Goal: Task Accomplishment & Management: Complete application form

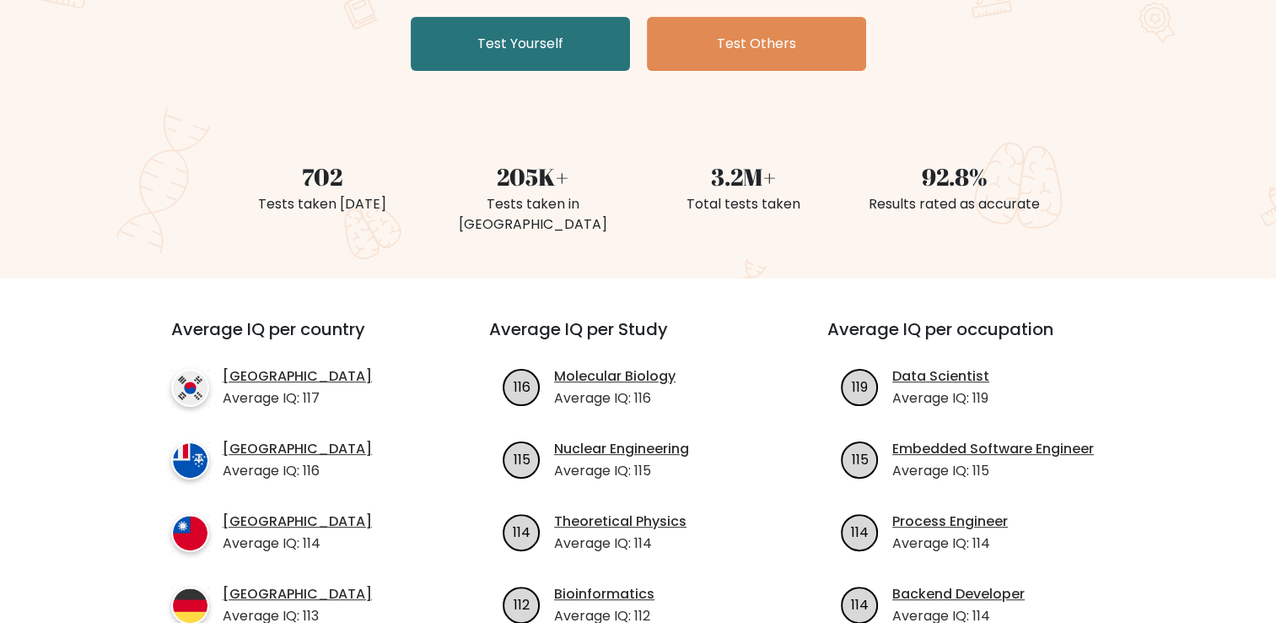
scroll to position [84, 0]
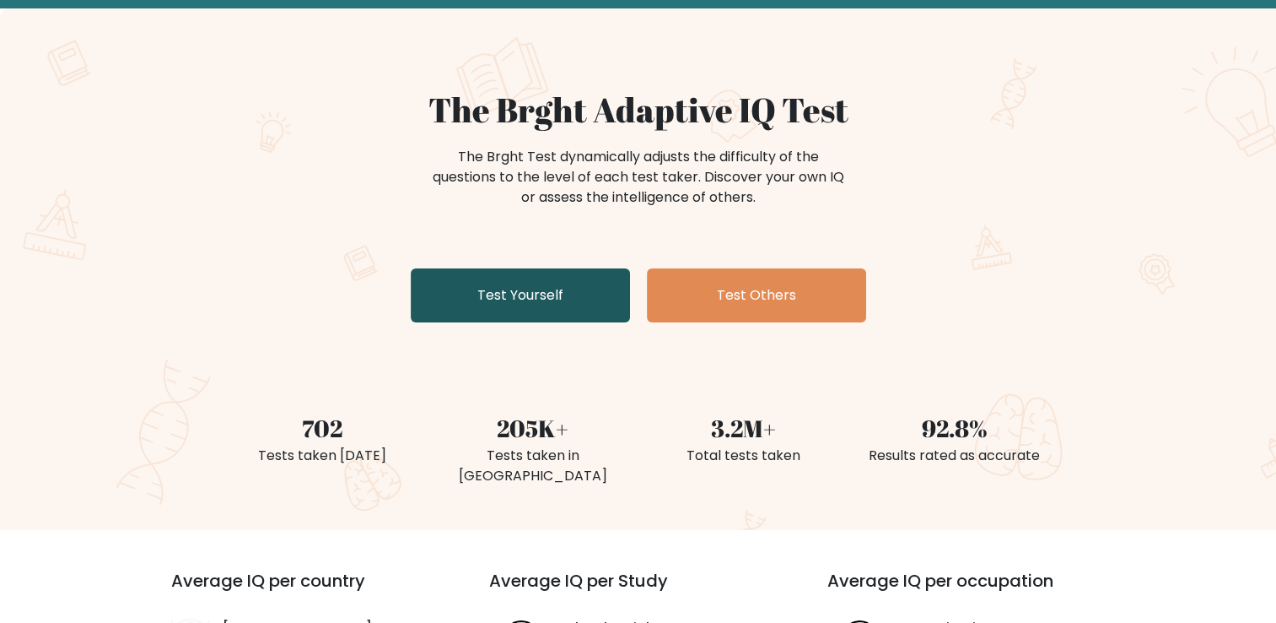
click at [515, 275] on link "Test Yourself" at bounding box center [520, 295] width 219 height 54
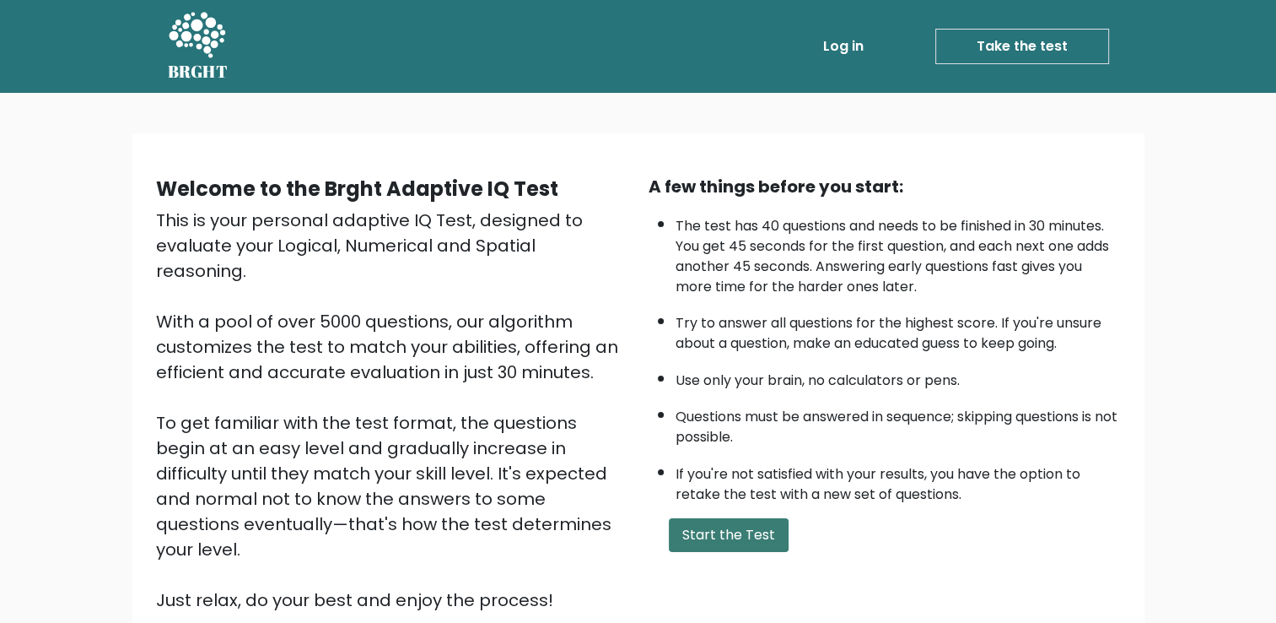
click at [743, 541] on button "Start the Test" at bounding box center [729, 535] width 120 height 34
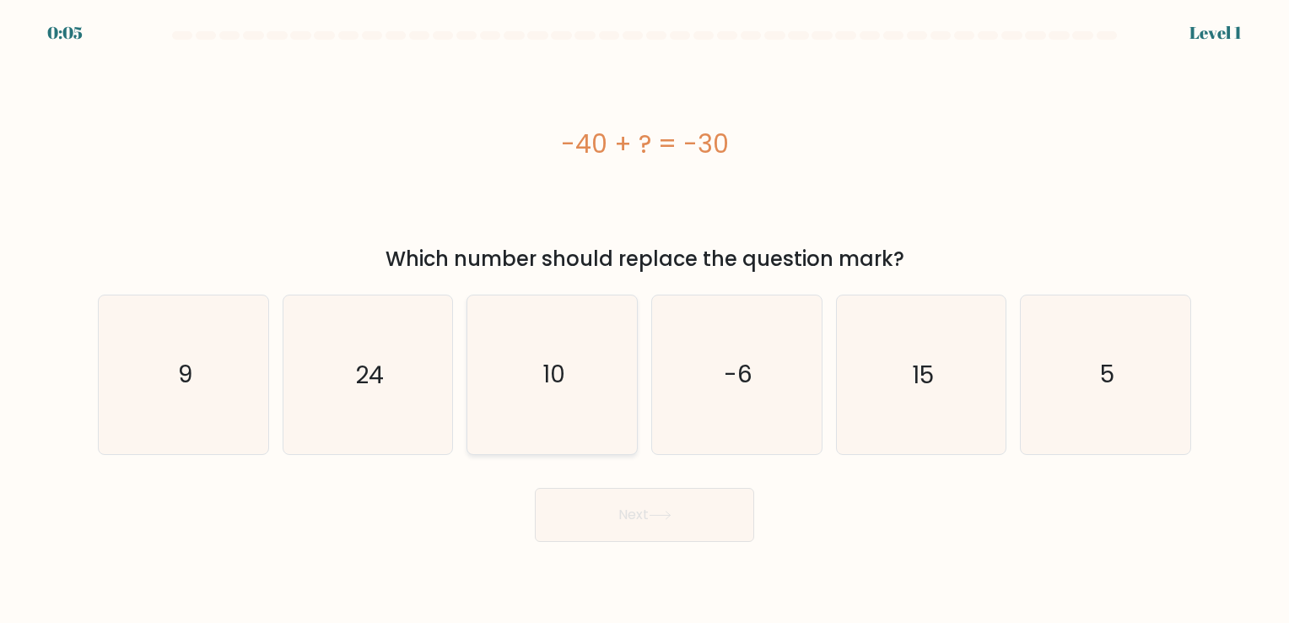
drag, startPoint x: 570, startPoint y: 382, endPoint x: 611, endPoint y: 424, distance: 58.5
click at [572, 382] on icon "10" at bounding box center [552, 374] width 158 height 158
click at [645, 320] on input "c. 10" at bounding box center [645, 315] width 1 height 8
radio input "true"
click at [713, 521] on button "Next" at bounding box center [644, 515] width 219 height 54
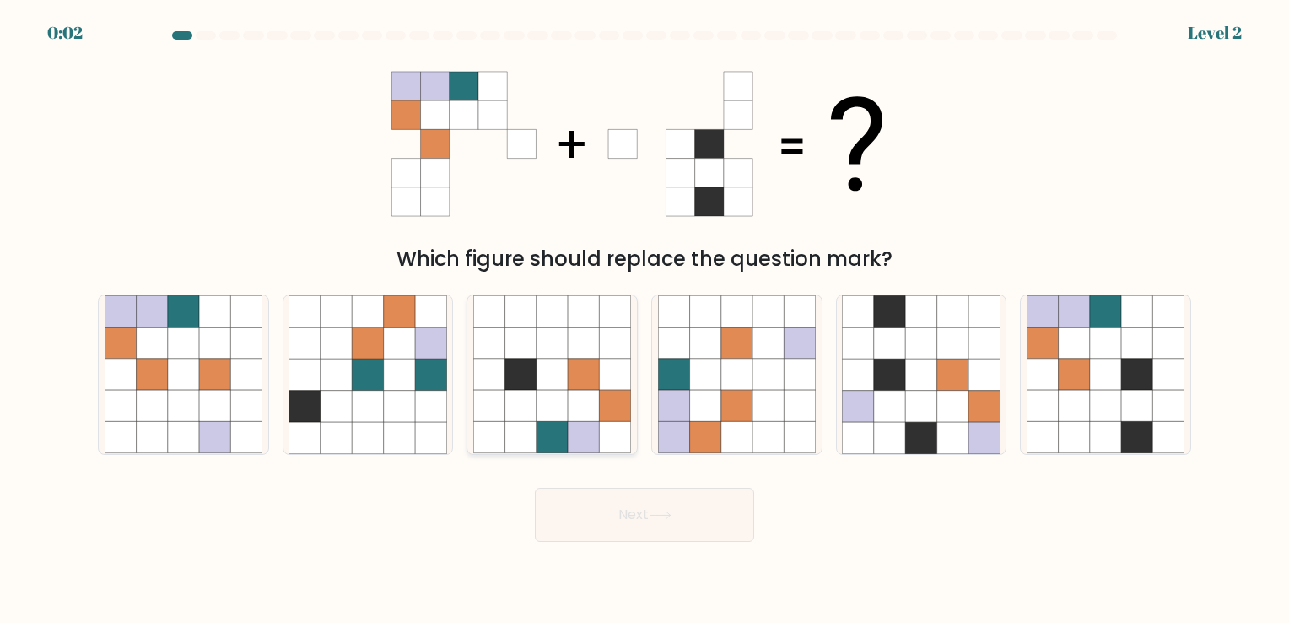
click at [523, 371] on icon at bounding box center [520, 374] width 31 height 31
click at [645, 320] on input "c." at bounding box center [645, 315] width 1 height 8
radio input "true"
click at [621, 511] on button "Next" at bounding box center [644, 515] width 219 height 54
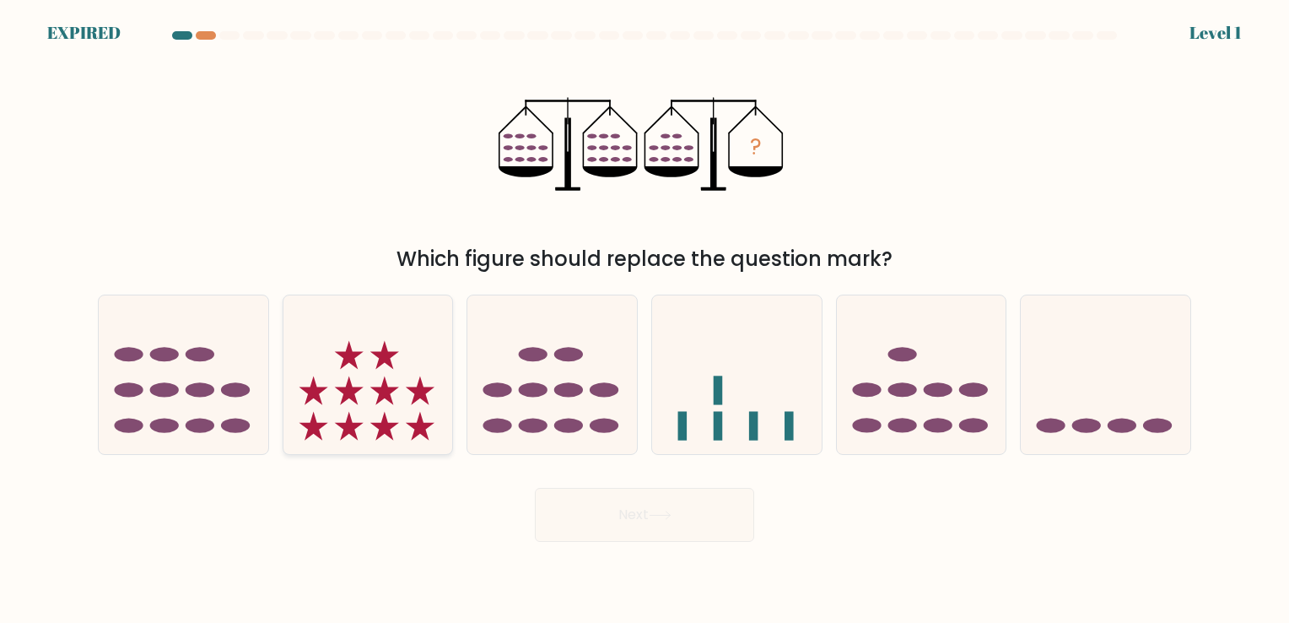
drag, startPoint x: 419, startPoint y: 390, endPoint x: 485, endPoint y: 418, distance: 71.5
click at [419, 390] on icon at bounding box center [420, 390] width 29 height 29
click at [645, 320] on input "b." at bounding box center [645, 315] width 1 height 8
radio input "true"
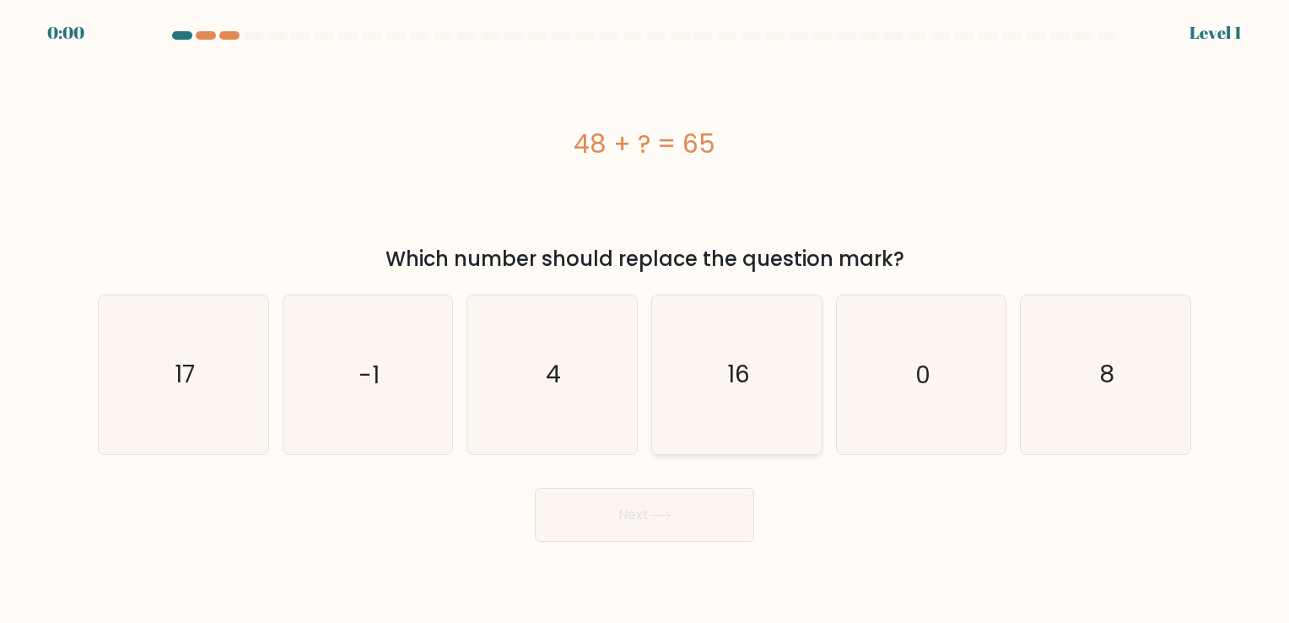
click at [752, 370] on icon "16" at bounding box center [737, 374] width 158 height 158
click at [645, 320] on input "d. 16" at bounding box center [645, 315] width 1 height 8
radio input "true"
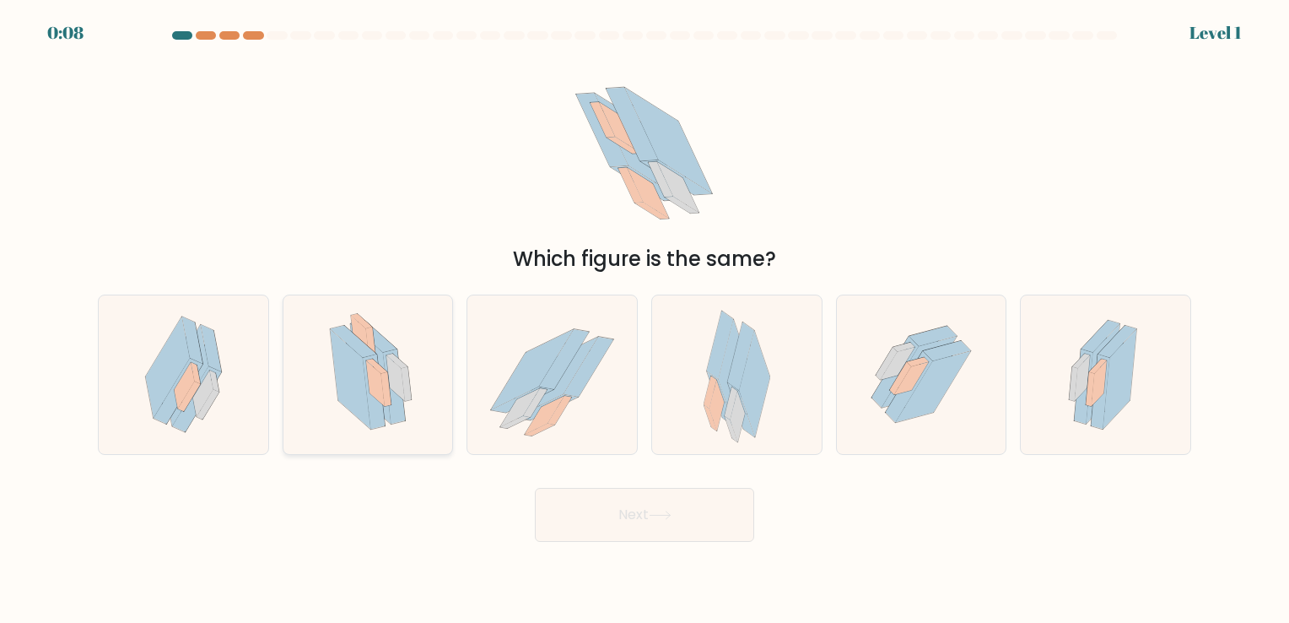
click at [373, 380] on icon at bounding box center [375, 383] width 19 height 46
click at [645, 320] on input "b." at bounding box center [645, 315] width 1 height 8
radio input "true"
click at [684, 509] on button "Next" at bounding box center [644, 515] width 219 height 54
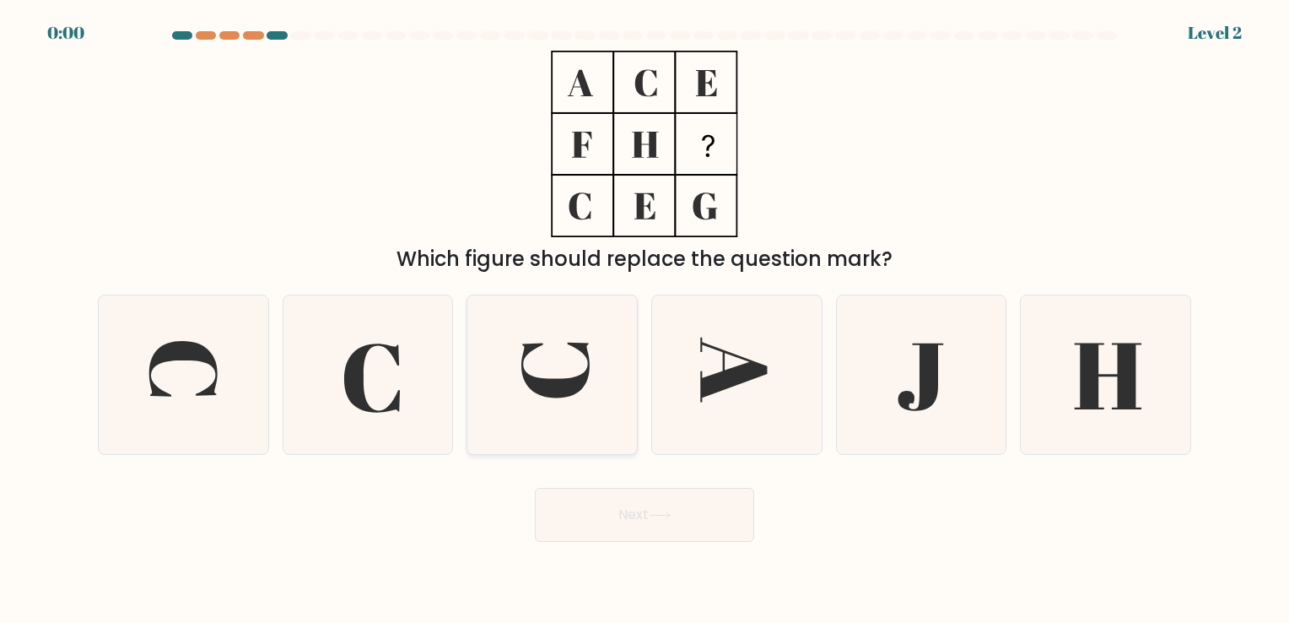
click at [522, 371] on icon at bounding box center [555, 371] width 68 height 56
click at [645, 320] on input "c." at bounding box center [645, 315] width 1 height 8
radio input "true"
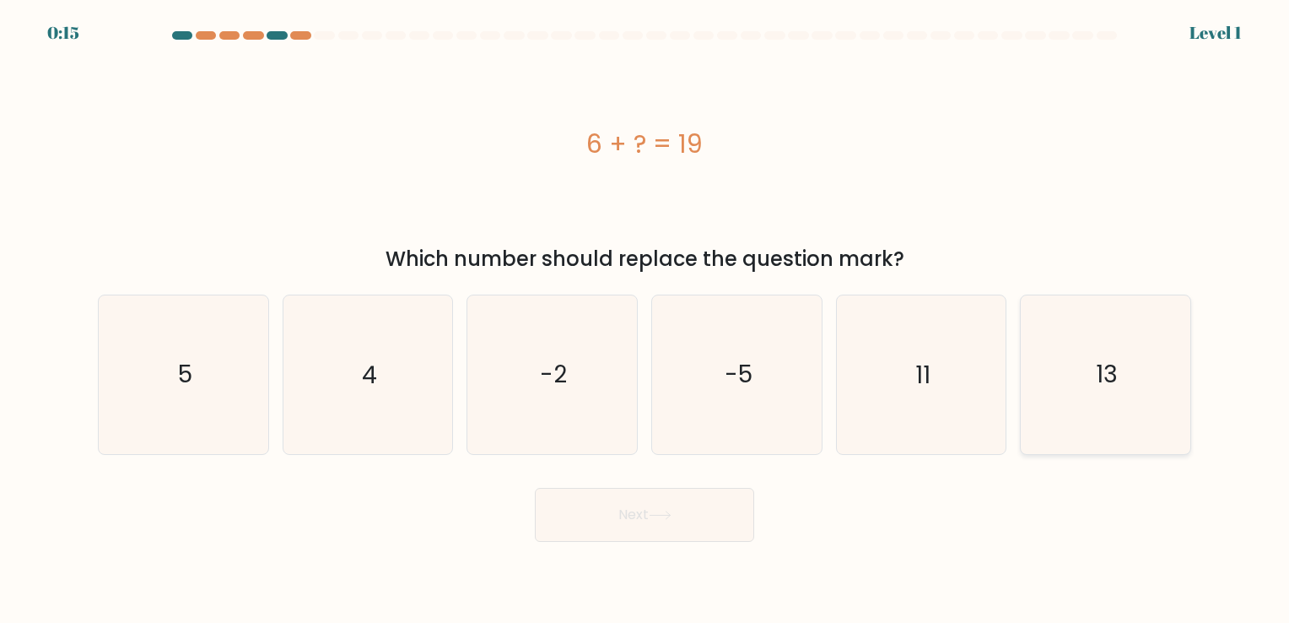
click at [1127, 375] on icon "13" at bounding box center [1106, 374] width 158 height 158
click at [645, 320] on input "f. 13" at bounding box center [645, 315] width 1 height 8
radio input "true"
click at [661, 530] on button "Next" at bounding box center [644, 515] width 219 height 54
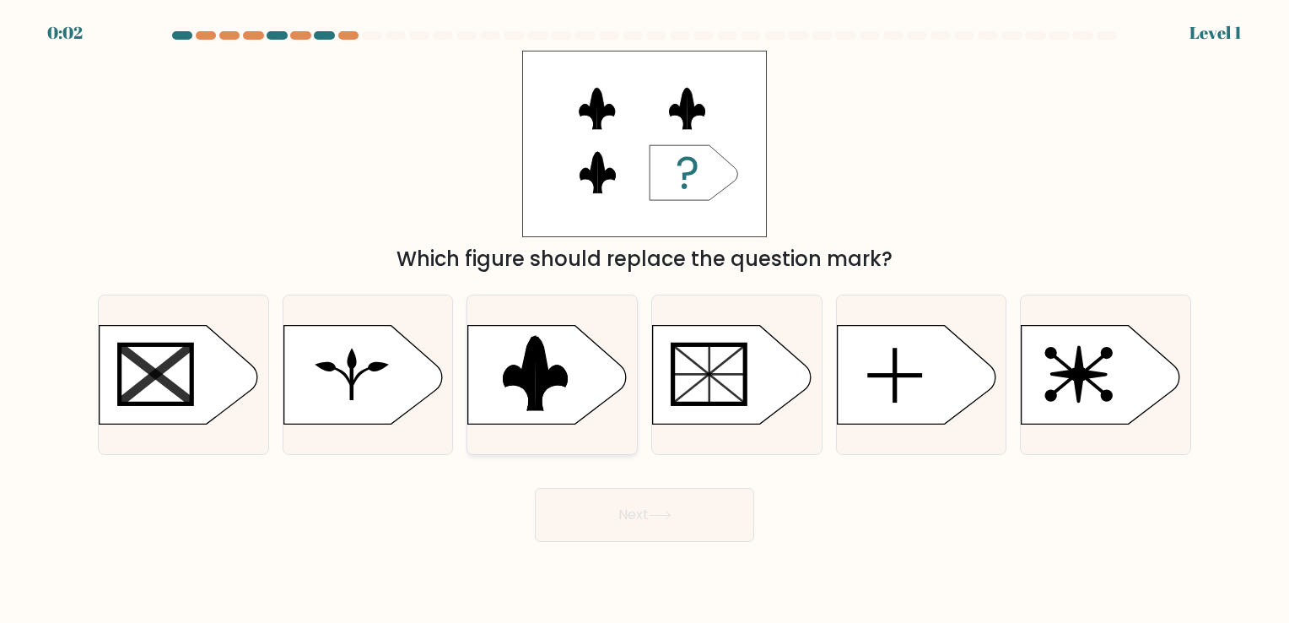
click at [509, 346] on rect at bounding box center [459, 322] width 440 height 335
click at [645, 320] on input "c." at bounding box center [645, 315] width 1 height 8
radio input "true"
click at [645, 505] on button "Next" at bounding box center [644, 515] width 219 height 54
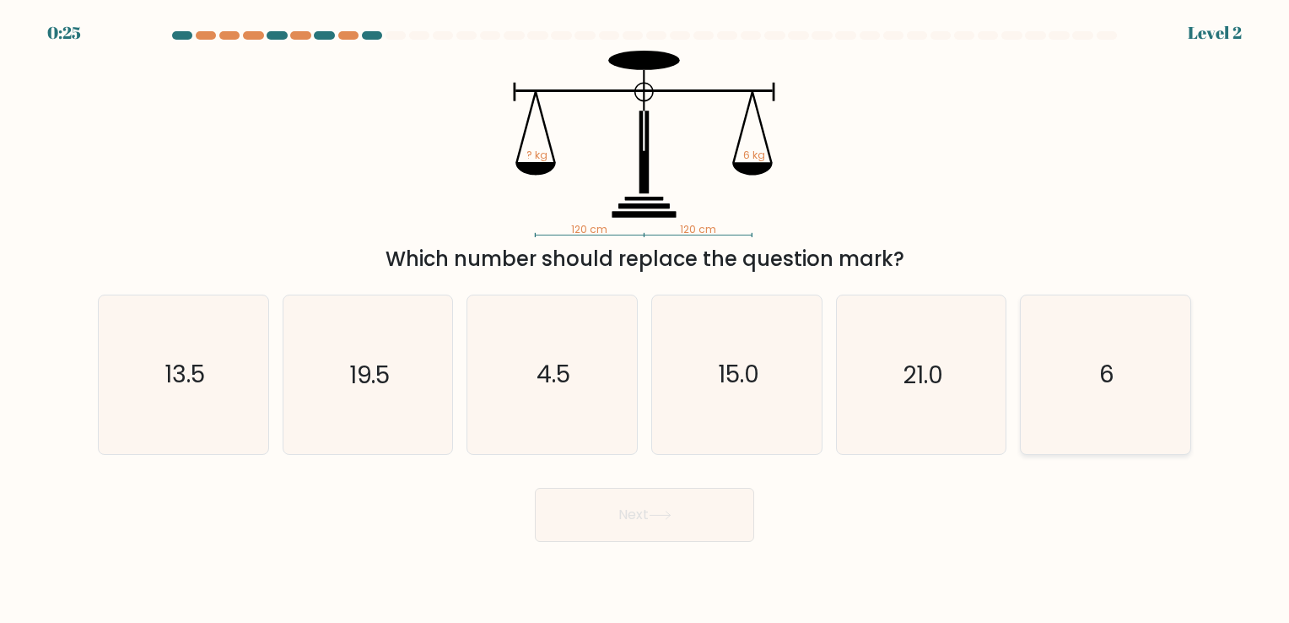
click at [1107, 377] on text "6" at bounding box center [1106, 375] width 15 height 33
click at [645, 320] on input "f. 6" at bounding box center [645, 315] width 1 height 8
radio input "true"
click at [667, 503] on button "Next" at bounding box center [644, 515] width 219 height 54
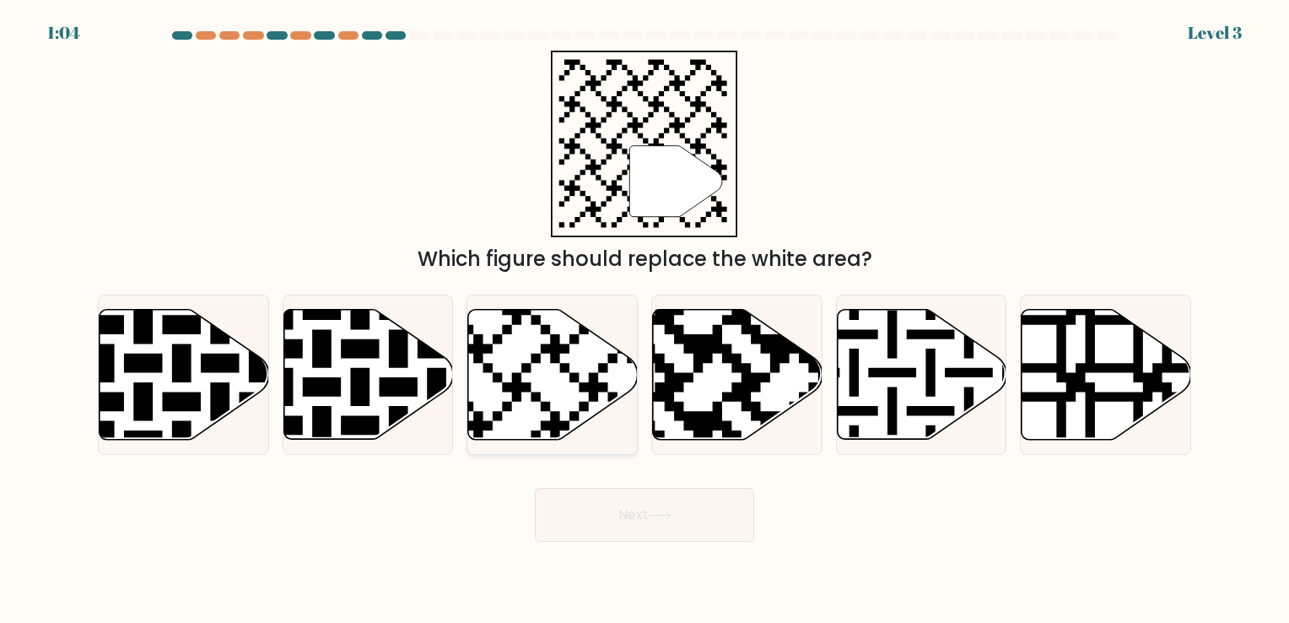
drag, startPoint x: 560, startPoint y: 364, endPoint x: 623, endPoint y: 400, distance: 71.8
click at [564, 364] on icon at bounding box center [492, 305] width 307 height 307
click at [645, 320] on input "c." at bounding box center [645, 315] width 1 height 8
radio input "true"
click at [665, 515] on icon at bounding box center [660, 514] width 23 height 9
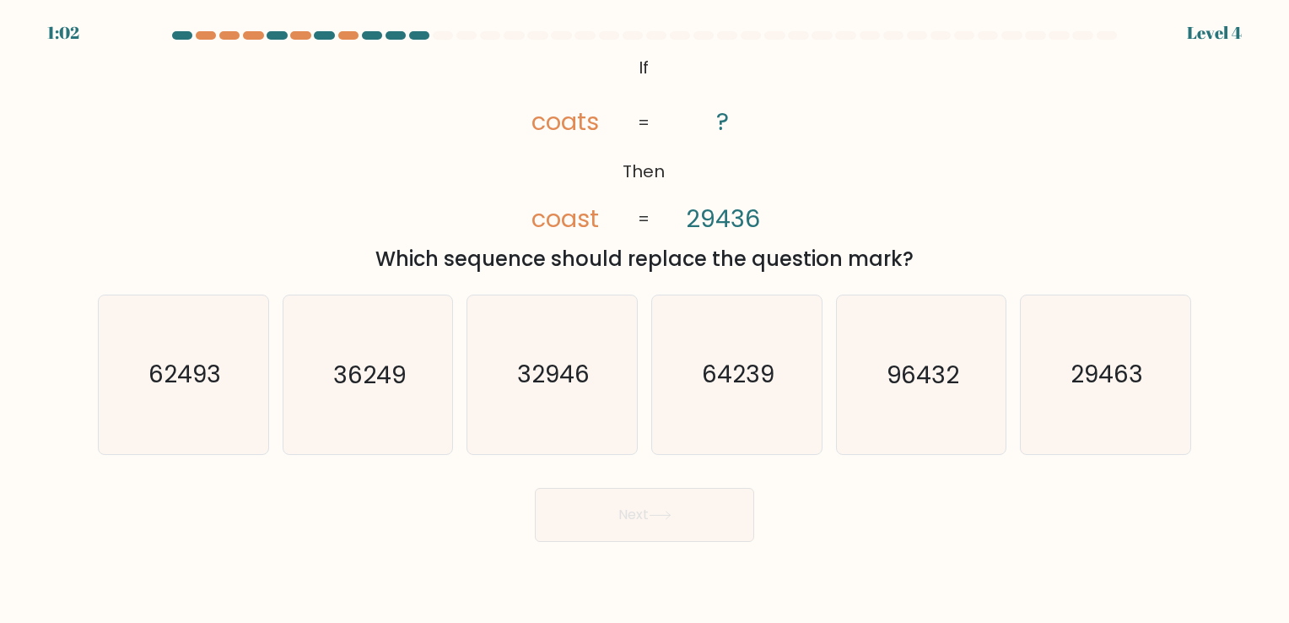
click at [657, 507] on button "Next" at bounding box center [644, 515] width 219 height 54
click at [1002, 96] on div "@import url('https://fonts.googleapis.com/css?family=Abril+Fatface:400,100,100i…" at bounding box center [645, 163] width 1114 height 224
click at [940, 373] on text "96432" at bounding box center [923, 375] width 73 height 33
click at [645, 320] on input "e. 96432" at bounding box center [645, 315] width 1 height 8
radio input "true"
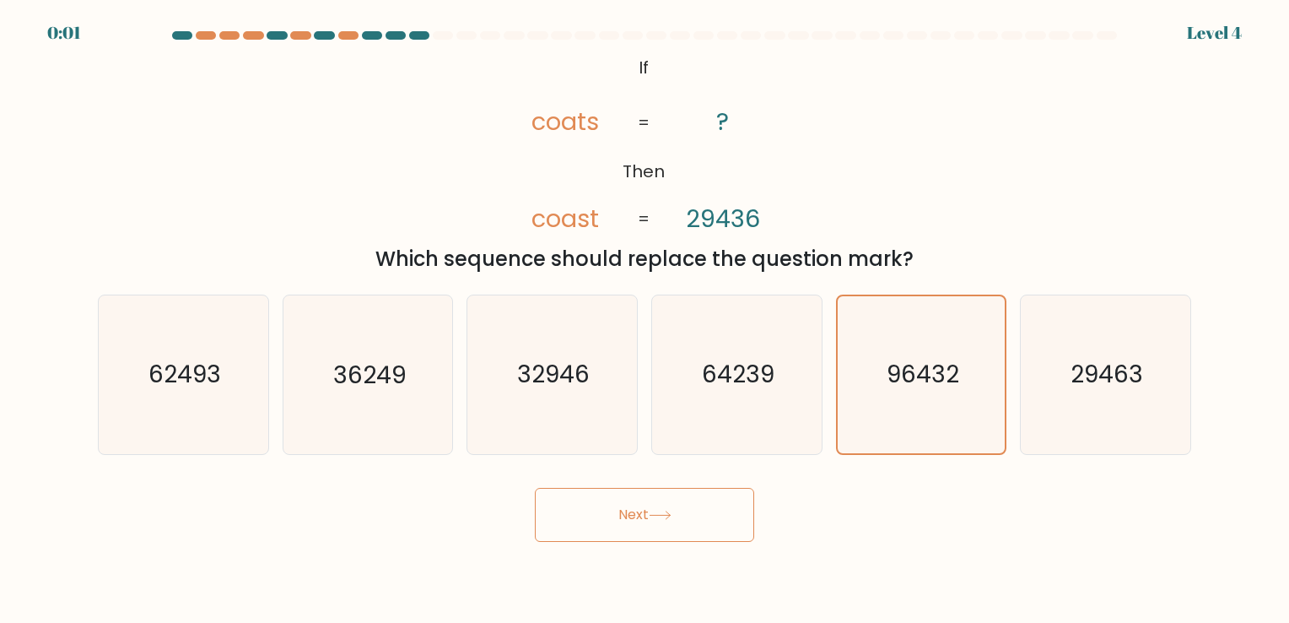
click at [672, 526] on button "Next" at bounding box center [644, 515] width 219 height 54
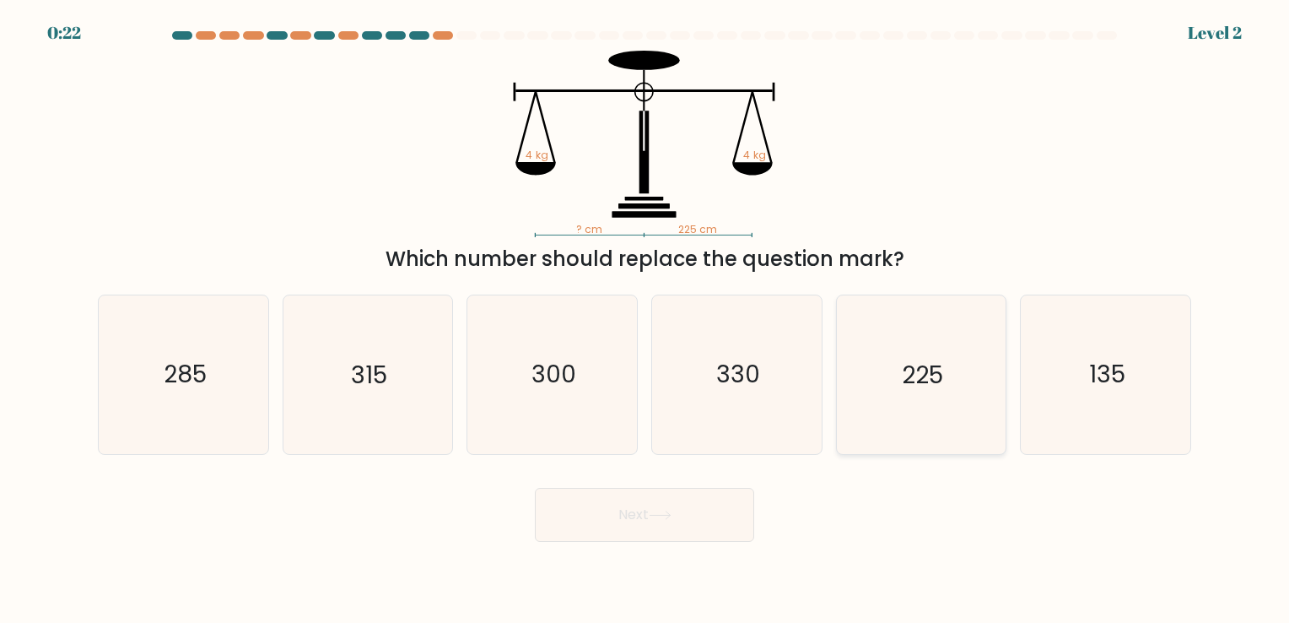
drag, startPoint x: 972, startPoint y: 375, endPoint x: 831, endPoint y: 482, distance: 177.0
click at [970, 377] on icon "225" at bounding box center [921, 374] width 158 height 158
click at [645, 320] on input "e. 225" at bounding box center [645, 315] width 1 height 8
radio input "true"
click at [682, 527] on button "Next" at bounding box center [644, 515] width 219 height 54
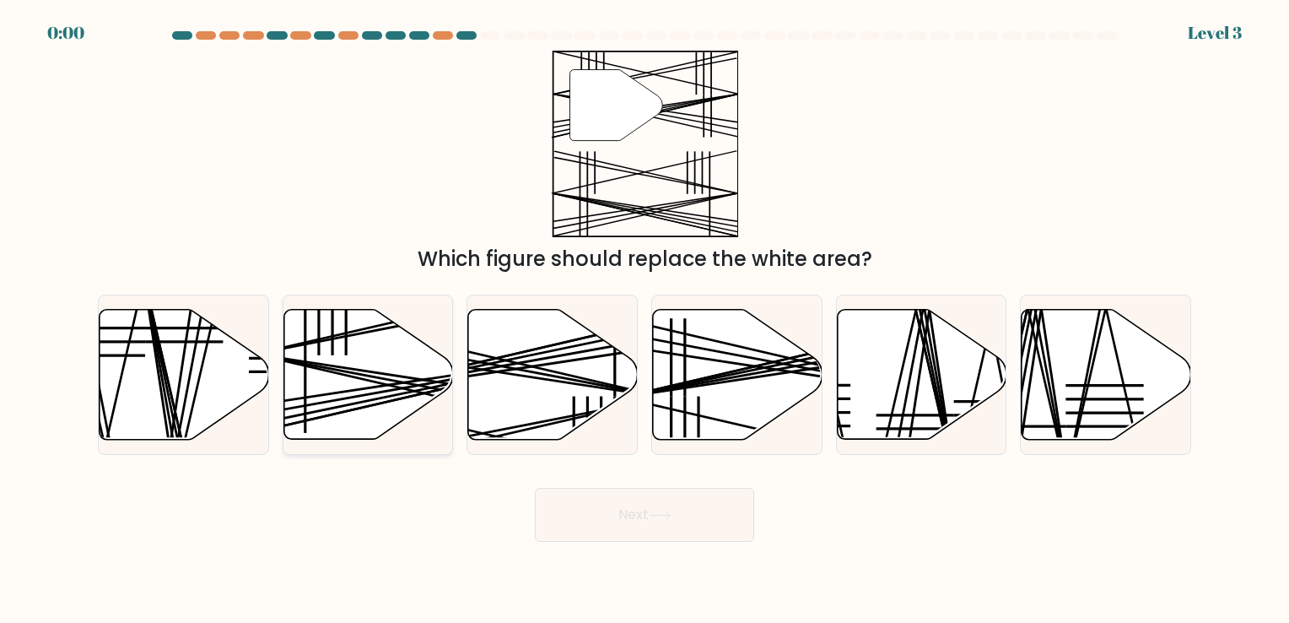
click at [358, 351] on icon at bounding box center [368, 374] width 170 height 130
click at [645, 320] on input "b." at bounding box center [645, 315] width 1 height 8
radio input "true"
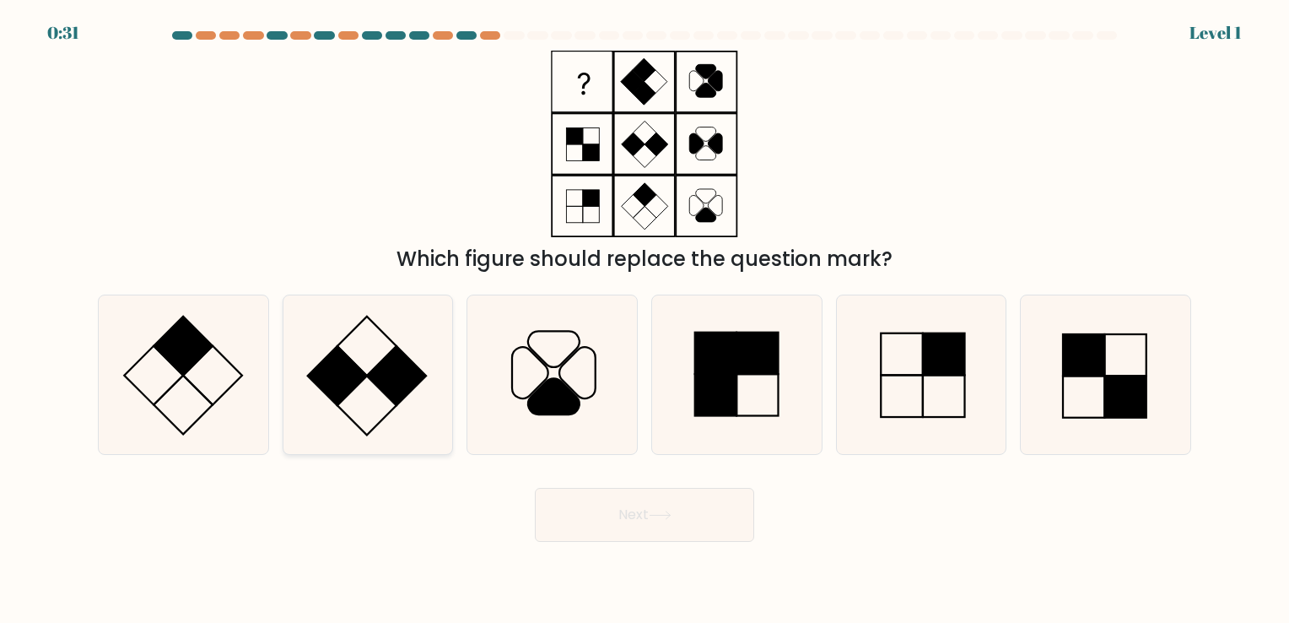
click at [360, 343] on icon at bounding box center [368, 374] width 158 height 158
click at [645, 320] on input "b." at bounding box center [645, 315] width 1 height 8
radio input "true"
click at [638, 521] on button "Next" at bounding box center [644, 515] width 219 height 54
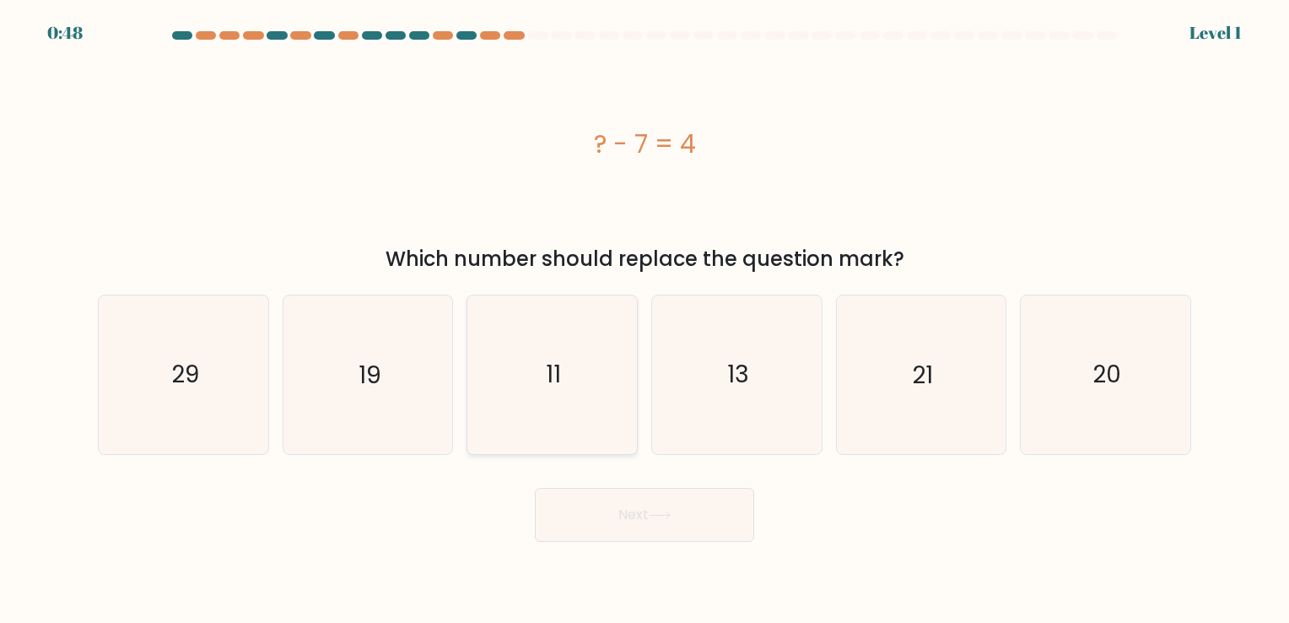
click at [553, 376] on text "11" at bounding box center [554, 375] width 15 height 33
click at [645, 320] on input "c. 11" at bounding box center [645, 315] width 1 height 8
radio input "true"
click at [649, 511] on button "Next" at bounding box center [644, 515] width 219 height 54
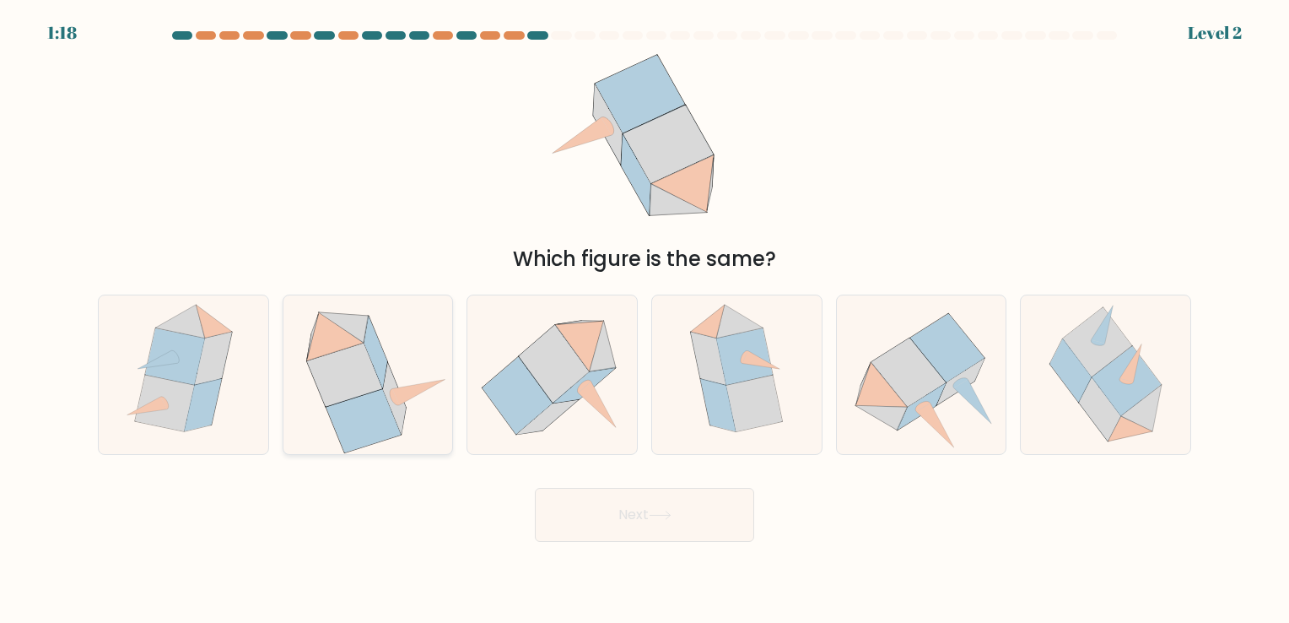
click at [344, 408] on icon at bounding box center [363, 421] width 75 height 63
click at [645, 320] on input "b." at bounding box center [645, 315] width 1 height 8
radio input "true"
click at [656, 509] on button "Next" at bounding box center [644, 515] width 219 height 54
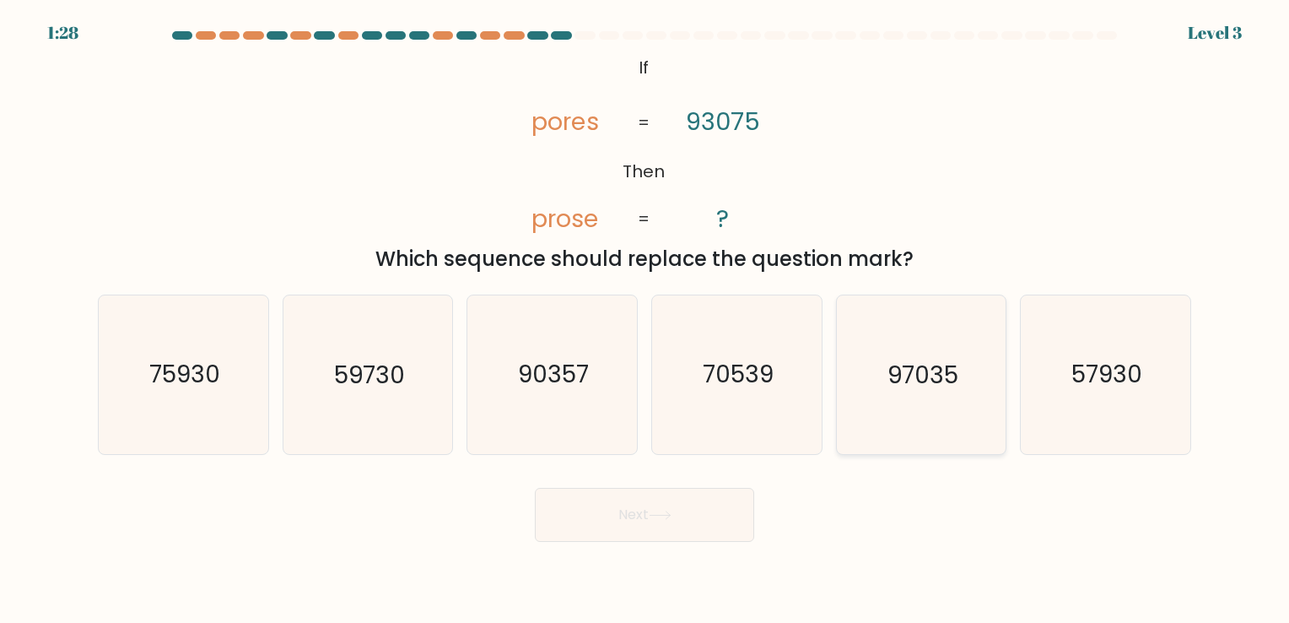
drag, startPoint x: 962, startPoint y: 380, endPoint x: 951, endPoint y: 382, distance: 11.3
click at [951, 382] on icon "97035" at bounding box center [921, 374] width 158 height 158
click at [891, 380] on text "97035" at bounding box center [923, 375] width 71 height 33
click at [645, 320] on input "e. 97035" at bounding box center [645, 315] width 1 height 8
radio input "true"
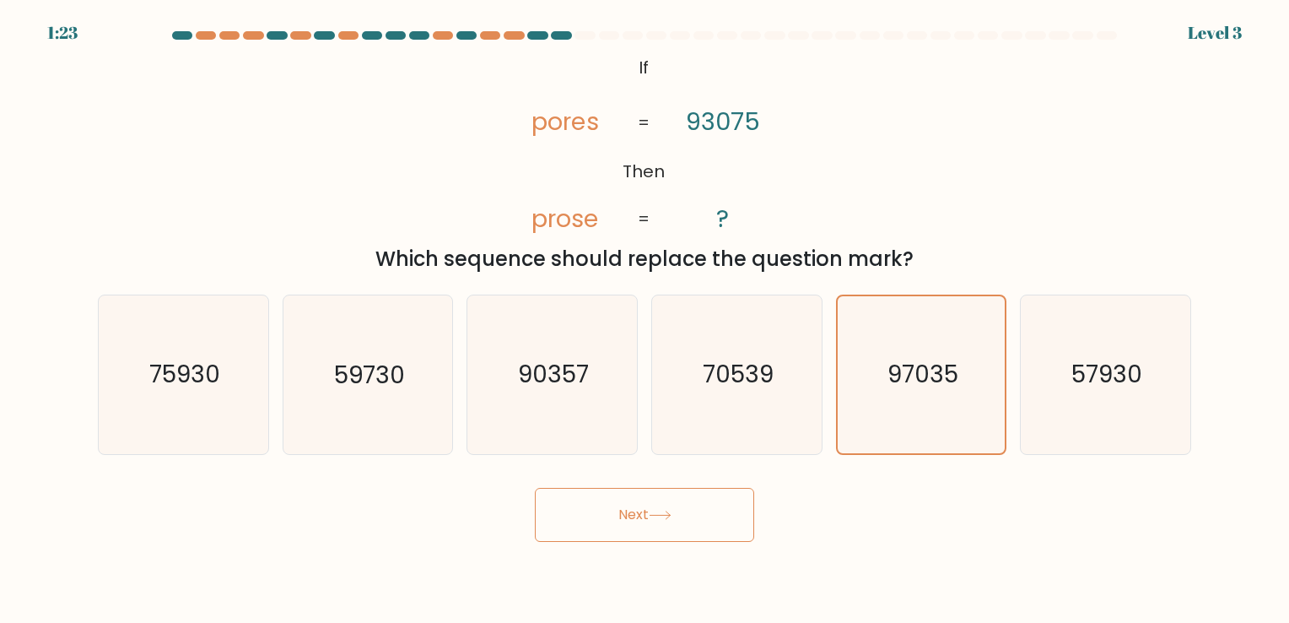
click at [621, 519] on button "Next" at bounding box center [644, 515] width 219 height 54
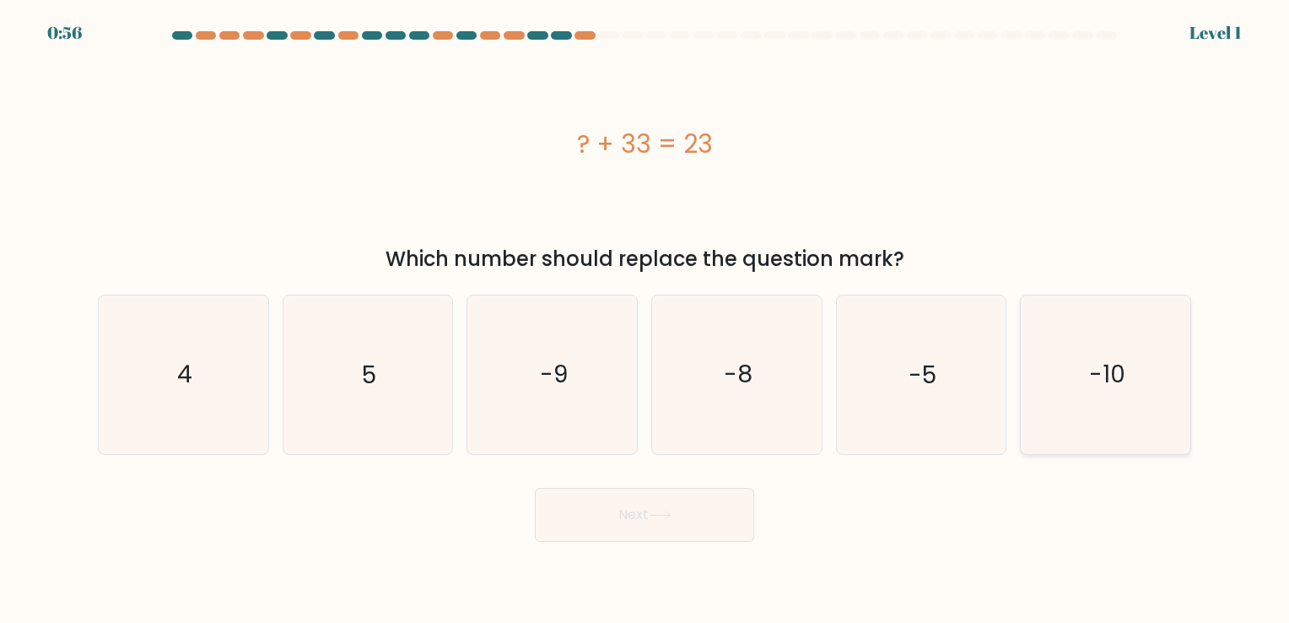
click at [1158, 378] on icon "-10" at bounding box center [1106, 374] width 158 height 158
click at [645, 320] on input "f. -10" at bounding box center [645, 315] width 1 height 8
radio input "true"
click at [672, 529] on button "Next" at bounding box center [644, 515] width 219 height 54
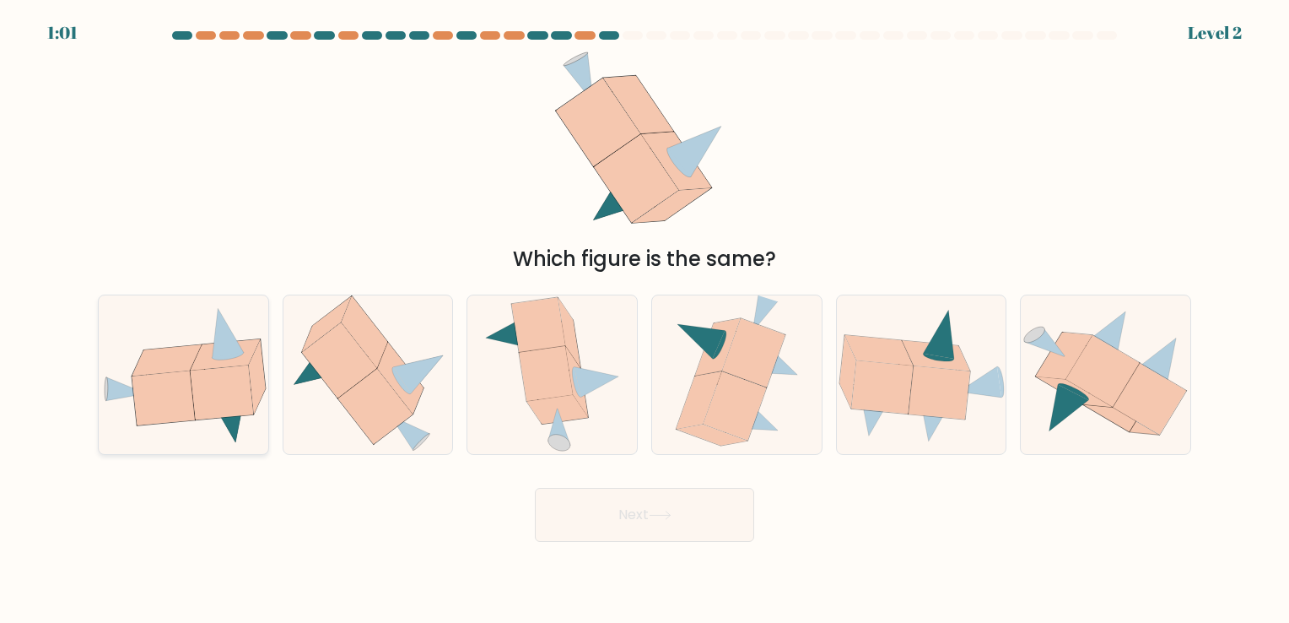
drag, startPoint x: 186, startPoint y: 378, endPoint x: 368, endPoint y: 445, distance: 194.3
click at [186, 378] on icon at bounding box center [163, 397] width 62 height 54
click at [645, 320] on input "a." at bounding box center [645, 315] width 1 height 8
radio input "true"
click at [653, 505] on button "Next" at bounding box center [644, 515] width 219 height 54
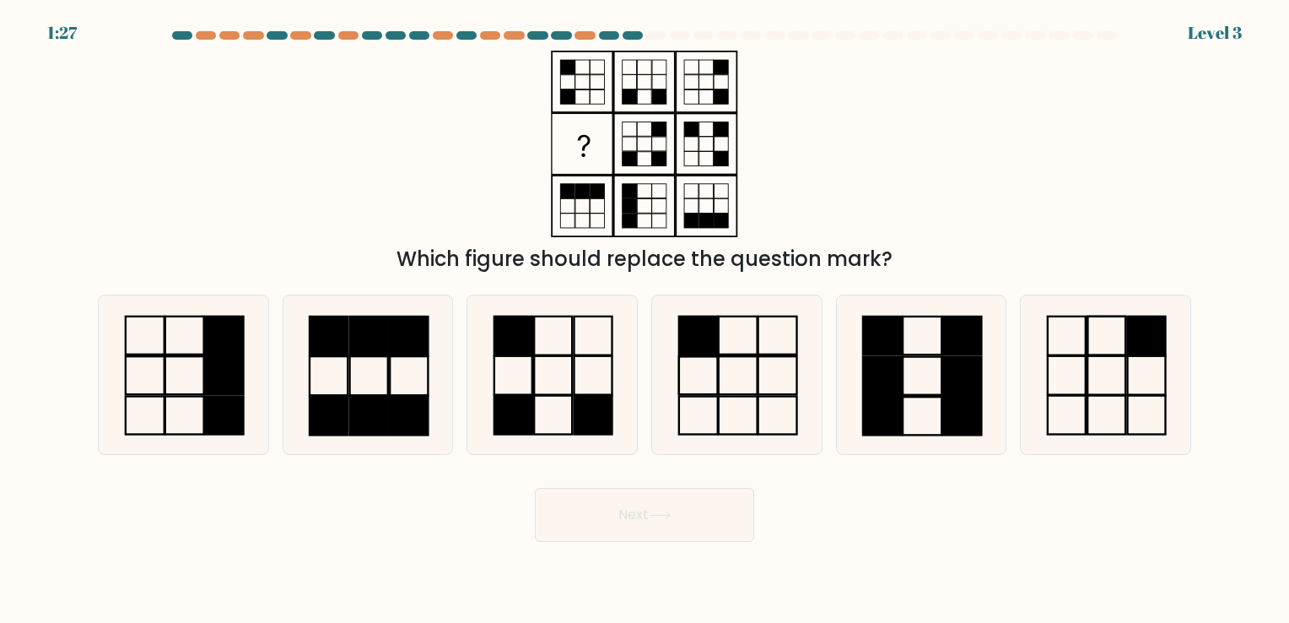
drag, startPoint x: 163, startPoint y: 374, endPoint x: 656, endPoint y: 537, distance: 519.2
click at [165, 375] on rect at bounding box center [145, 376] width 39 height 38
click at [645, 320] on input "a." at bounding box center [645, 315] width 1 height 8
radio input "true"
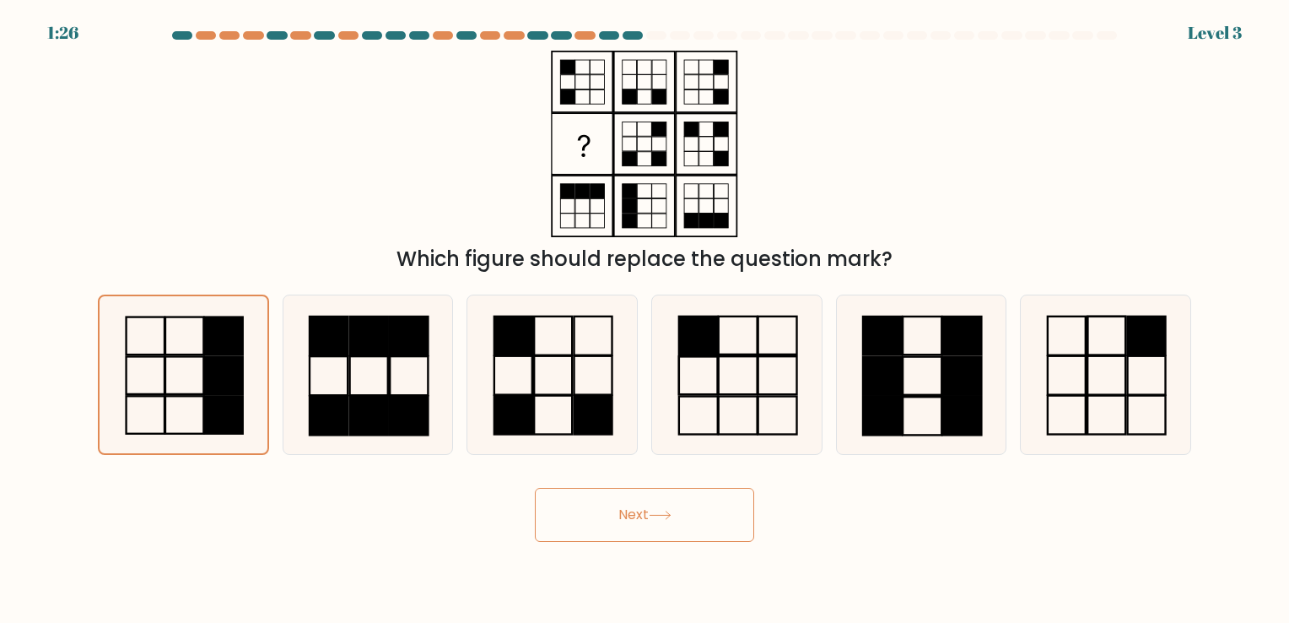
click at [693, 501] on button "Next" at bounding box center [644, 515] width 219 height 54
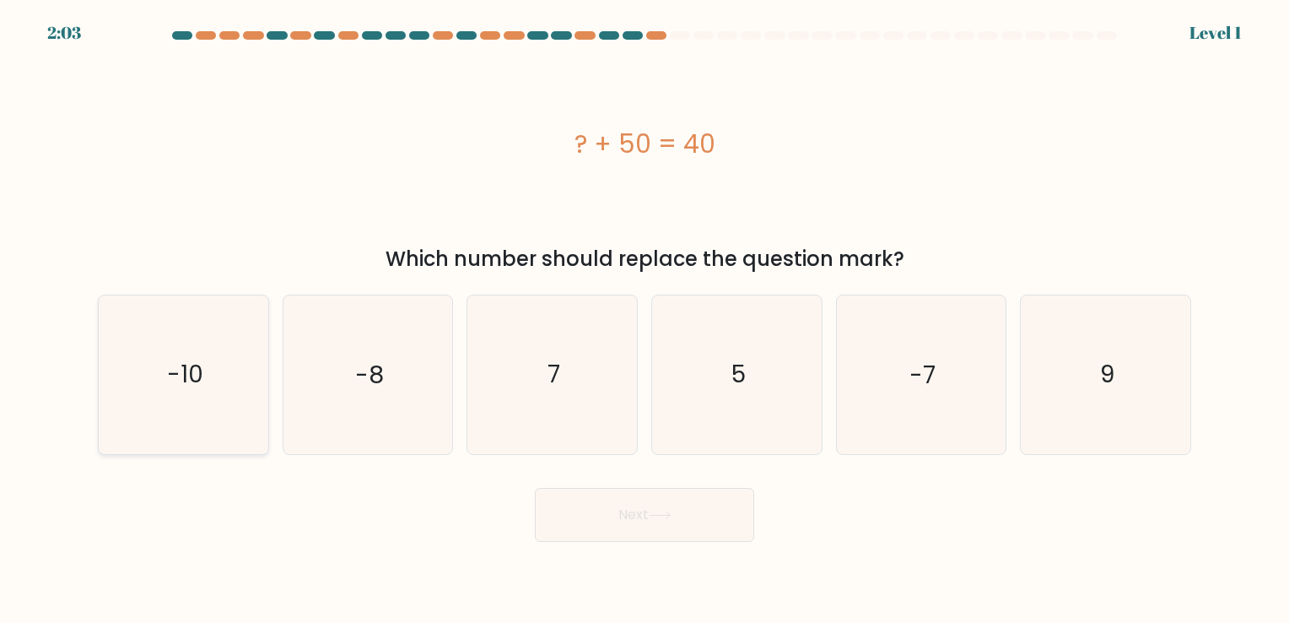
click at [194, 401] on icon "-10" at bounding box center [184, 374] width 158 height 158
click at [645, 320] on input "a. -10" at bounding box center [645, 315] width 1 height 8
radio input "true"
click at [634, 512] on button "Next" at bounding box center [644, 515] width 219 height 54
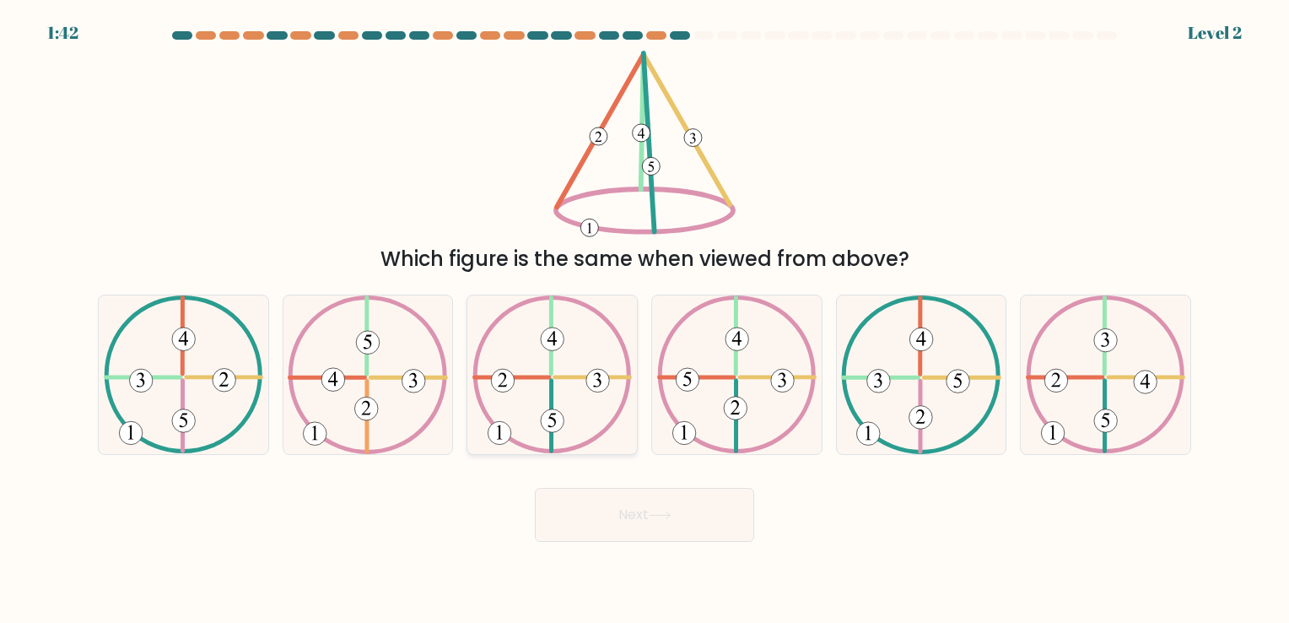
click at [561, 382] on icon at bounding box center [551, 374] width 159 height 158
click at [645, 320] on input "c." at bounding box center [645, 315] width 1 height 8
radio input "true"
click at [636, 518] on button "Next" at bounding box center [644, 515] width 219 height 54
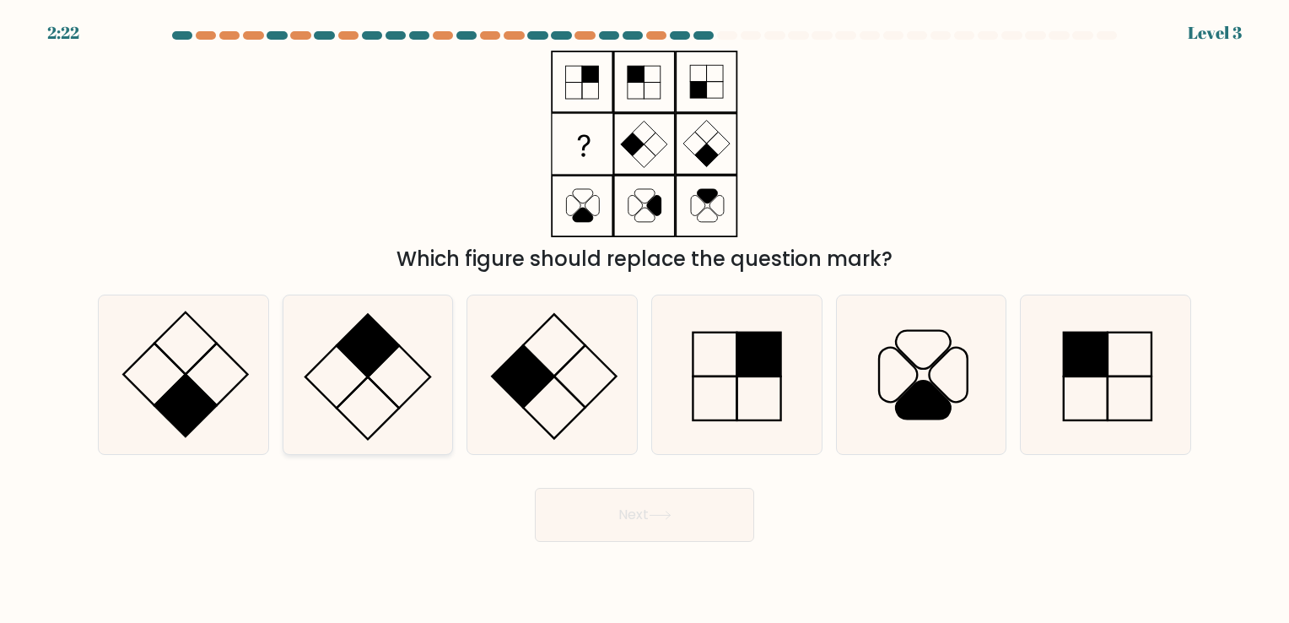
drag, startPoint x: 383, startPoint y: 360, endPoint x: 393, endPoint y: 365, distance: 11.3
click at [386, 362] on icon at bounding box center [368, 374] width 158 height 158
click at [645, 320] on input "b." at bounding box center [645, 315] width 1 height 8
radio input "true"
click at [682, 530] on button "Next" at bounding box center [644, 515] width 219 height 54
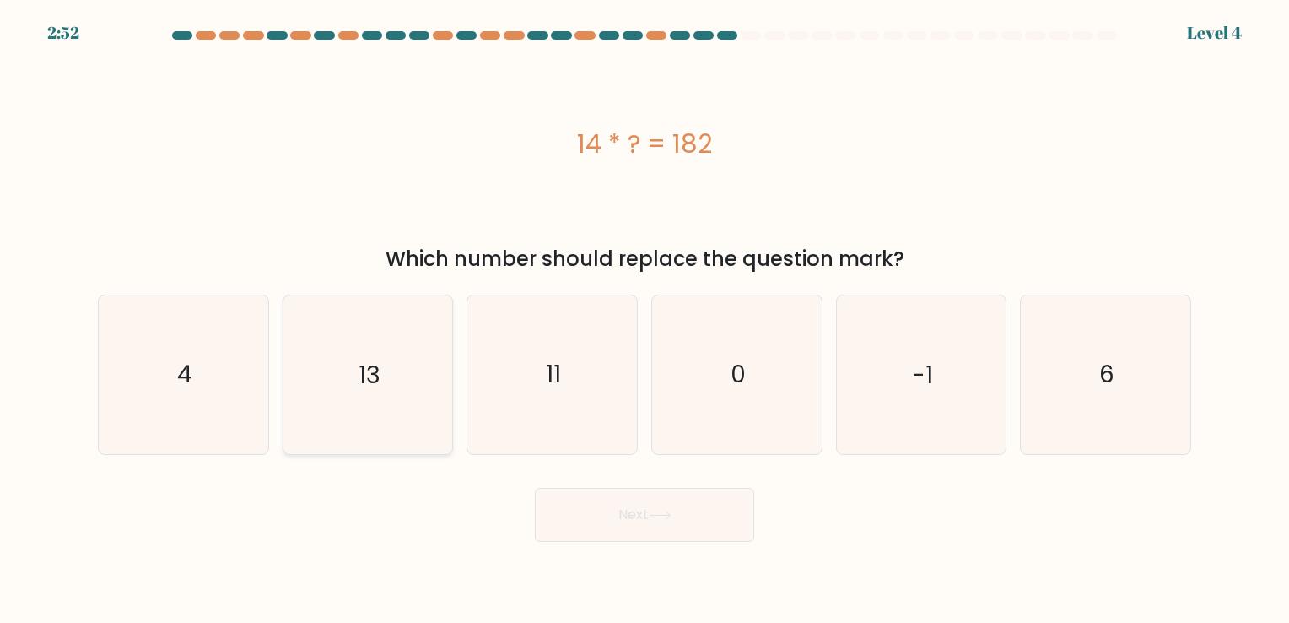
click at [361, 356] on icon "13" at bounding box center [368, 374] width 158 height 158
click at [645, 320] on input "b. 13" at bounding box center [645, 315] width 1 height 8
radio input "true"
click at [665, 538] on button "Next" at bounding box center [644, 515] width 219 height 54
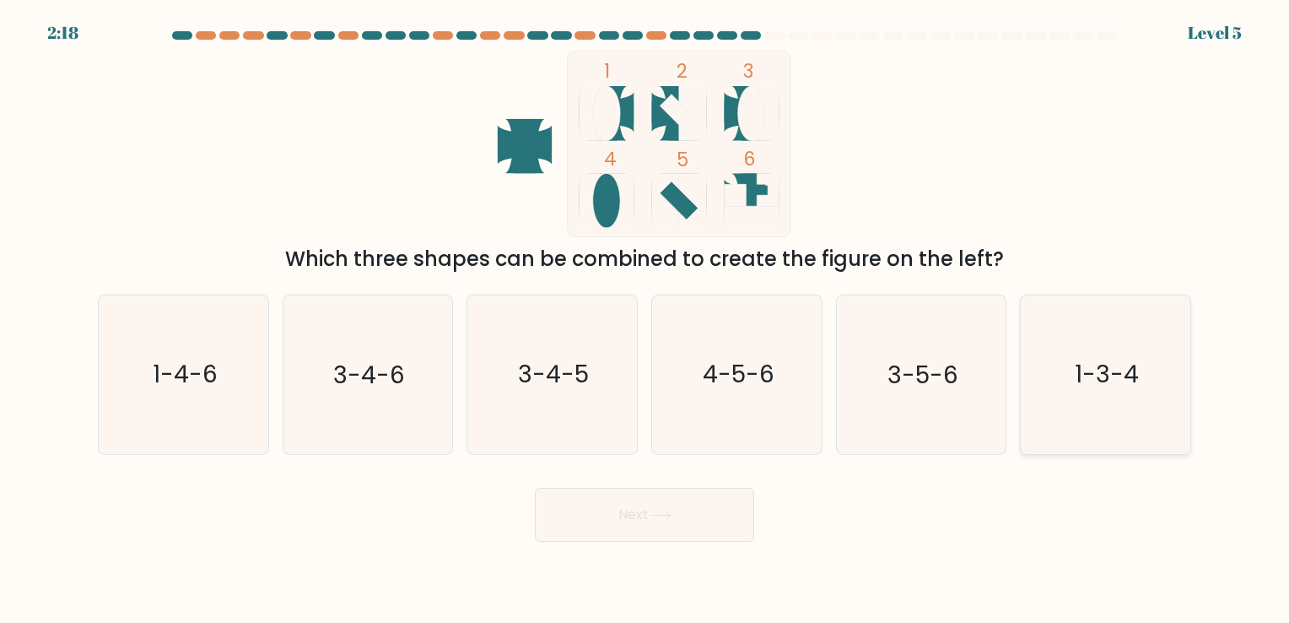
click at [1147, 373] on icon "1-3-4" at bounding box center [1106, 374] width 158 height 158
click at [645, 320] on input "f. 1-3-4" at bounding box center [645, 315] width 1 height 8
radio input "true"
click at [666, 499] on button "Next" at bounding box center [644, 515] width 219 height 54
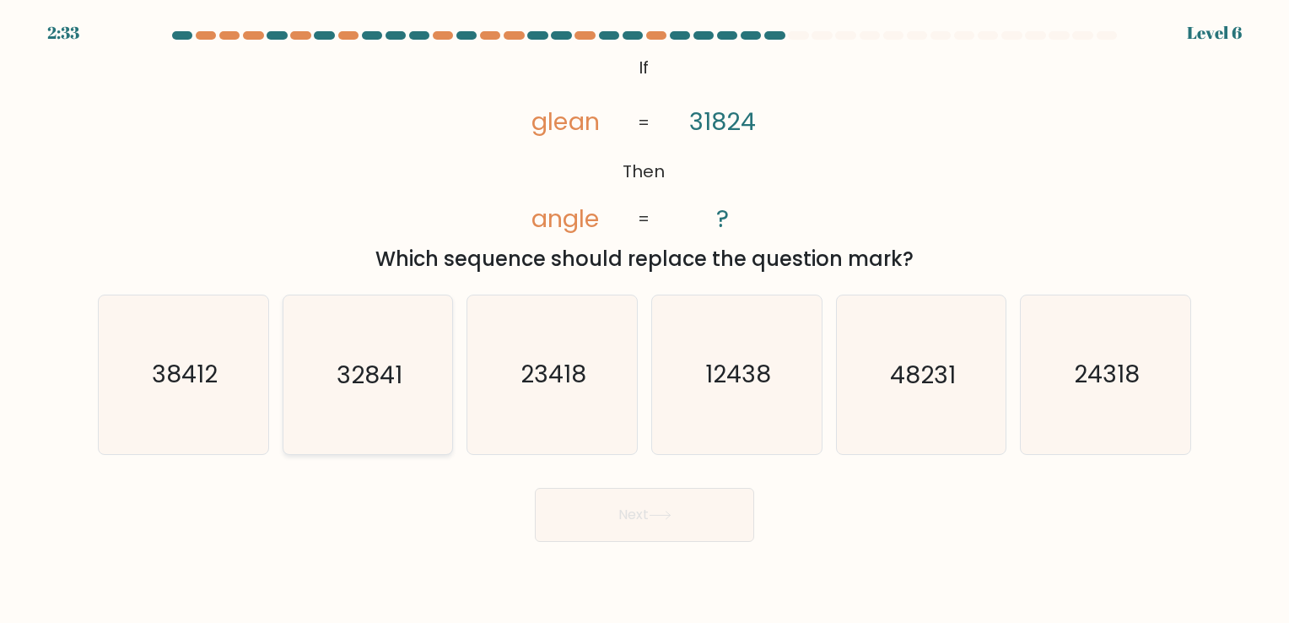
click at [373, 380] on text "32841" at bounding box center [370, 375] width 66 height 33
click at [710, 537] on button "Next" at bounding box center [644, 515] width 219 height 54
drag, startPoint x: 414, startPoint y: 380, endPoint x: 418, endPoint y: 388, distance: 9.1
click at [415, 380] on icon "32841" at bounding box center [368, 374] width 158 height 158
click at [645, 320] on input "b. 32841" at bounding box center [645, 315] width 1 height 8
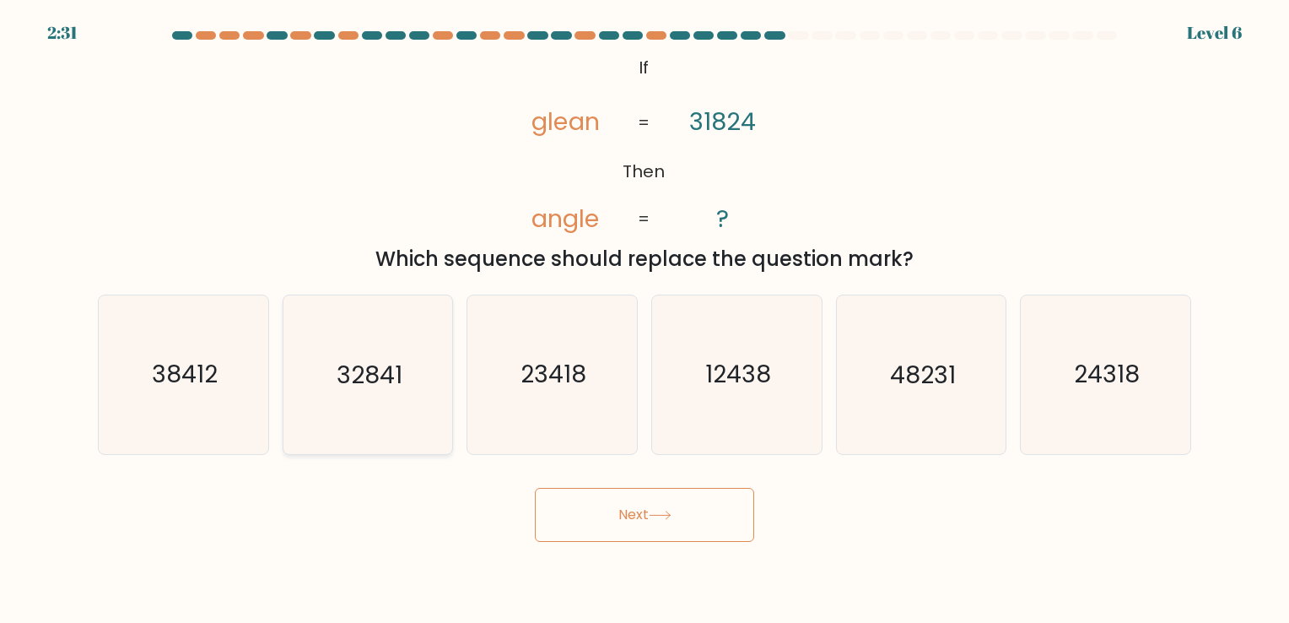
radio input "true"
click at [631, 501] on button "Next" at bounding box center [644, 515] width 219 height 54
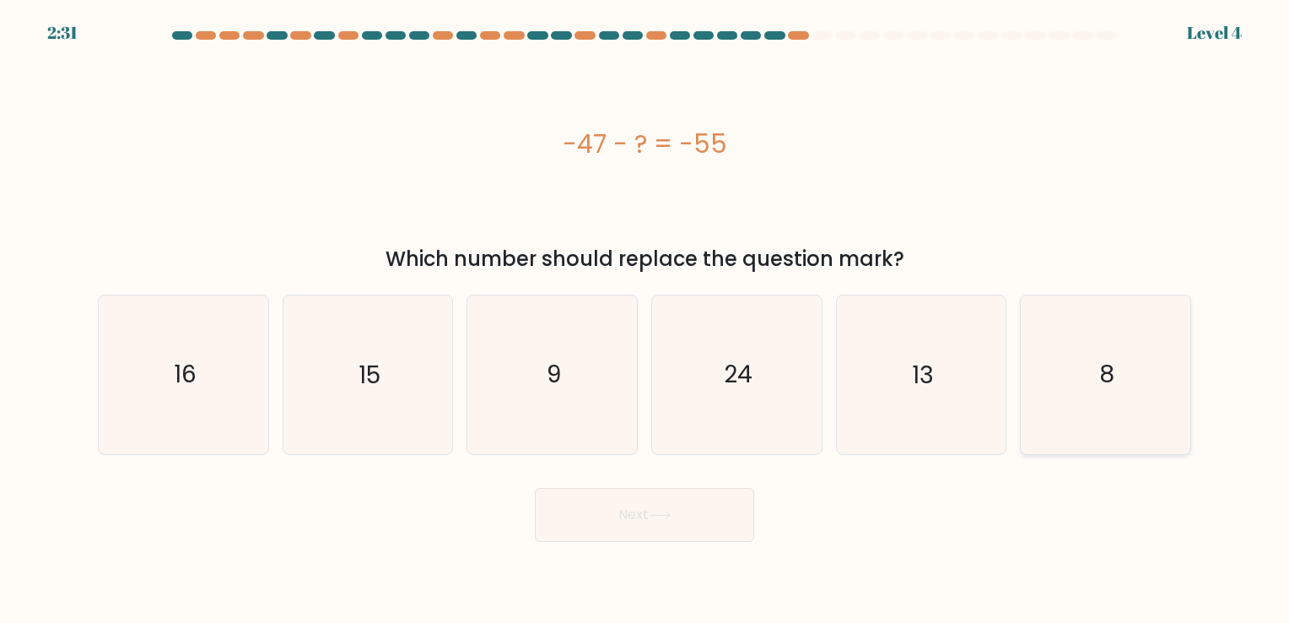
click at [1140, 370] on icon "8" at bounding box center [1106, 374] width 158 height 158
click at [645, 320] on input "f. 8" at bounding box center [645, 315] width 1 height 8
radio input "true"
click at [626, 518] on button "Next" at bounding box center [644, 515] width 219 height 54
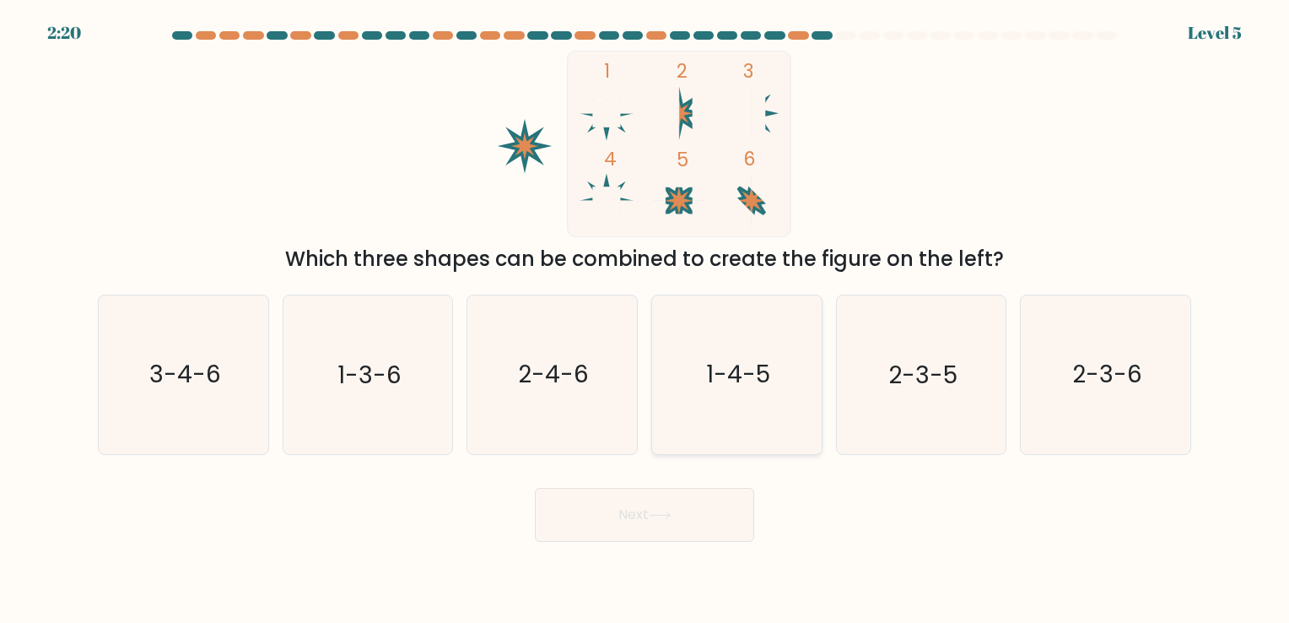
click at [741, 353] on icon "1-4-5" at bounding box center [737, 374] width 158 height 158
click at [645, 320] on input "d. 1-4-5" at bounding box center [645, 315] width 1 height 8
radio input "true"
click at [661, 521] on button "Next" at bounding box center [644, 515] width 219 height 54
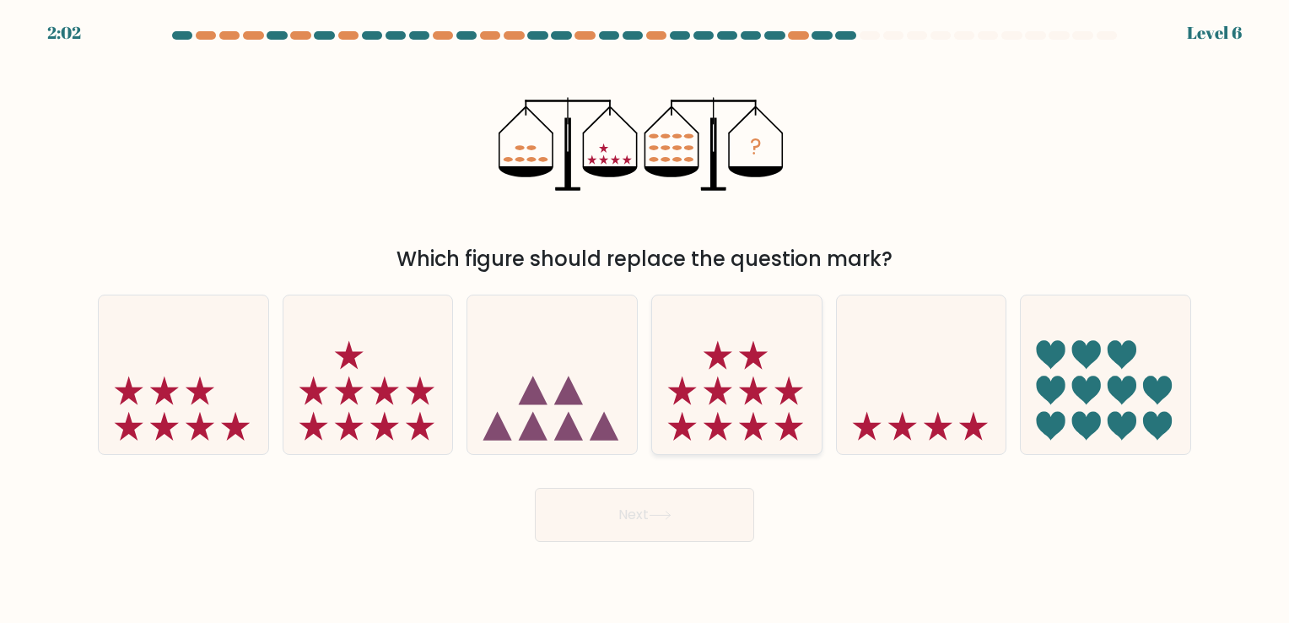
drag, startPoint x: 733, startPoint y: 395, endPoint x: 709, endPoint y: 437, distance: 48.8
click at [734, 395] on icon at bounding box center [737, 375] width 170 height 140
click at [645, 320] on input "d." at bounding box center [645, 315] width 1 height 8
radio input "true"
click at [668, 512] on icon at bounding box center [660, 514] width 23 height 9
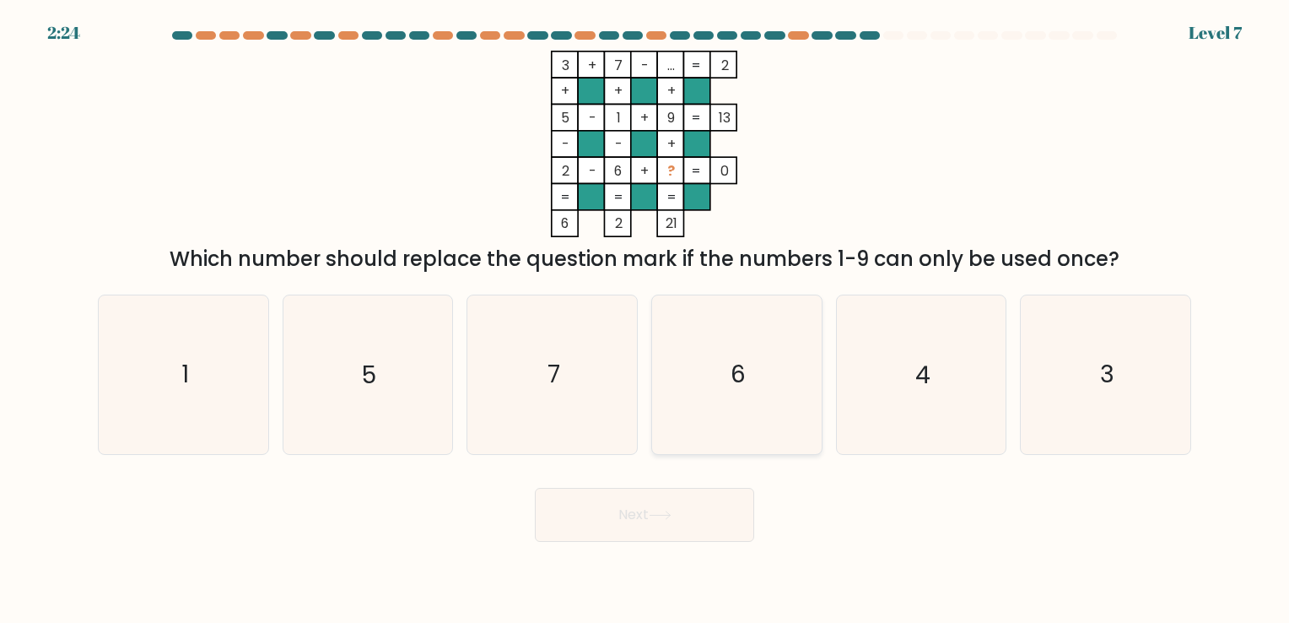
click at [726, 366] on icon "6" at bounding box center [737, 374] width 158 height 158
click at [645, 320] on input "d. 6" at bounding box center [645, 315] width 1 height 8
radio input "true"
click at [629, 517] on button "Next" at bounding box center [644, 515] width 219 height 54
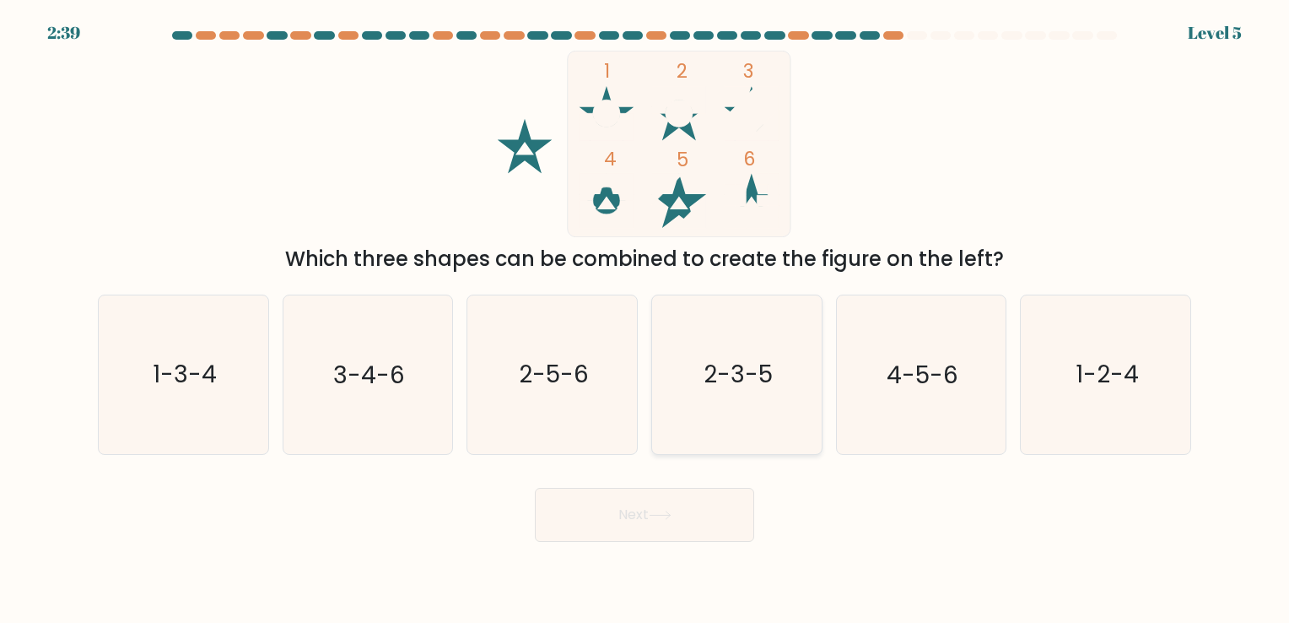
click at [751, 412] on icon "2-3-5" at bounding box center [737, 374] width 158 height 158
click at [645, 320] on input "d. 2-3-5" at bounding box center [645, 315] width 1 height 8
radio input "true"
click at [697, 501] on button "Next" at bounding box center [644, 515] width 219 height 54
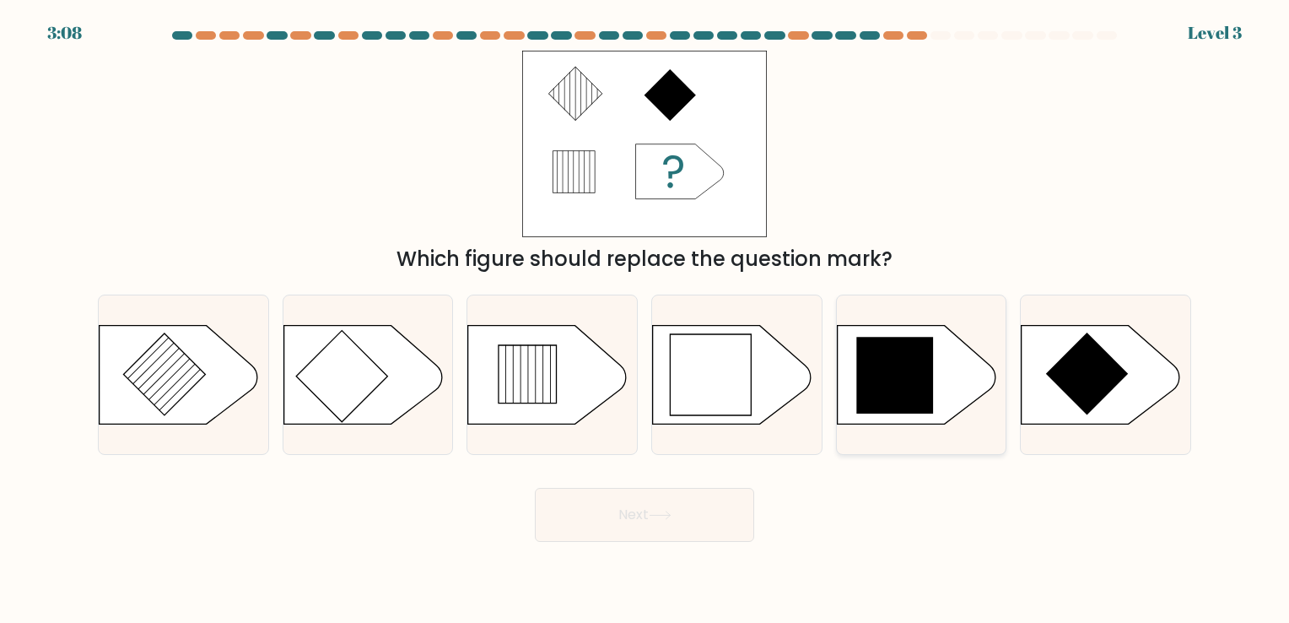
click at [881, 378] on icon at bounding box center [894, 375] width 77 height 77
click at [645, 320] on input "e." at bounding box center [645, 315] width 1 height 8
radio input "true"
click at [640, 506] on button "Next" at bounding box center [644, 515] width 219 height 54
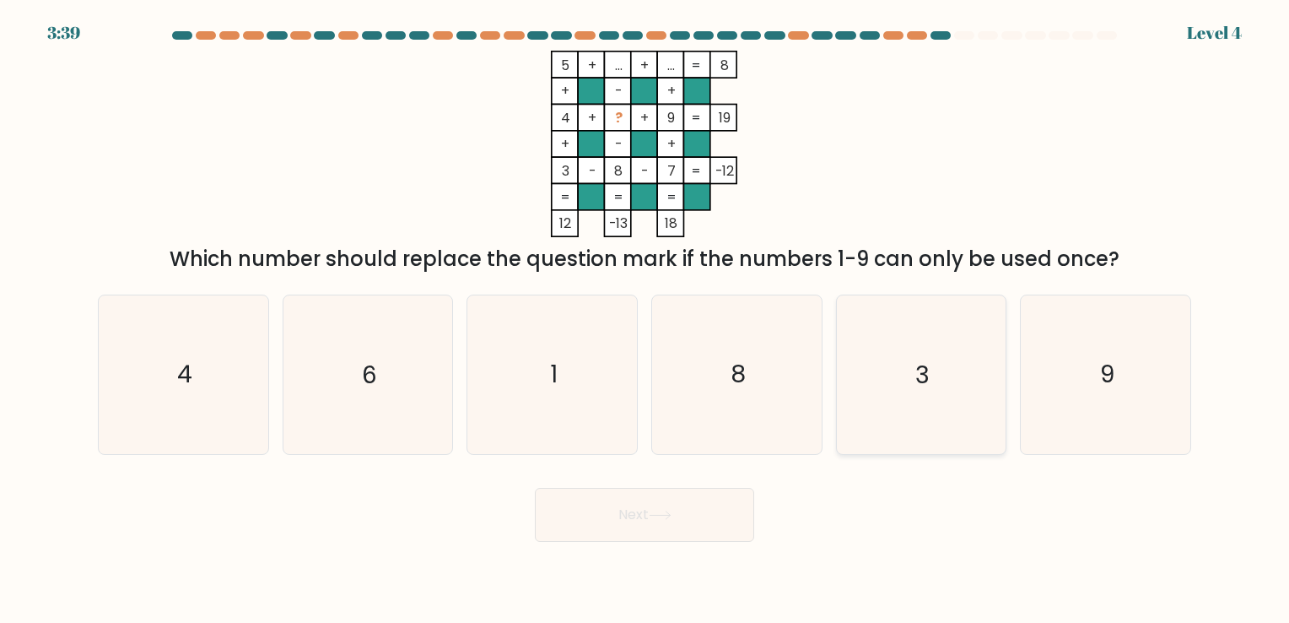
click at [931, 392] on icon "3" at bounding box center [921, 374] width 158 height 158
click at [645, 320] on input "e. 3" at bounding box center [645, 315] width 1 height 8
radio input "true"
click at [646, 510] on button "Next" at bounding box center [644, 515] width 219 height 54
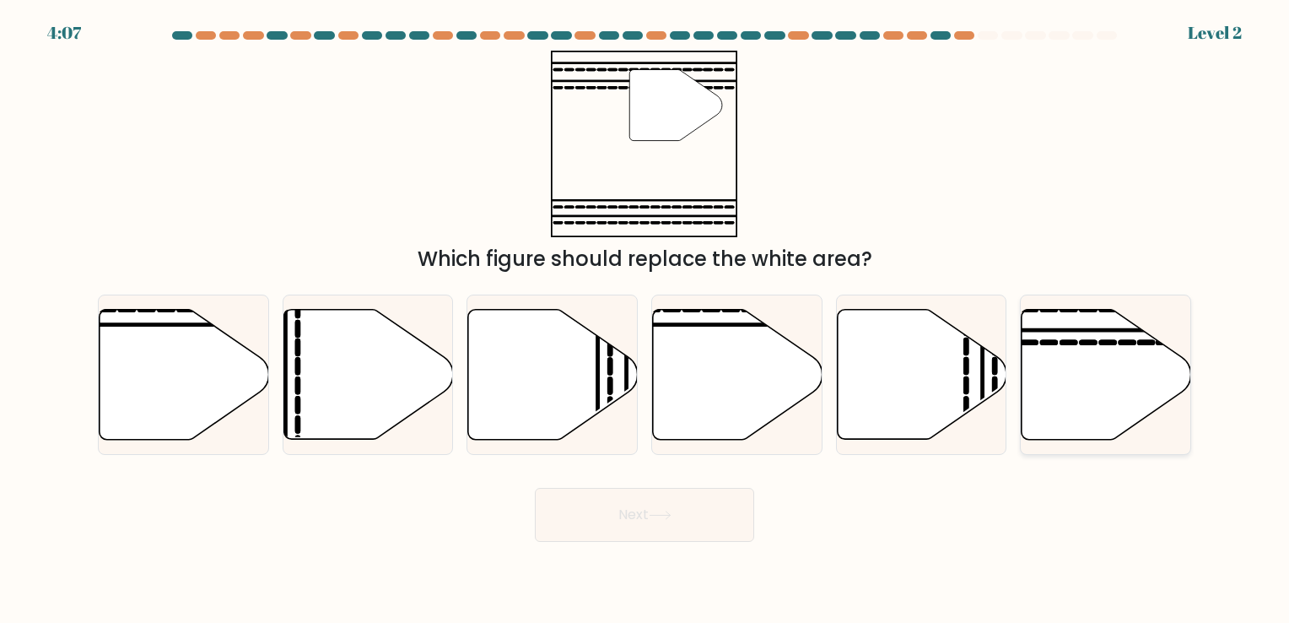
click at [1143, 369] on icon at bounding box center [1107, 374] width 170 height 130
click at [645, 320] on input "f." at bounding box center [645, 315] width 1 height 8
radio input "true"
click at [649, 511] on button "Next" at bounding box center [644, 515] width 219 height 54
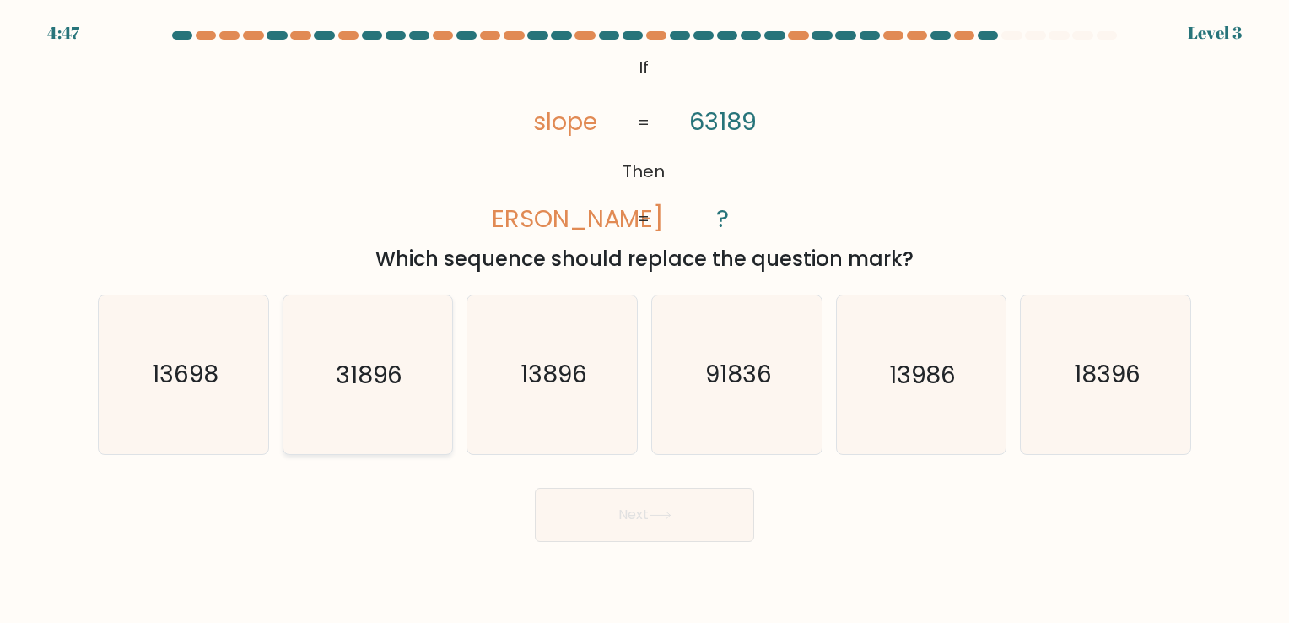
click at [396, 363] on text "31896" at bounding box center [369, 375] width 67 height 33
click at [645, 320] on input "b. 31896" at bounding box center [645, 315] width 1 height 8
radio input "true"
click at [661, 494] on button "Next" at bounding box center [644, 515] width 219 height 54
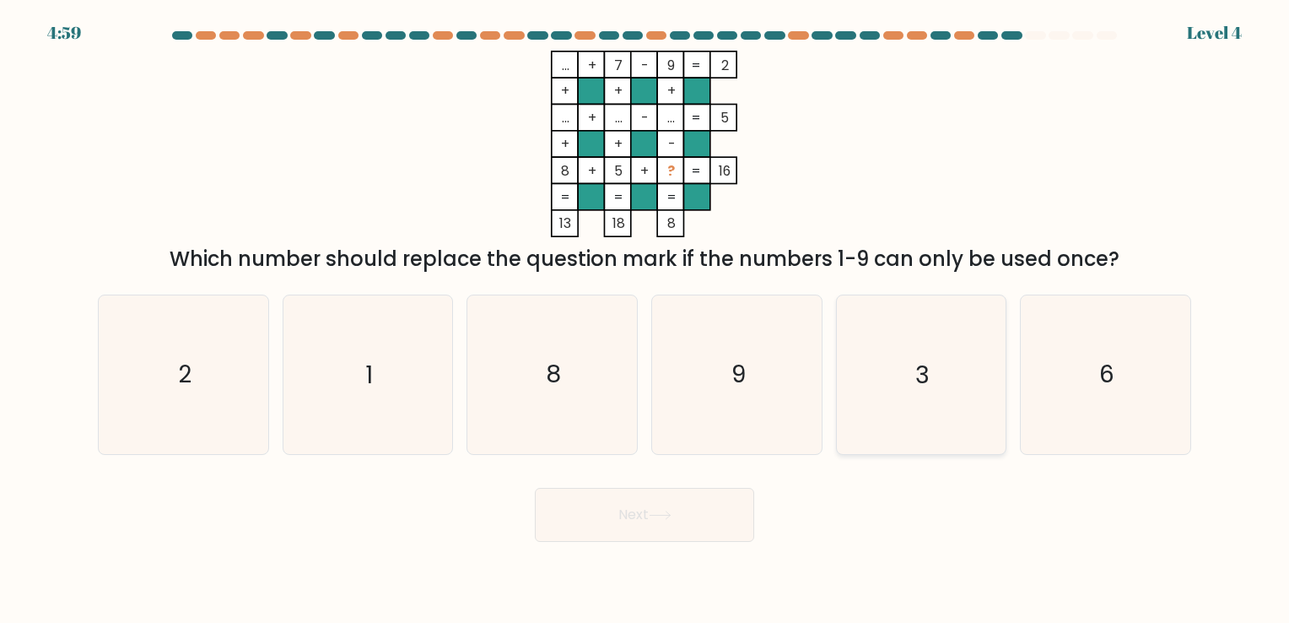
click at [891, 389] on icon "3" at bounding box center [921, 374] width 158 height 158
click at [645, 320] on input "e. 3" at bounding box center [645, 315] width 1 height 8
radio input "true"
click at [668, 511] on icon at bounding box center [660, 514] width 23 height 9
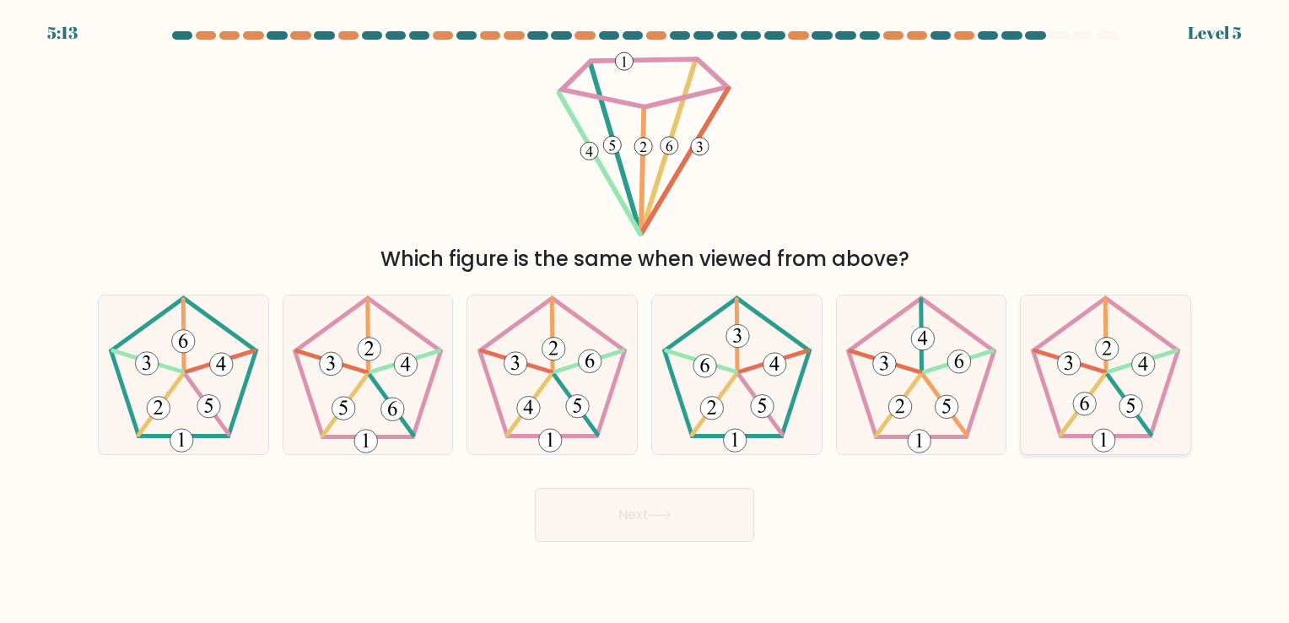
click at [1119, 373] on icon at bounding box center [1106, 374] width 158 height 158
click at [645, 320] on input "f." at bounding box center [645, 315] width 1 height 8
radio input "true"
click at [634, 504] on button "Next" at bounding box center [644, 515] width 219 height 54
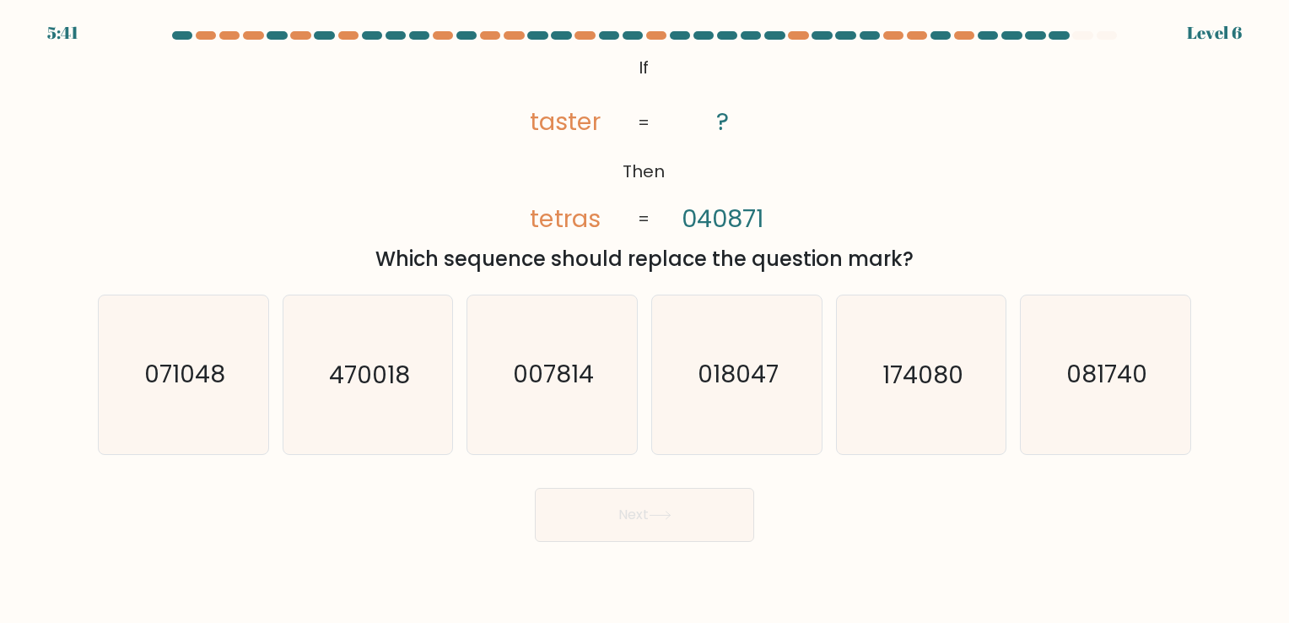
drag, startPoint x: 402, startPoint y: 371, endPoint x: 568, endPoint y: 481, distance: 198.4
click at [402, 373] on text "470018" at bounding box center [369, 375] width 81 height 33
click at [645, 320] on input "b. 470018" at bounding box center [645, 315] width 1 height 8
radio input "true"
click at [639, 491] on button "Next" at bounding box center [644, 515] width 219 height 54
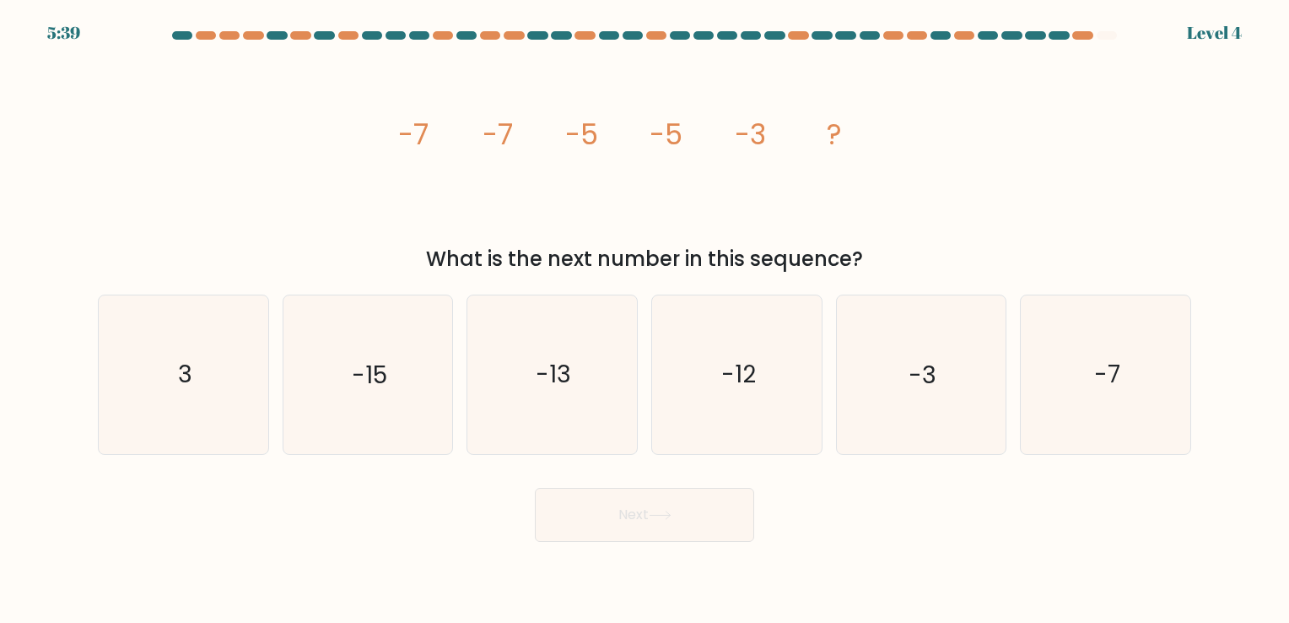
click at [648, 510] on button "Next" at bounding box center [644, 515] width 219 height 54
drag, startPoint x: 924, startPoint y: 331, endPoint x: 925, endPoint y: 341, distance: 10.2
click at [925, 336] on icon "-3" at bounding box center [921, 374] width 158 height 158
click at [645, 320] on input "e. -3" at bounding box center [645, 315] width 1 height 8
radio input "true"
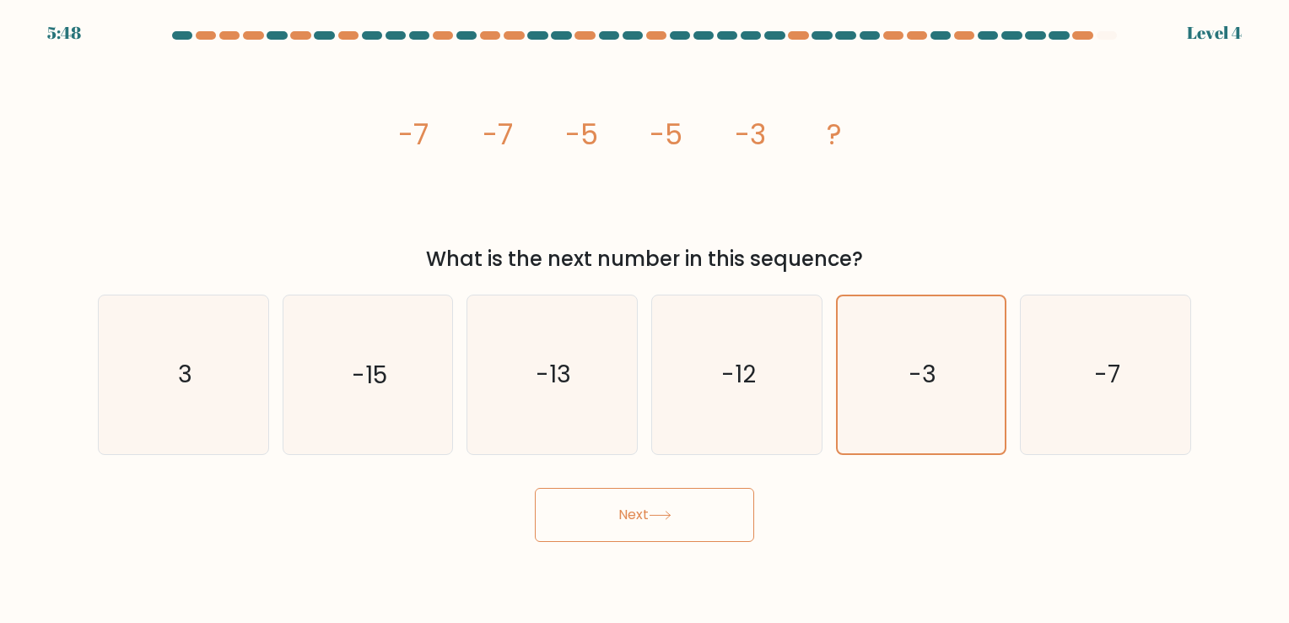
click at [669, 505] on button "Next" at bounding box center [644, 515] width 219 height 54
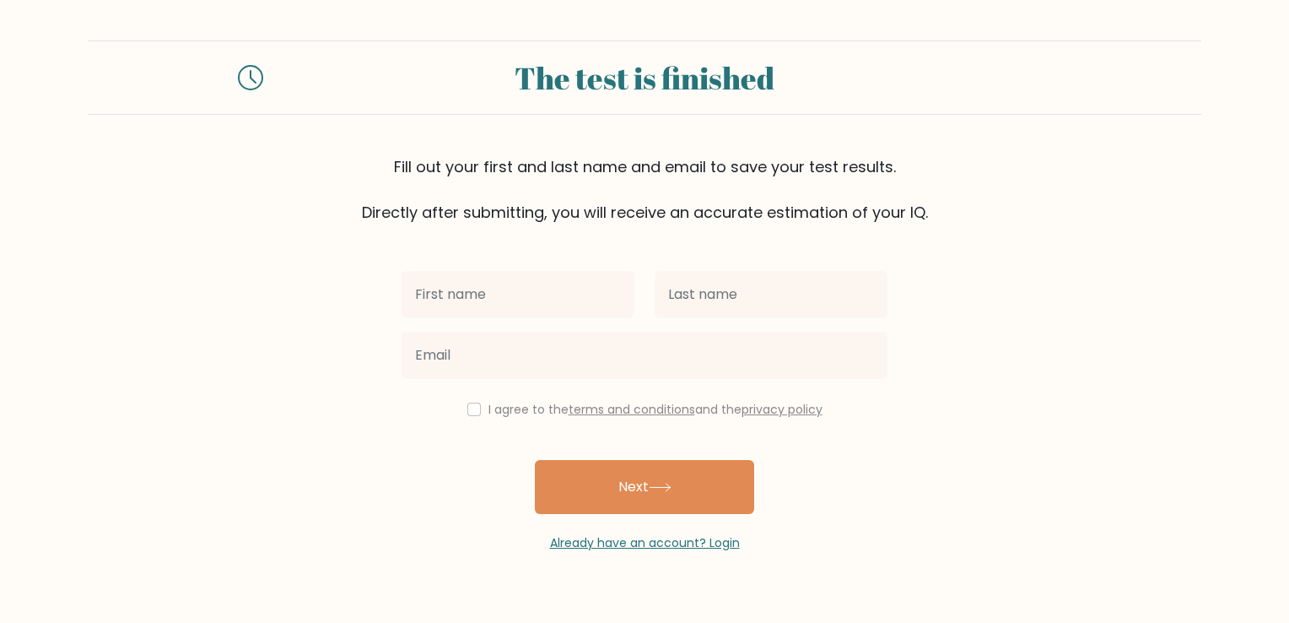
click at [526, 303] on input "text" at bounding box center [518, 294] width 233 height 47
type input "[PERSON_NAME]"
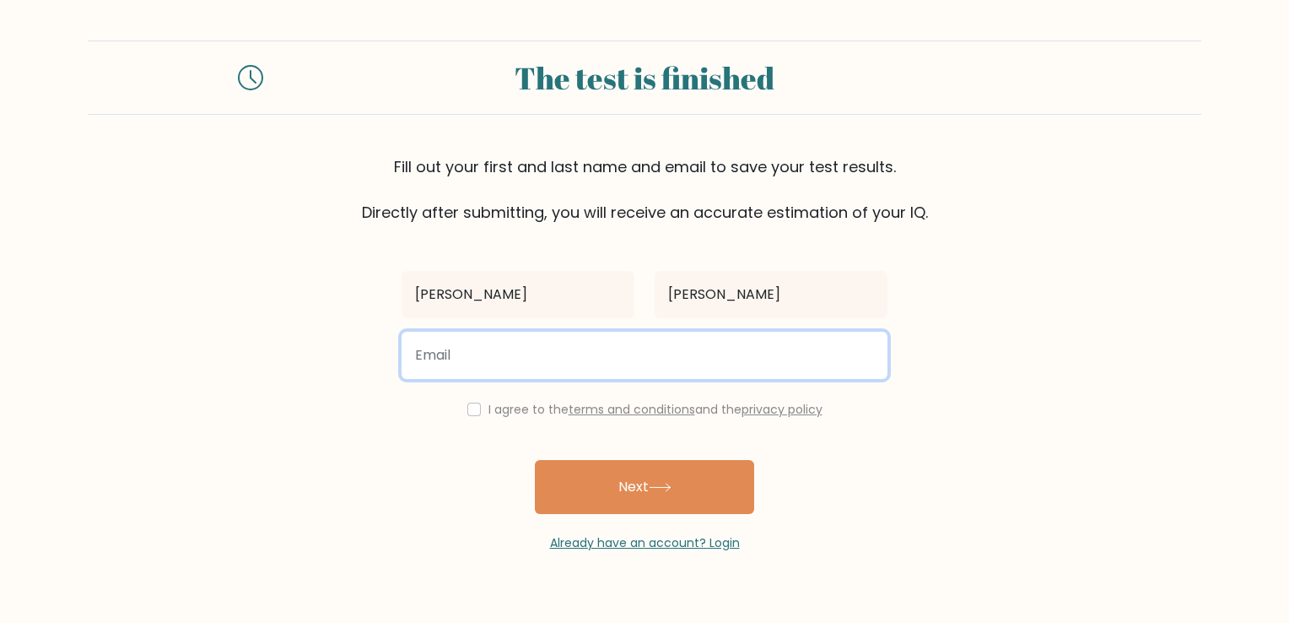
type input "sxel0693@gmail.com"
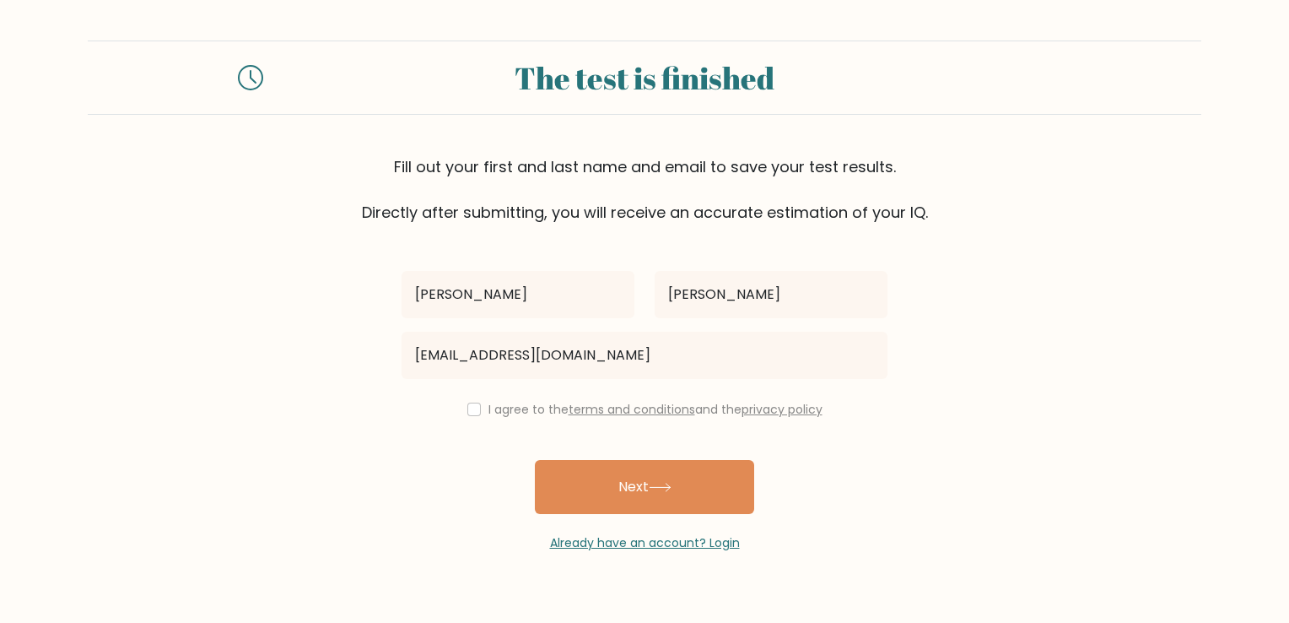
click at [459, 407] on div "I agree to the terms and conditions and the privacy policy" at bounding box center [644, 409] width 506 height 20
click at [473, 412] on input "checkbox" at bounding box center [473, 408] width 13 height 13
checkbox input "true"
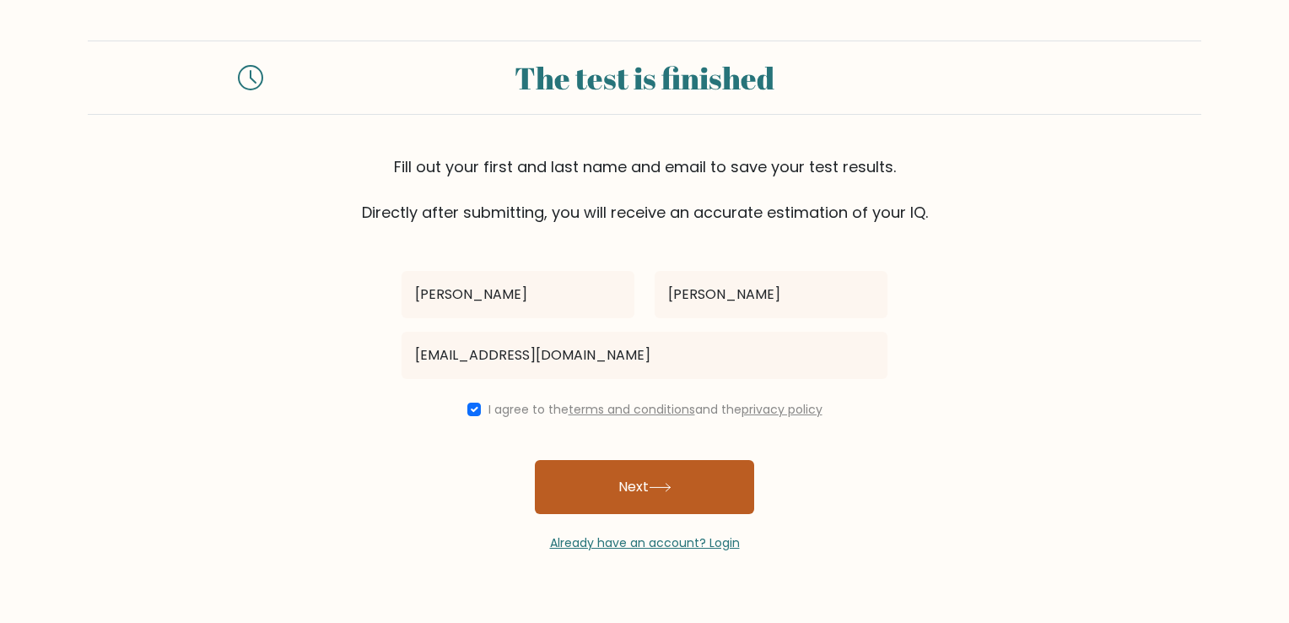
click at [632, 494] on button "Next" at bounding box center [644, 487] width 219 height 54
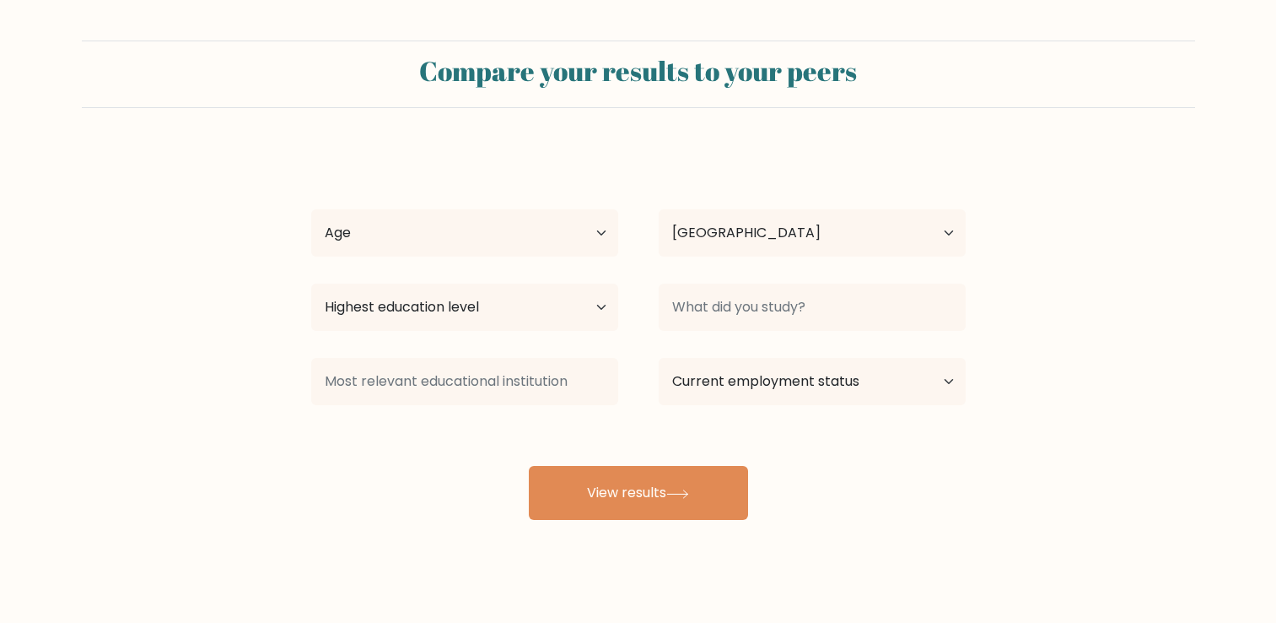
select select "PH"
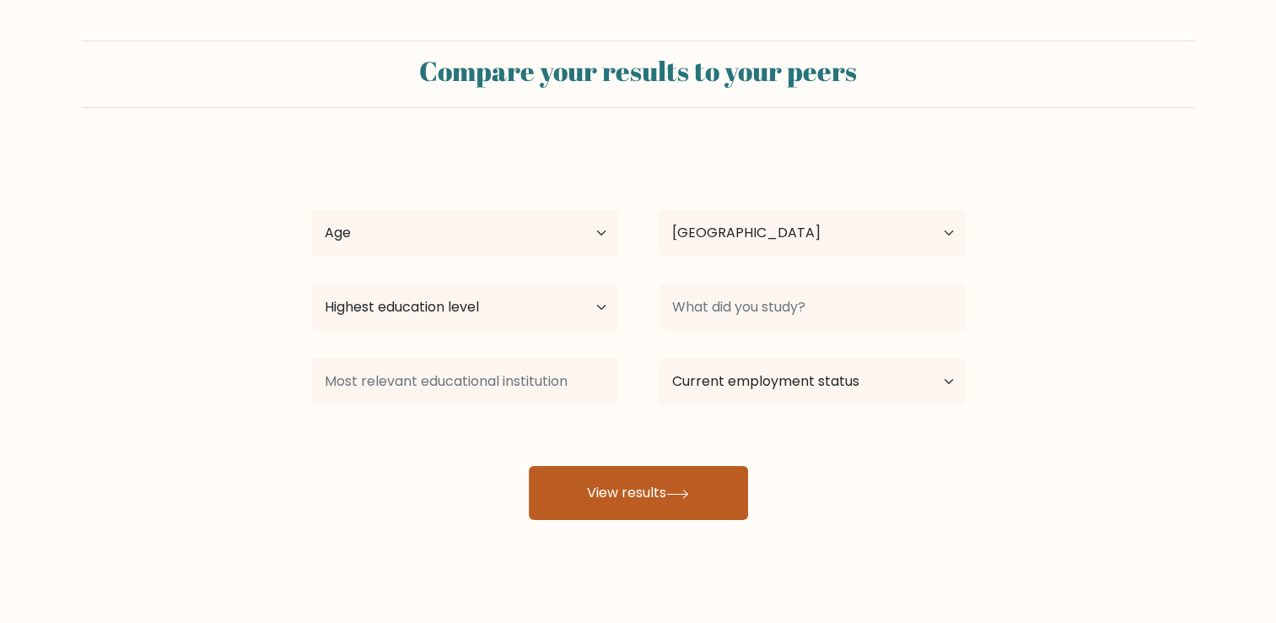
click at [659, 517] on button "View results" at bounding box center [638, 493] width 219 height 54
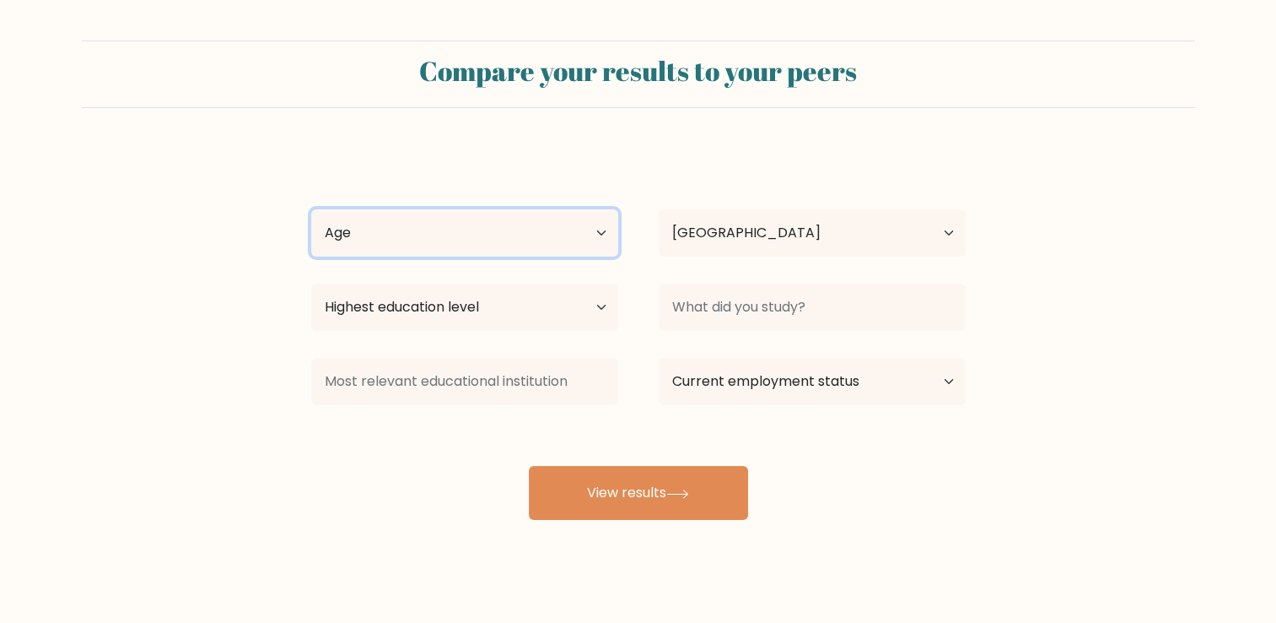
click at [593, 232] on select "Age Under [DEMOGRAPHIC_DATA] [DEMOGRAPHIC_DATA] [DEMOGRAPHIC_DATA] [DEMOGRAPHIC…" at bounding box center [464, 232] width 307 height 47
select select "25_34"
click at [311, 209] on select "Age Under [DEMOGRAPHIC_DATA] [DEMOGRAPHIC_DATA] [DEMOGRAPHIC_DATA] [DEMOGRAPHIC…" at bounding box center [464, 232] width 307 height 47
click at [547, 223] on select "Age Under [DEMOGRAPHIC_DATA] [DEMOGRAPHIC_DATA] [DEMOGRAPHIC_DATA] [DEMOGRAPHIC…" at bounding box center [464, 232] width 307 height 47
click at [311, 209] on select "Age Under [DEMOGRAPHIC_DATA] [DEMOGRAPHIC_DATA] [DEMOGRAPHIC_DATA] [DEMOGRAPHIC…" at bounding box center [464, 232] width 307 height 47
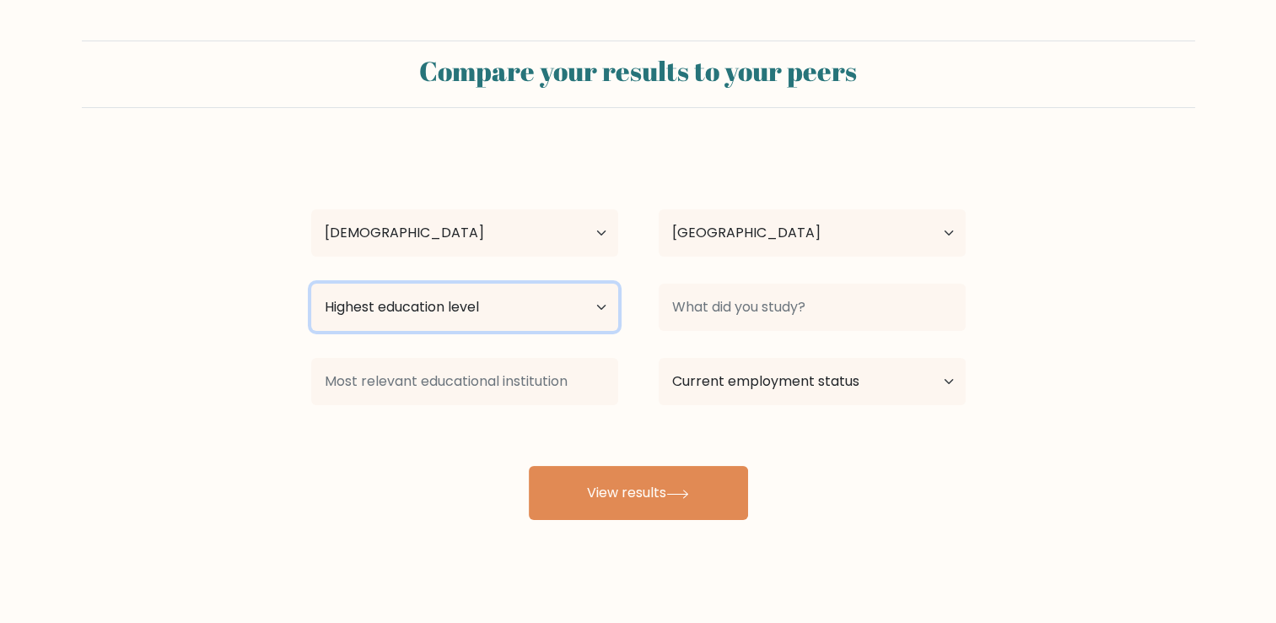
click at [576, 308] on select "Highest education level No schooling Primary Lower Secondary Upper Secondary Oc…" at bounding box center [464, 306] width 307 height 47
select select "bachelors_degree"
click at [311, 283] on select "Highest education level No schooling Primary Lower Secondary Upper Secondary Oc…" at bounding box center [464, 306] width 307 height 47
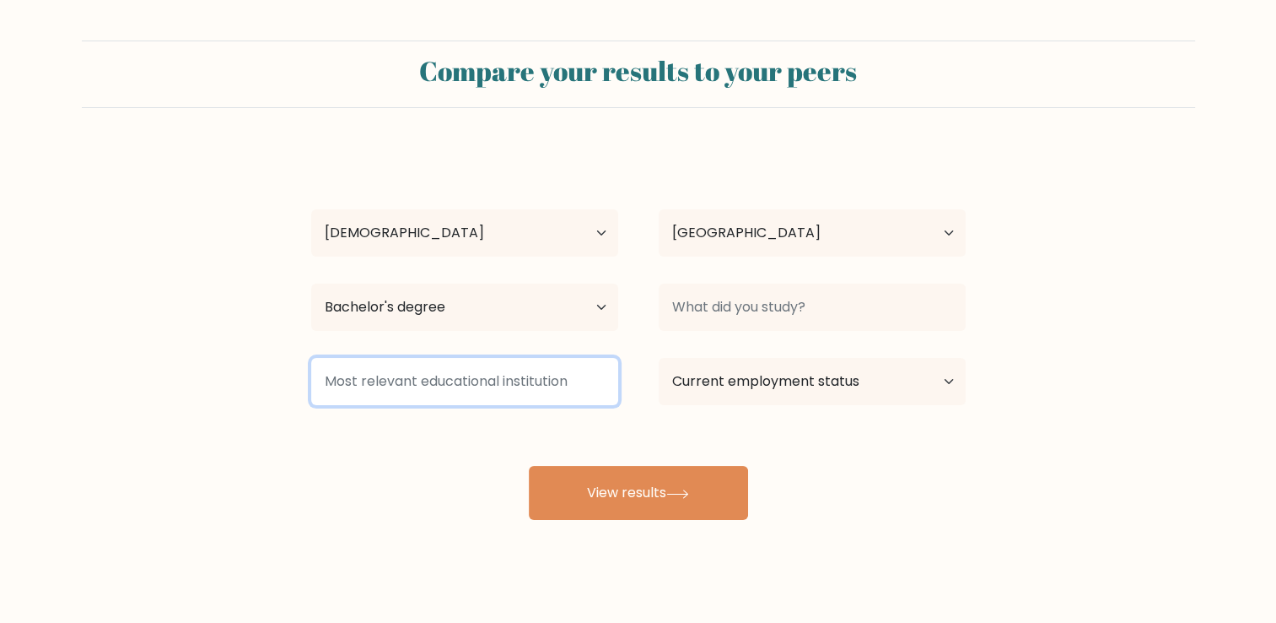
click at [572, 364] on input at bounding box center [464, 381] width 307 height 47
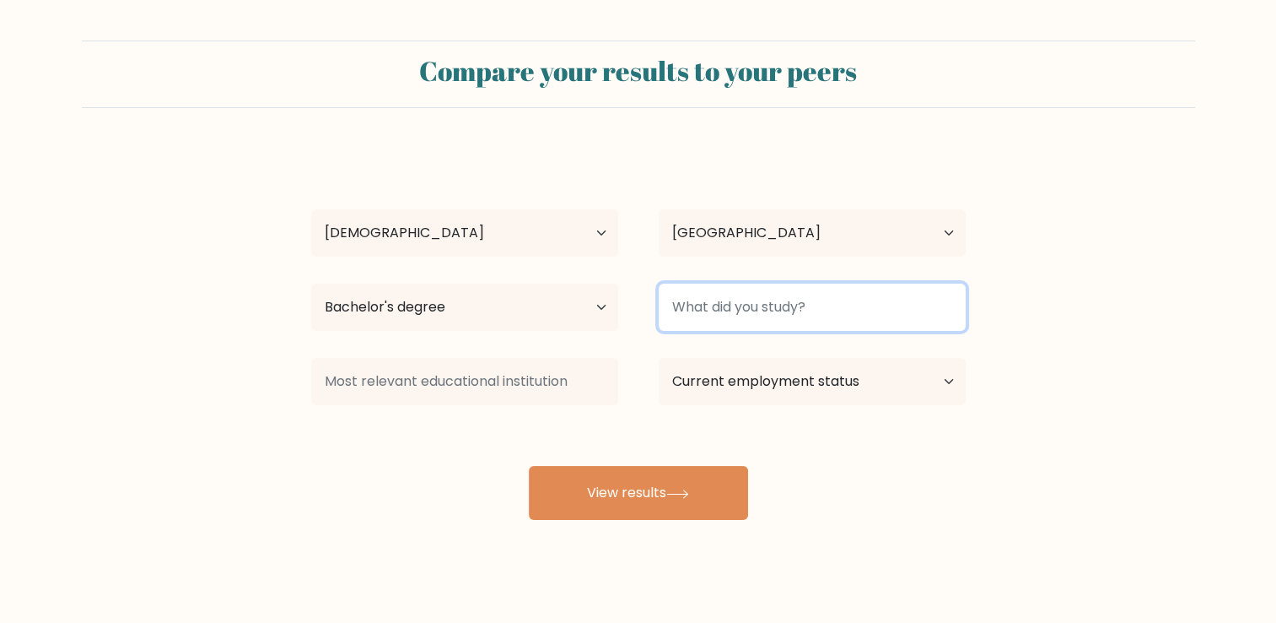
click at [795, 293] on input at bounding box center [812, 306] width 307 height 47
click at [791, 315] on input at bounding box center [812, 306] width 307 height 47
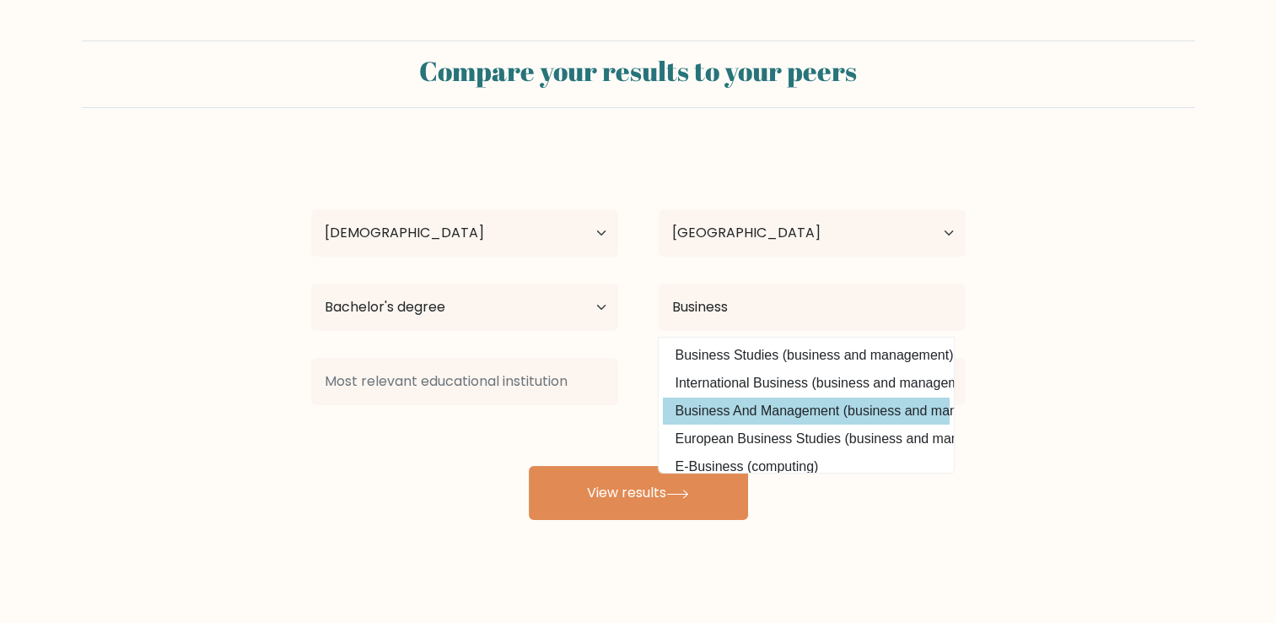
click at [796, 417] on div "Jessel Beltran Age Under 18 years old 18-24 years old 25-34 years old 35-44 yea…" at bounding box center [638, 333] width 675 height 371
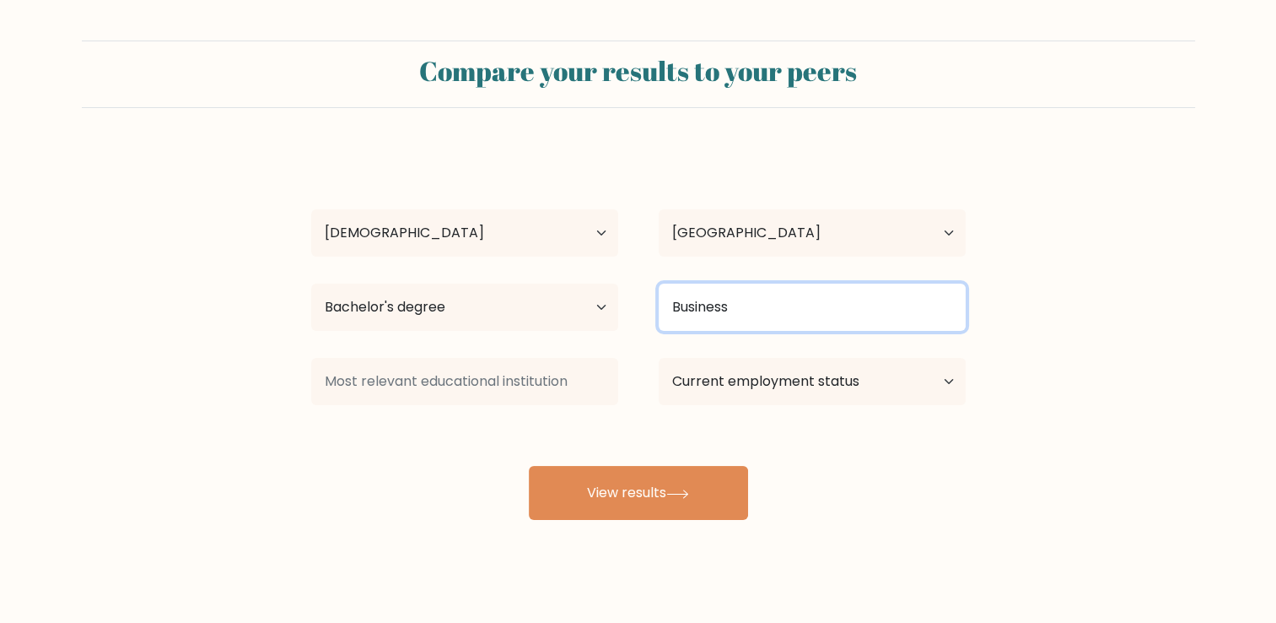
click at [809, 314] on input "Business" at bounding box center [812, 306] width 307 height 47
click at [783, 310] on input "Business" at bounding box center [812, 306] width 307 height 47
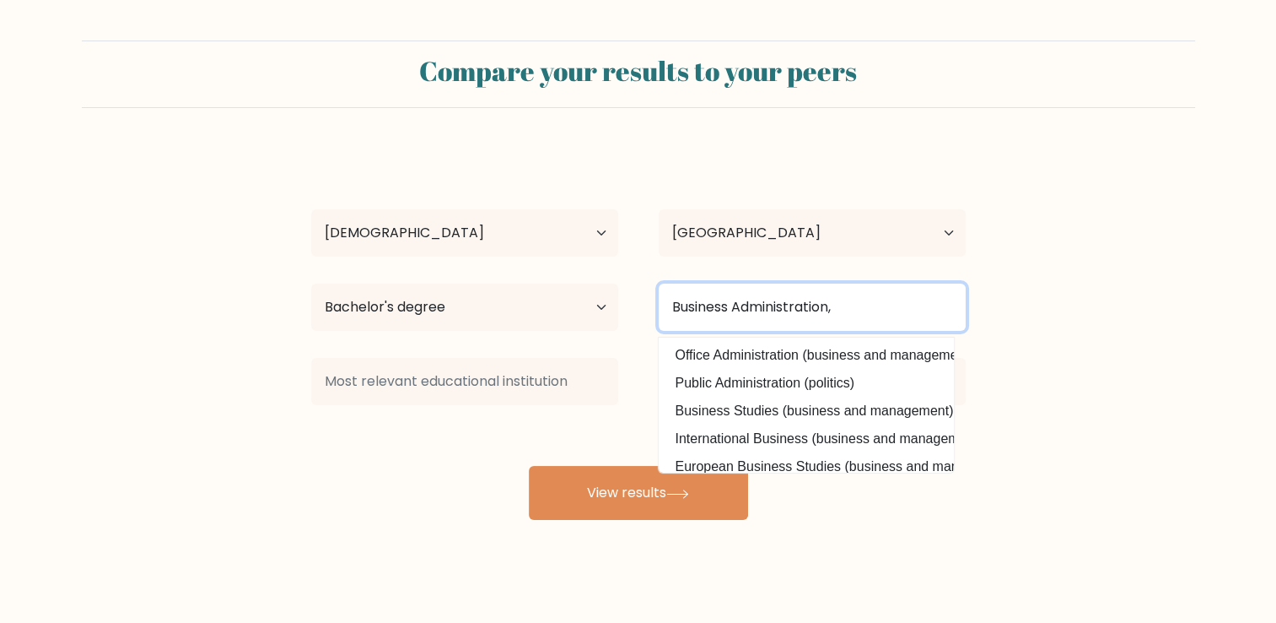
type input "Business Administration,"
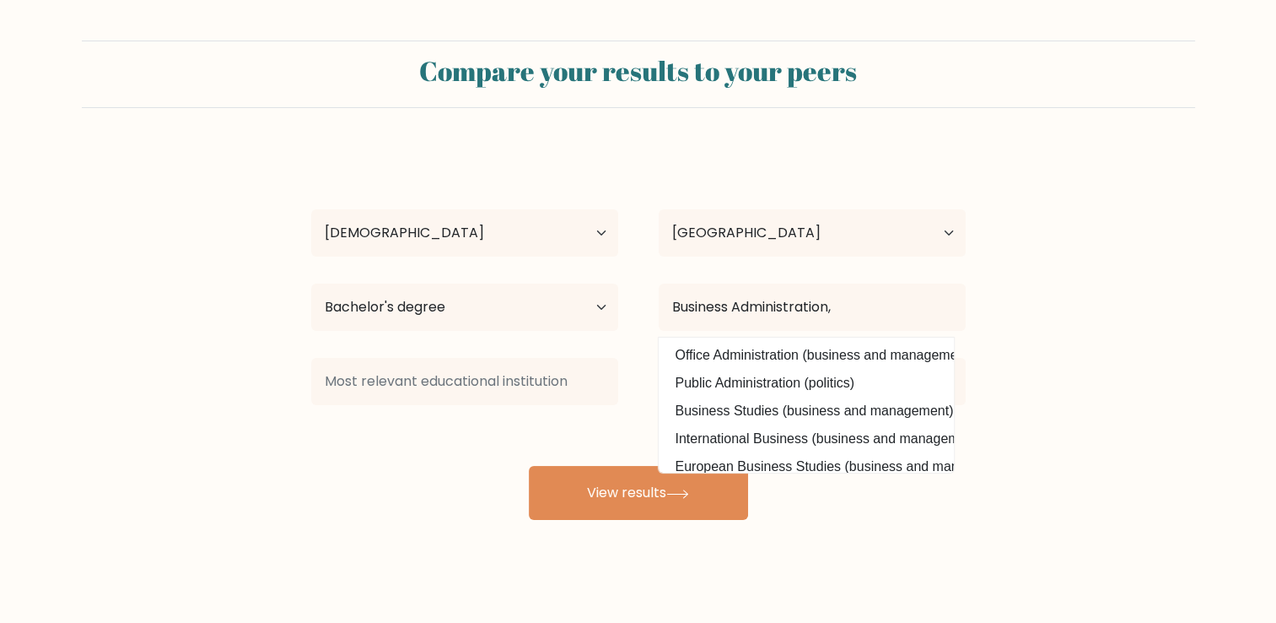
click at [499, 437] on div "Jessel Beltran Age Under 18 years old 18-24 years old 25-34 years old 35-44 yea…" at bounding box center [638, 333] width 675 height 371
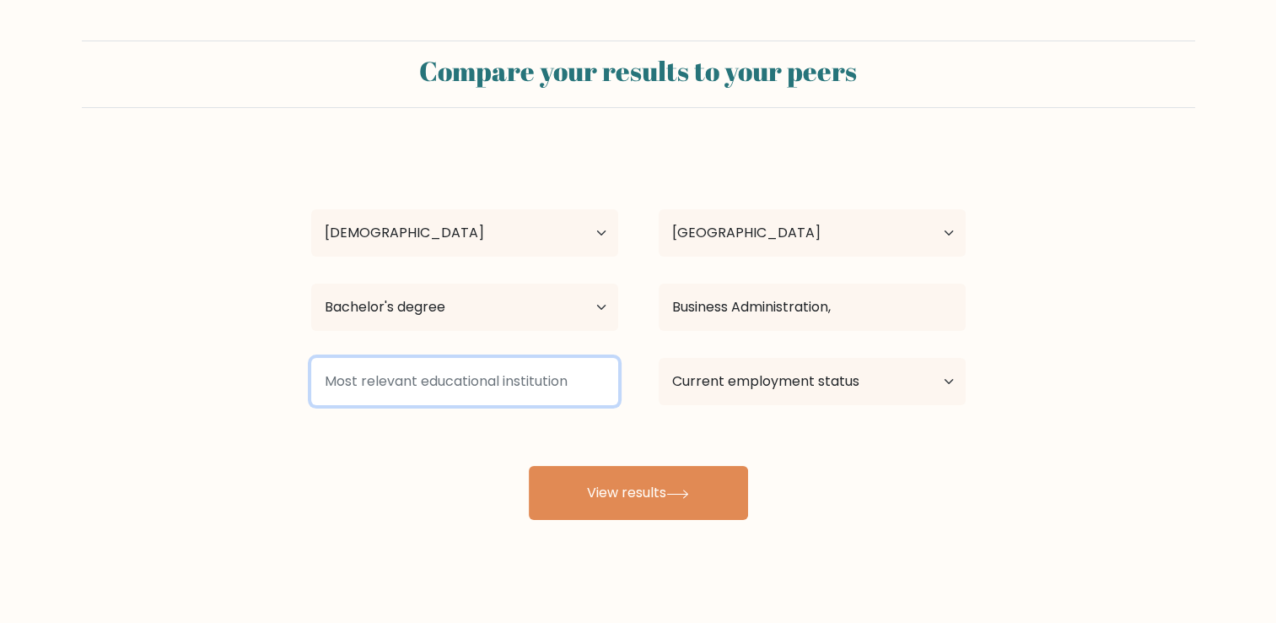
click at [497, 378] on input at bounding box center [464, 381] width 307 height 47
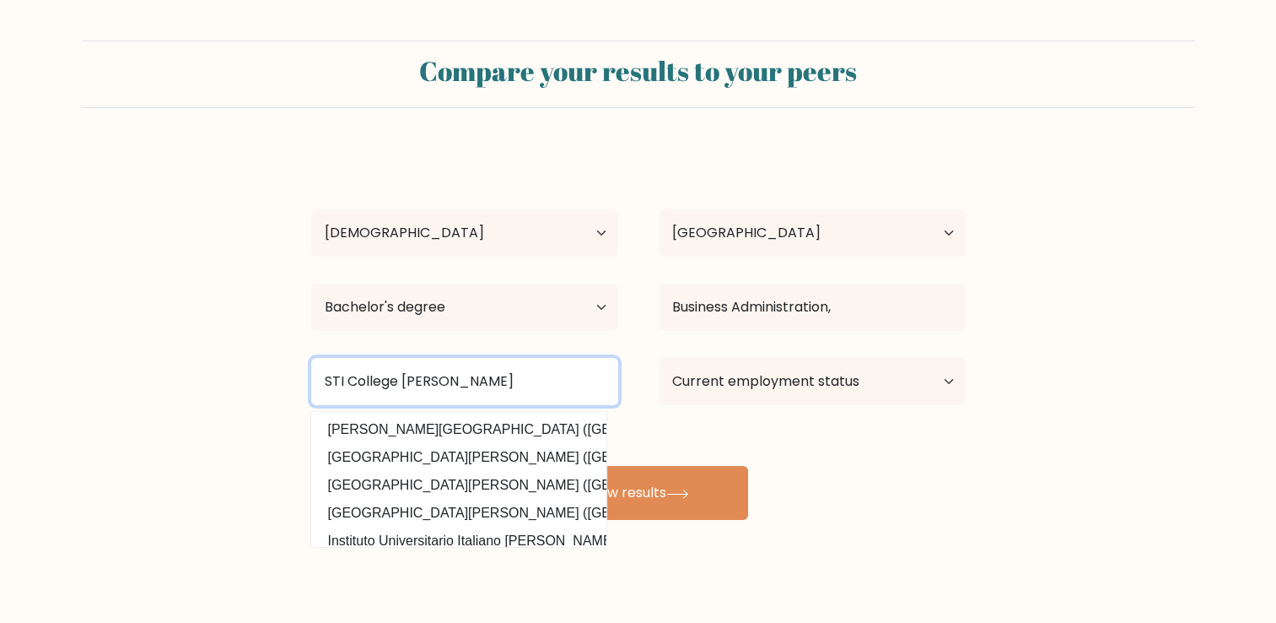
type input "STI College Rosario"
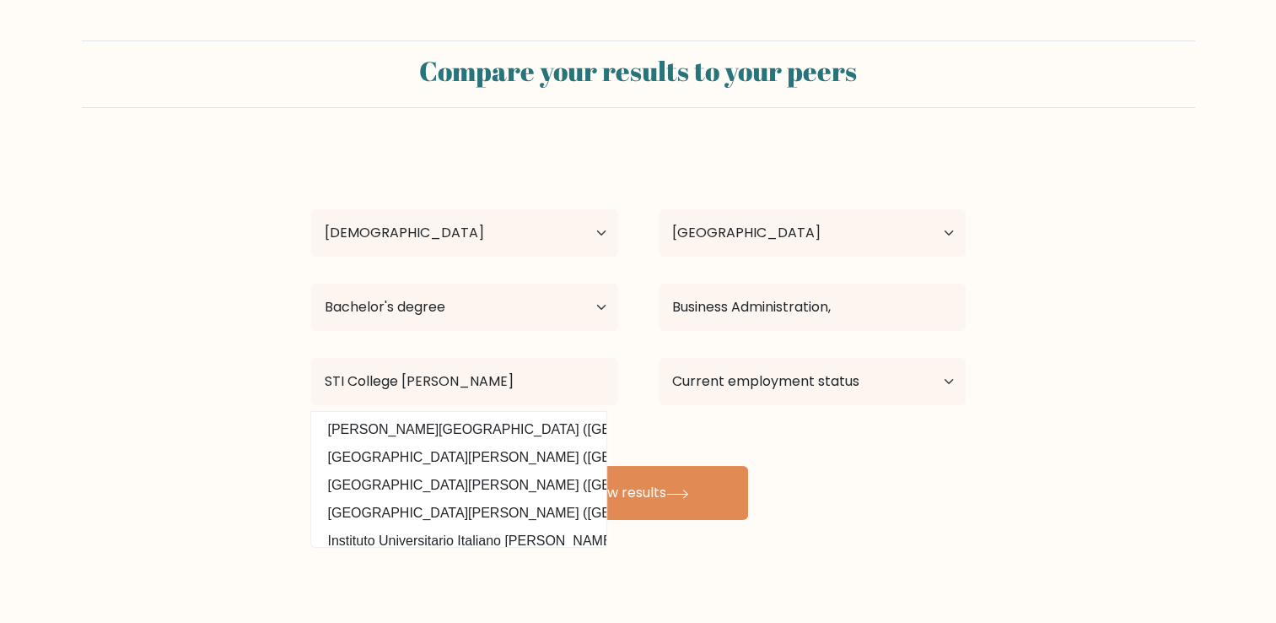
drag, startPoint x: 899, startPoint y: 479, endPoint x: 908, endPoint y: 443, distance: 37.2
click at [900, 479] on div "Jessel Beltran Age Under 18 years old 18-24 years old 25-34 years old 35-44 yea…" at bounding box center [638, 333] width 675 height 371
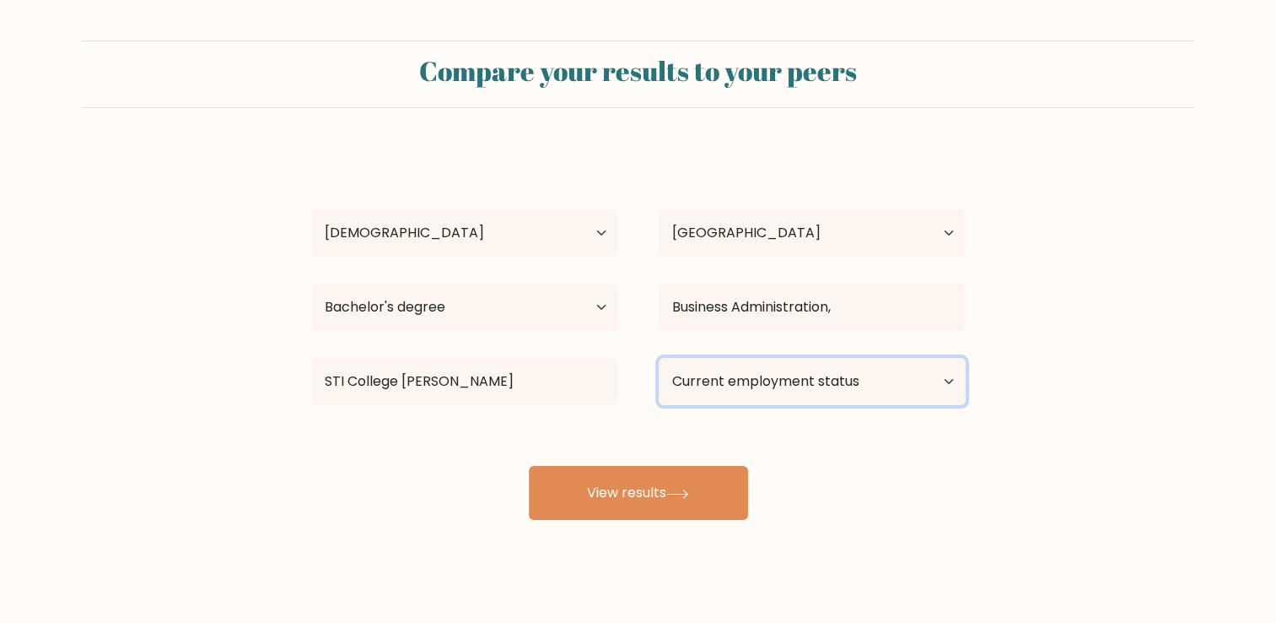
click at [939, 382] on select "Current employment status Employed Student Retired Other / prefer not to answer" at bounding box center [812, 381] width 307 height 47
select select "other"
click at [659, 358] on select "Current employment status Employed Student Retired Other / prefer not to answer" at bounding box center [812, 381] width 307 height 47
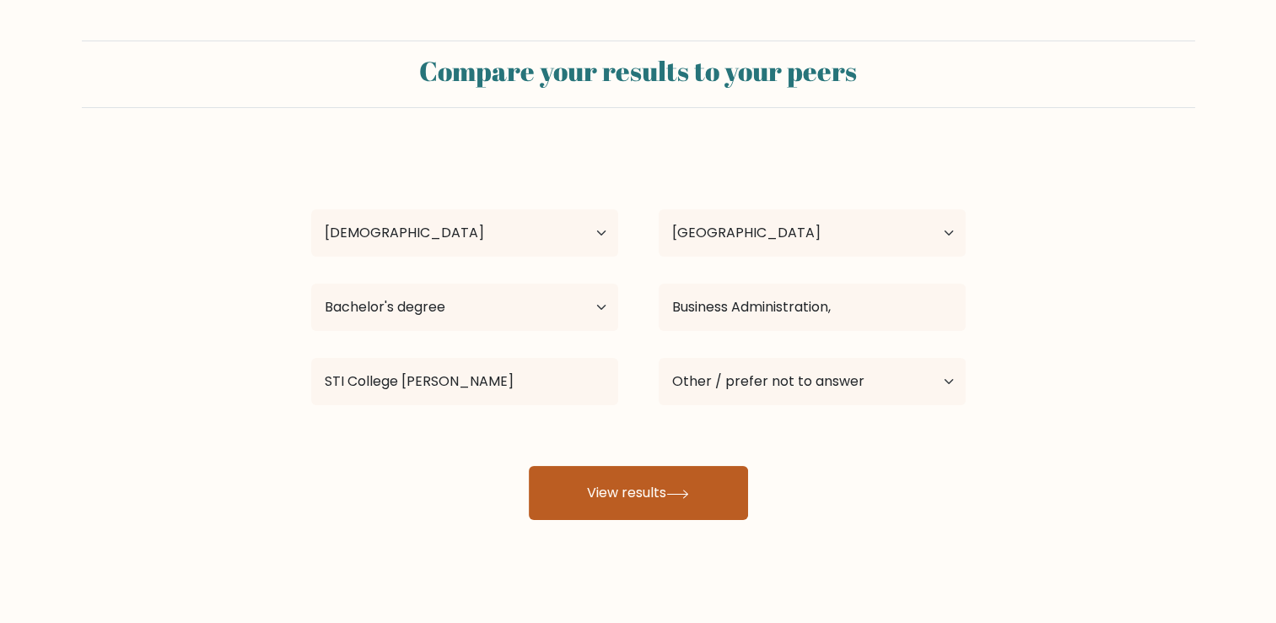
click at [667, 512] on button "View results" at bounding box center [638, 493] width 219 height 54
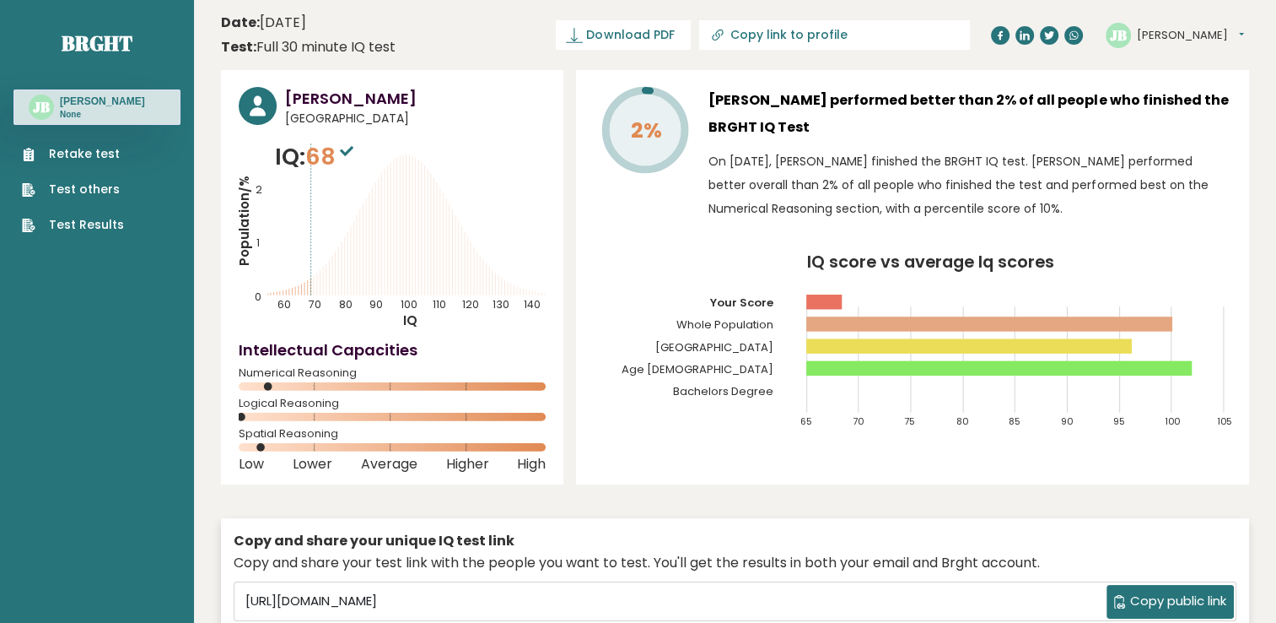
click at [105, 132] on div "Retake test Test others Test Results" at bounding box center [96, 179] width 167 height 109
click at [104, 143] on div "Retake test Test others Test Results" at bounding box center [96, 179] width 167 height 109
click at [89, 151] on link "Retake test" at bounding box center [73, 154] width 102 height 18
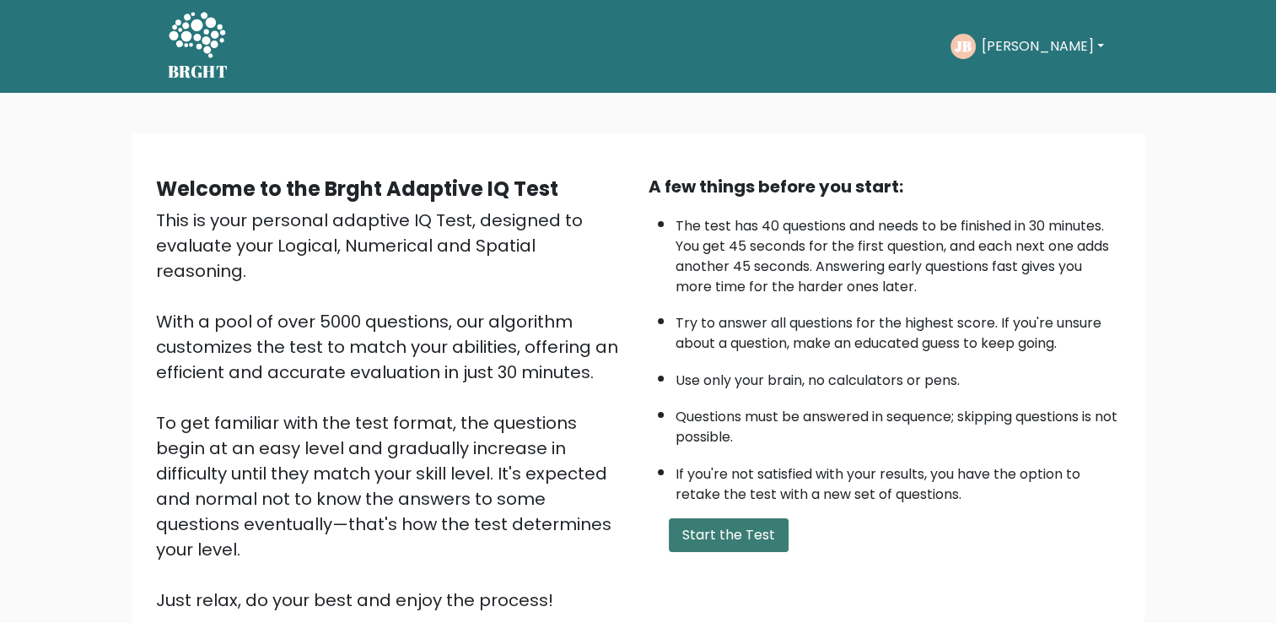
click at [724, 531] on button "Start the Test" at bounding box center [729, 535] width 120 height 34
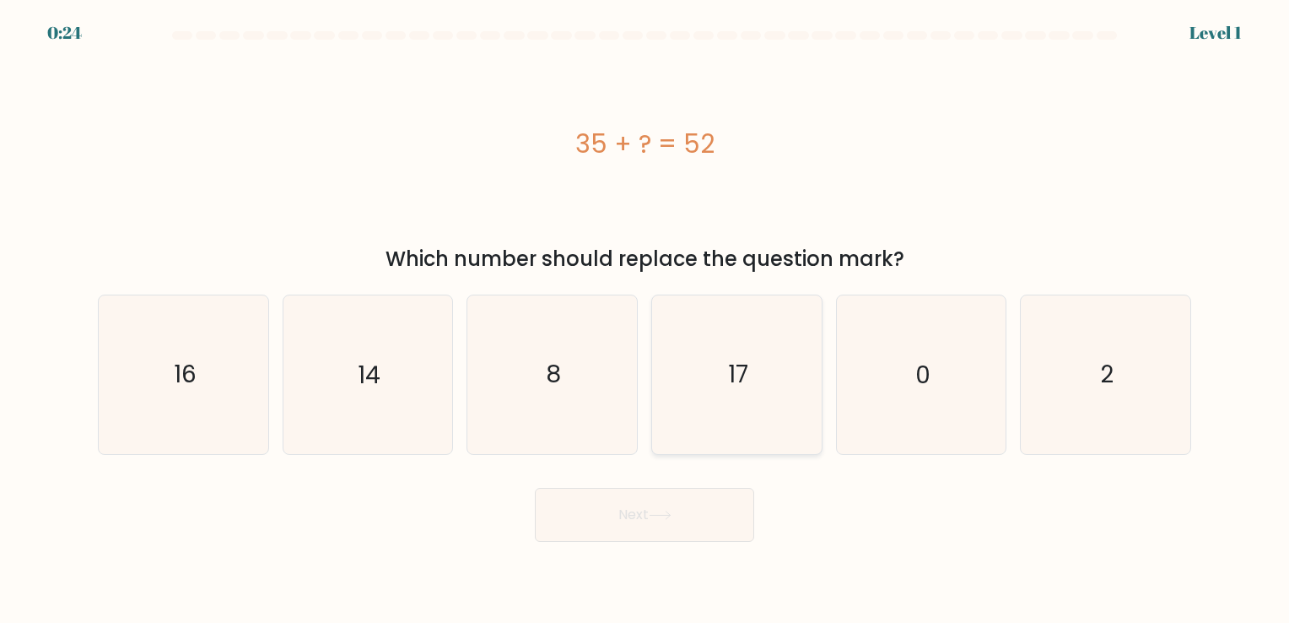
drag, startPoint x: 730, startPoint y: 315, endPoint x: 727, endPoint y: 339, distance: 24.6
click at [730, 319] on icon "17" at bounding box center [737, 374] width 158 height 158
click at [645, 319] on input "d. 17" at bounding box center [645, 315] width 1 height 8
radio input "true"
click at [678, 522] on button "Next" at bounding box center [644, 515] width 219 height 54
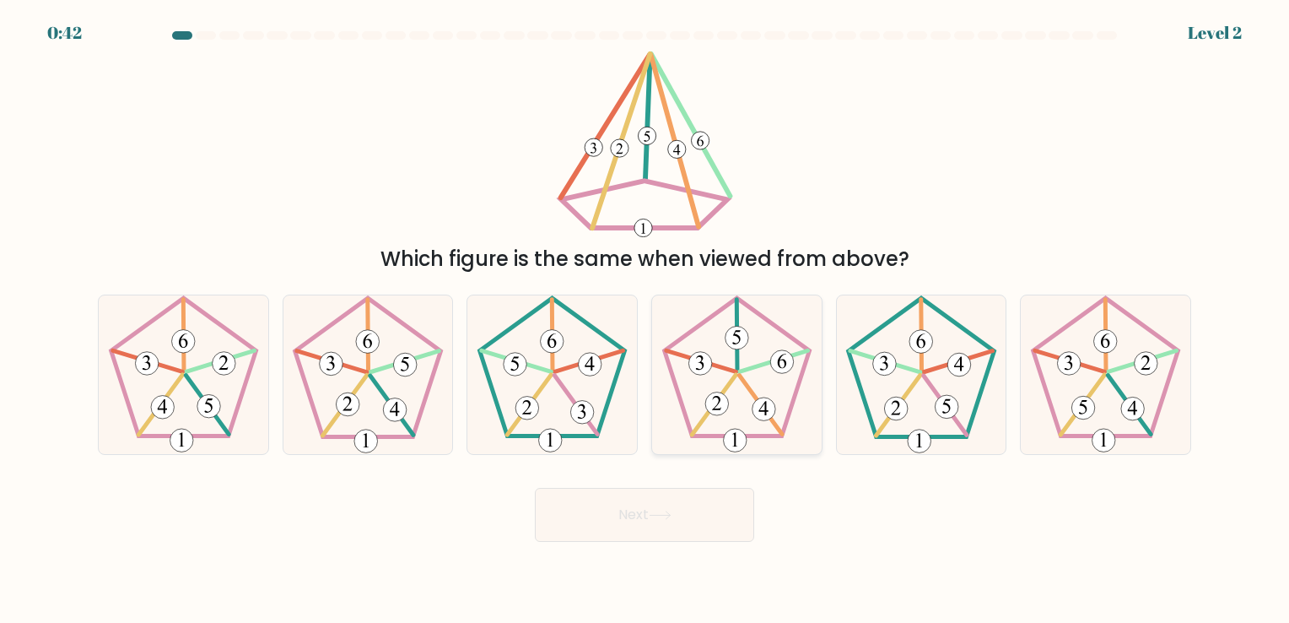
click at [747, 372] on icon at bounding box center [737, 374] width 158 height 158
click at [645, 320] on input "d." at bounding box center [645, 315] width 1 height 8
radio input "true"
click at [663, 489] on button "Next" at bounding box center [644, 515] width 219 height 54
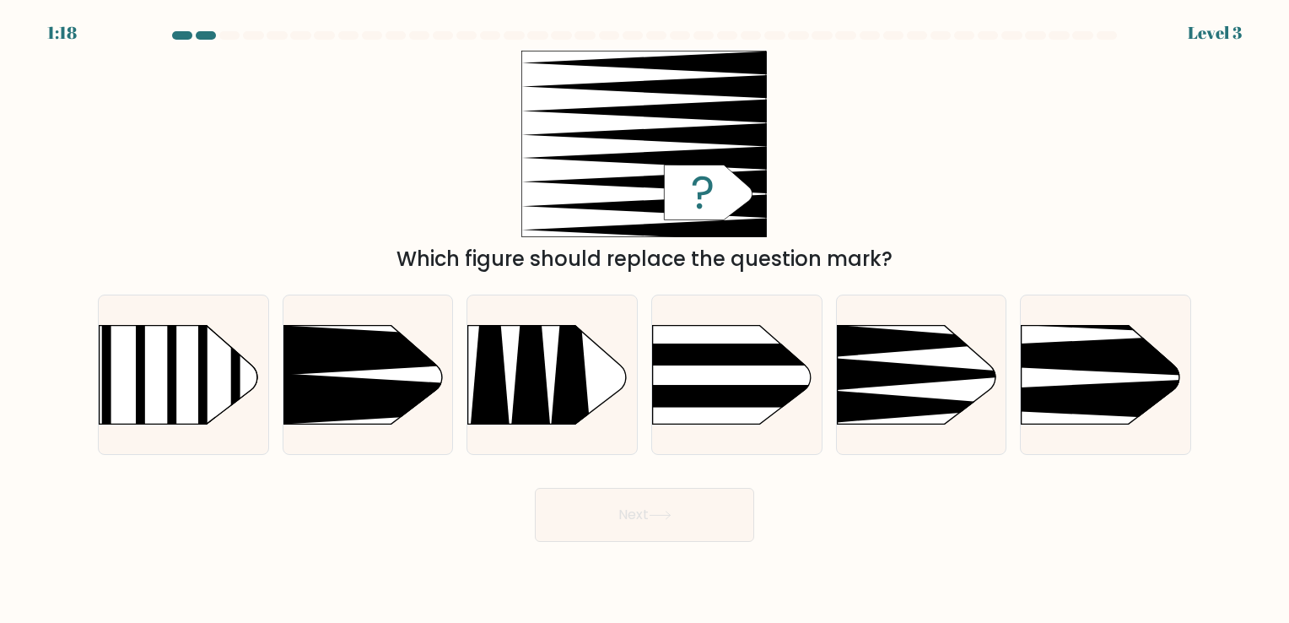
click at [1098, 499] on div "Next" at bounding box center [645, 508] width 1114 height 67
click at [1136, 394] on icon at bounding box center [986, 400] width 442 height 42
click at [645, 320] on input "f." at bounding box center [645, 315] width 1 height 8
radio input "true"
click at [656, 499] on button "Next" at bounding box center [644, 515] width 219 height 54
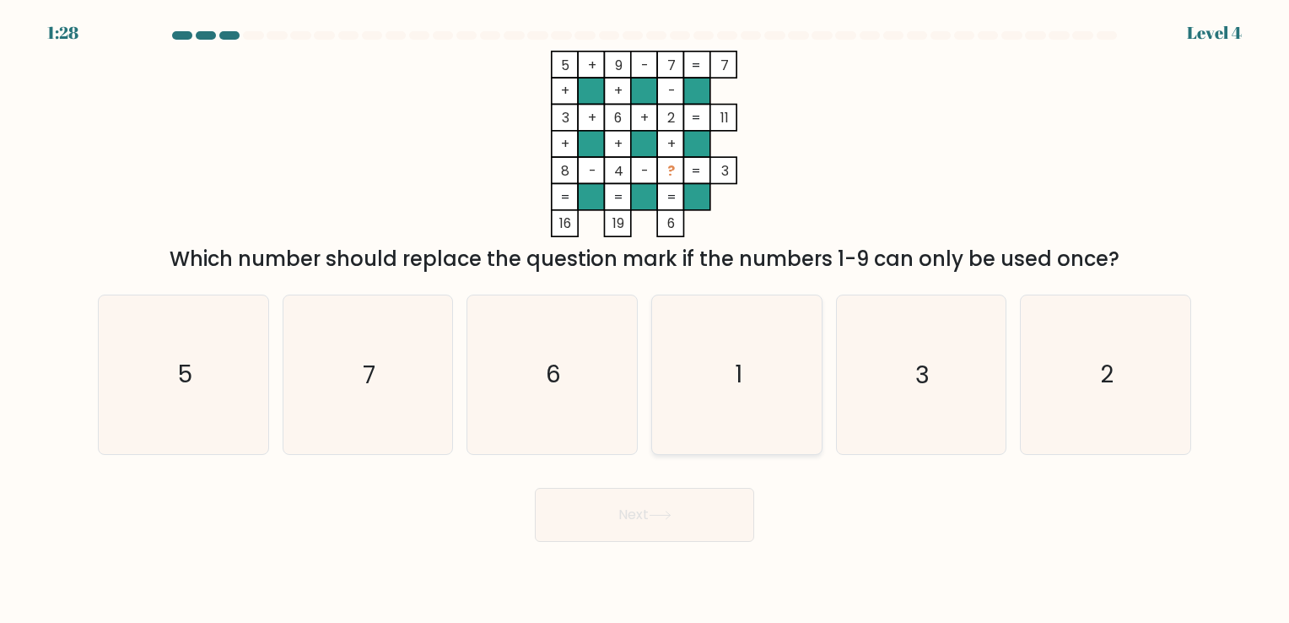
drag, startPoint x: 702, startPoint y: 359, endPoint x: 715, endPoint y: 400, distance: 42.4
click at [705, 363] on icon "1" at bounding box center [737, 374] width 158 height 158
click at [645, 320] on input "d. 1" at bounding box center [645, 315] width 1 height 8
radio input "true"
click at [673, 522] on button "Next" at bounding box center [644, 515] width 219 height 54
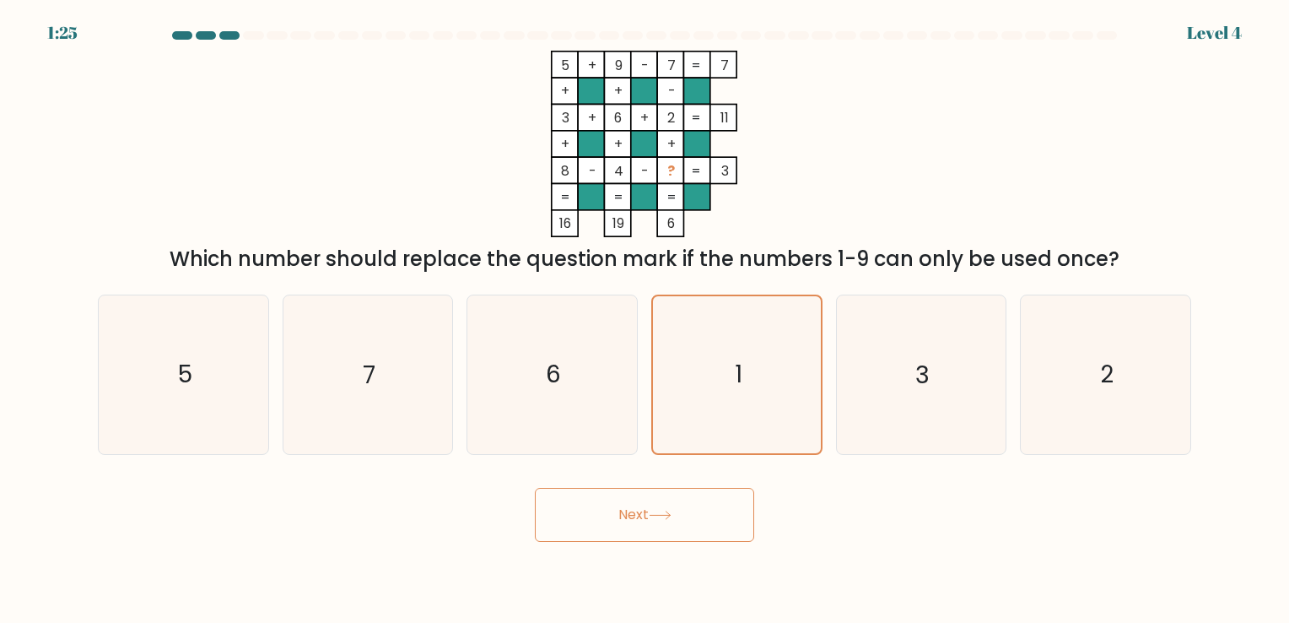
click at [621, 515] on button "Next" at bounding box center [644, 515] width 219 height 54
click at [670, 524] on button "Next" at bounding box center [644, 515] width 219 height 54
click at [745, 338] on icon "1" at bounding box center [737, 374] width 156 height 156
click at [645, 320] on input "d. 1" at bounding box center [645, 315] width 1 height 8
click at [661, 508] on button "Next" at bounding box center [644, 515] width 219 height 54
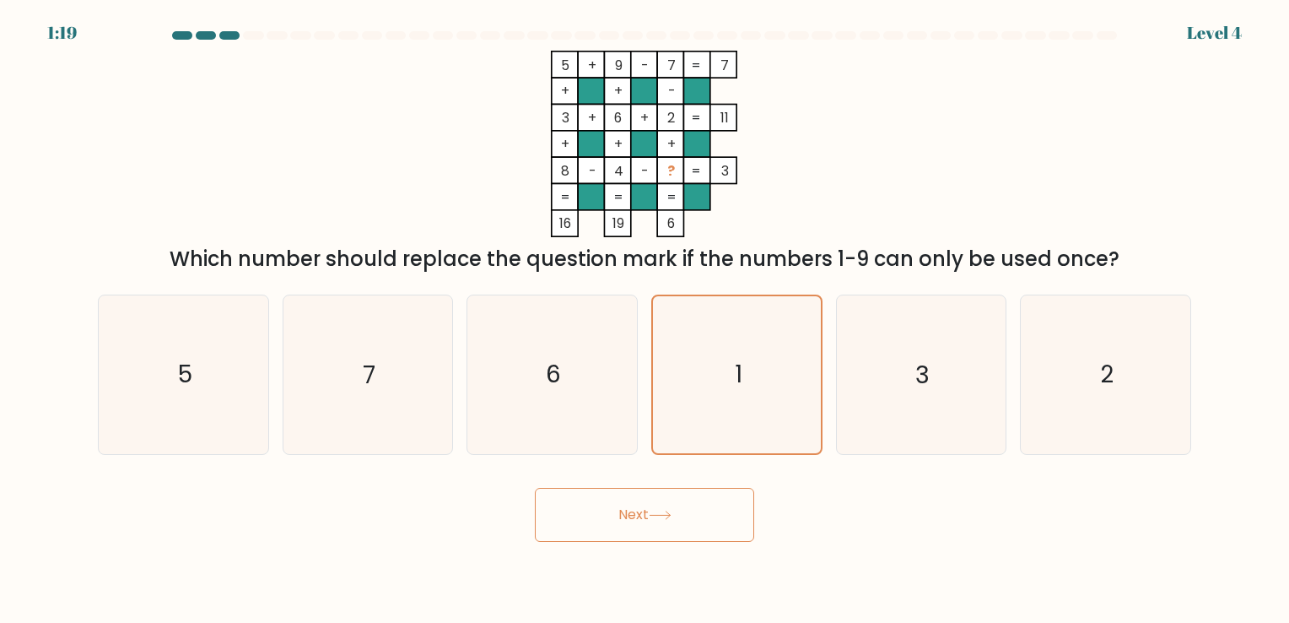
click at [636, 520] on button "Next" at bounding box center [644, 515] width 219 height 54
click at [651, 524] on button "Next" at bounding box center [644, 515] width 219 height 54
click at [629, 518] on button "Next" at bounding box center [644, 515] width 219 height 54
click at [631, 518] on button "Next" at bounding box center [644, 515] width 219 height 54
click at [780, 288] on div "a. 5 b. 7 c. 6 d." at bounding box center [644, 367] width 1107 height 173
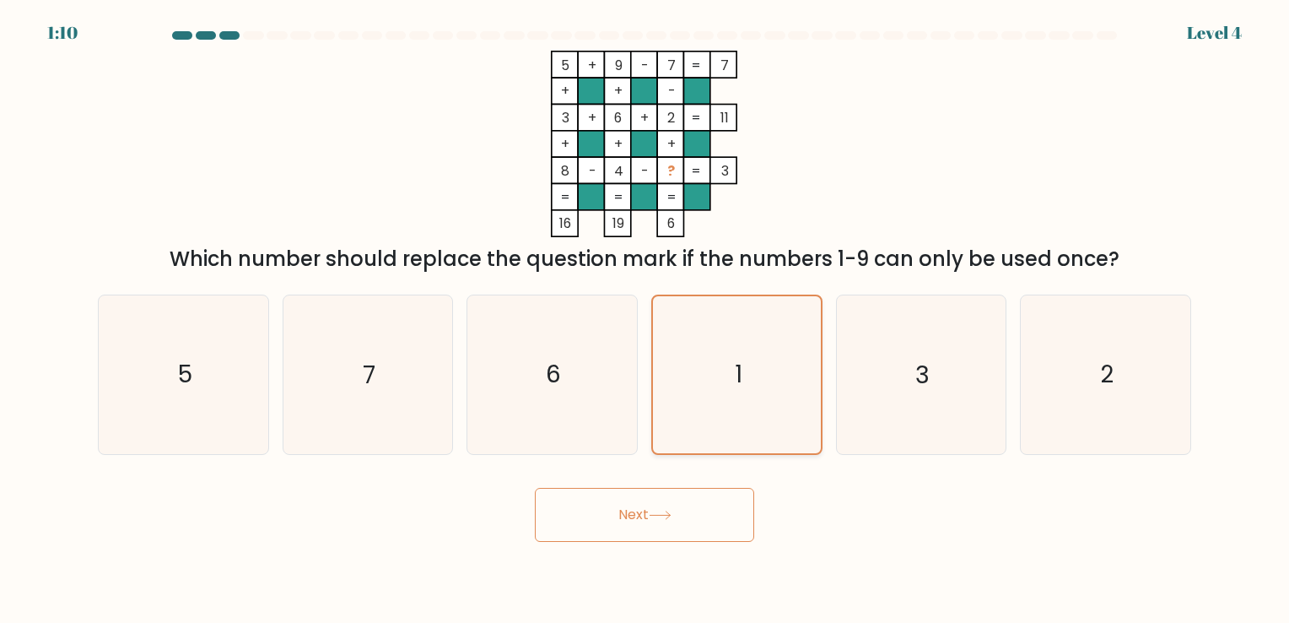
click at [736, 359] on text "1" at bounding box center [739, 375] width 8 height 33
click at [645, 320] on input "d. 1" at bounding box center [645, 315] width 1 height 8
click at [623, 542] on body "1:10 Level 4" at bounding box center [644, 311] width 1289 height 623
drag, startPoint x: 624, startPoint y: 530, endPoint x: 656, endPoint y: 500, distance: 43.0
click at [624, 528] on button "Next" at bounding box center [644, 515] width 219 height 54
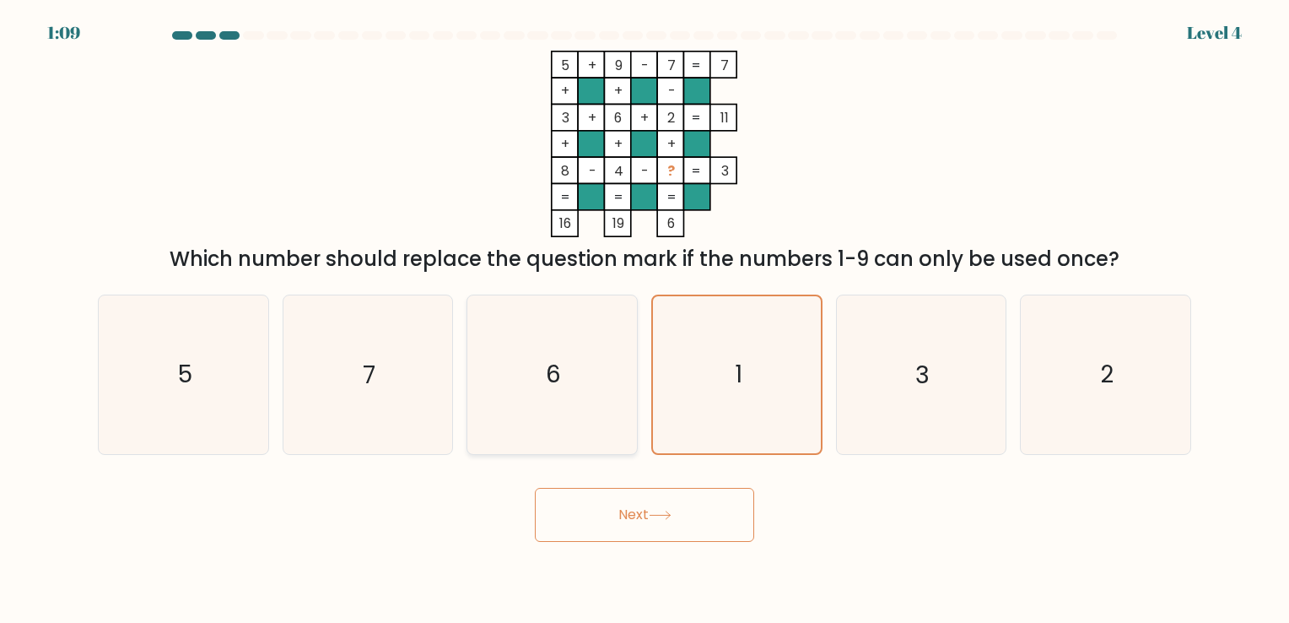
click at [611, 400] on icon "6" at bounding box center [552, 374] width 158 height 158
click at [645, 320] on input "c. 6" at bounding box center [645, 315] width 1 height 8
radio input "true"
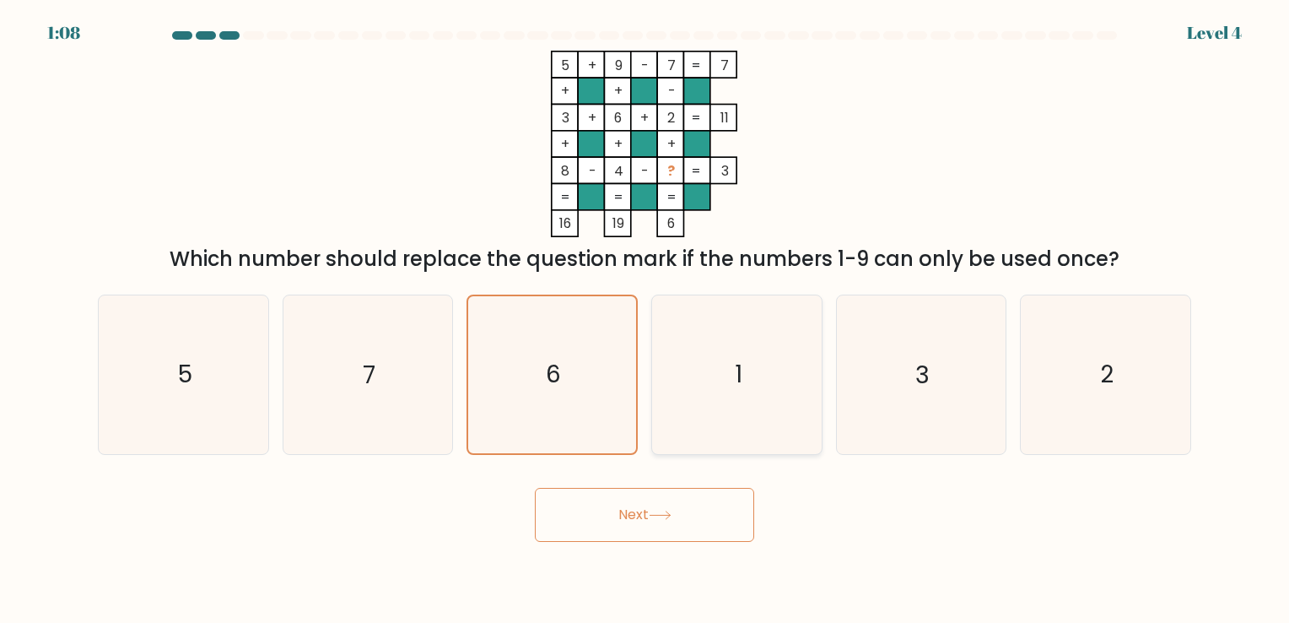
click at [746, 411] on icon "1" at bounding box center [737, 374] width 158 height 158
click at [645, 320] on input "d. 1" at bounding box center [645, 315] width 1 height 8
radio input "true"
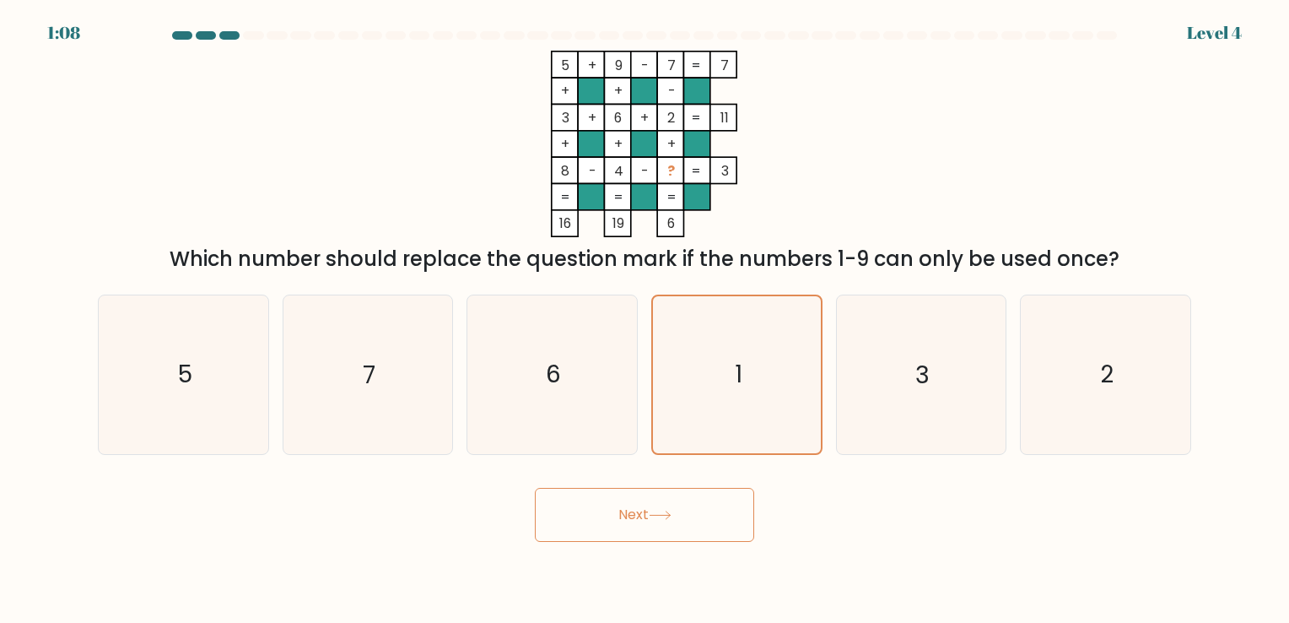
click at [656, 526] on button "Next" at bounding box center [644, 515] width 219 height 54
click at [656, 525] on button "Next" at bounding box center [644, 515] width 219 height 54
click at [936, 393] on icon "3" at bounding box center [921, 374] width 158 height 158
click at [645, 320] on input "e. 3" at bounding box center [645, 315] width 1 height 8
radio input "true"
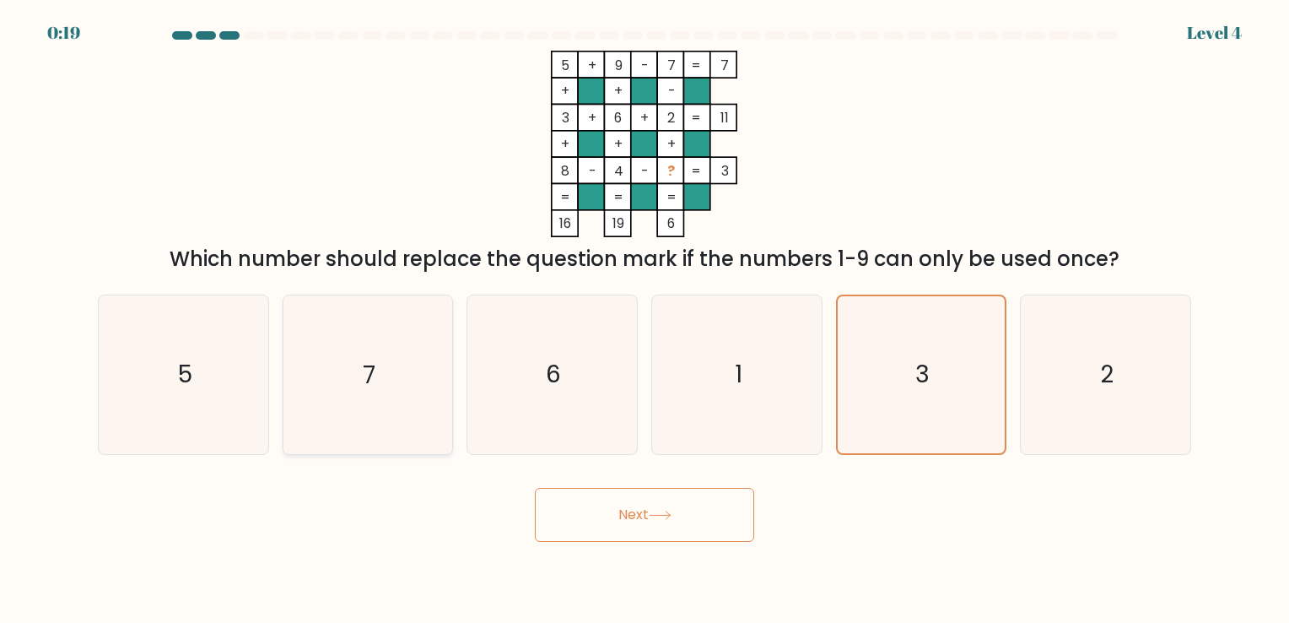
drag, startPoint x: 423, startPoint y: 325, endPoint x: 431, endPoint y: 347, distance: 23.5
click at [423, 329] on icon "7" at bounding box center [368, 374] width 158 height 158
click at [645, 320] on input "b. 7" at bounding box center [645, 315] width 1 height 8
radio input "true"
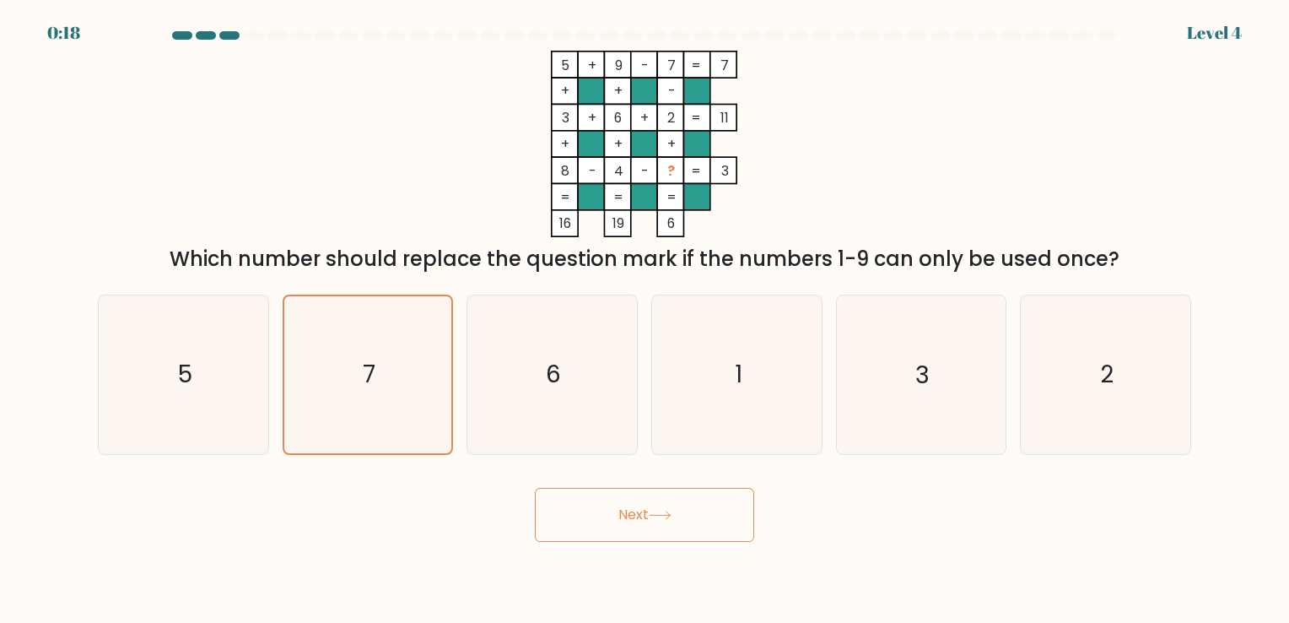
click at [644, 513] on button "Next" at bounding box center [644, 515] width 219 height 54
click at [638, 513] on button "Next" at bounding box center [644, 515] width 219 height 54
click at [636, 514] on button "Next" at bounding box center [644, 515] width 219 height 54
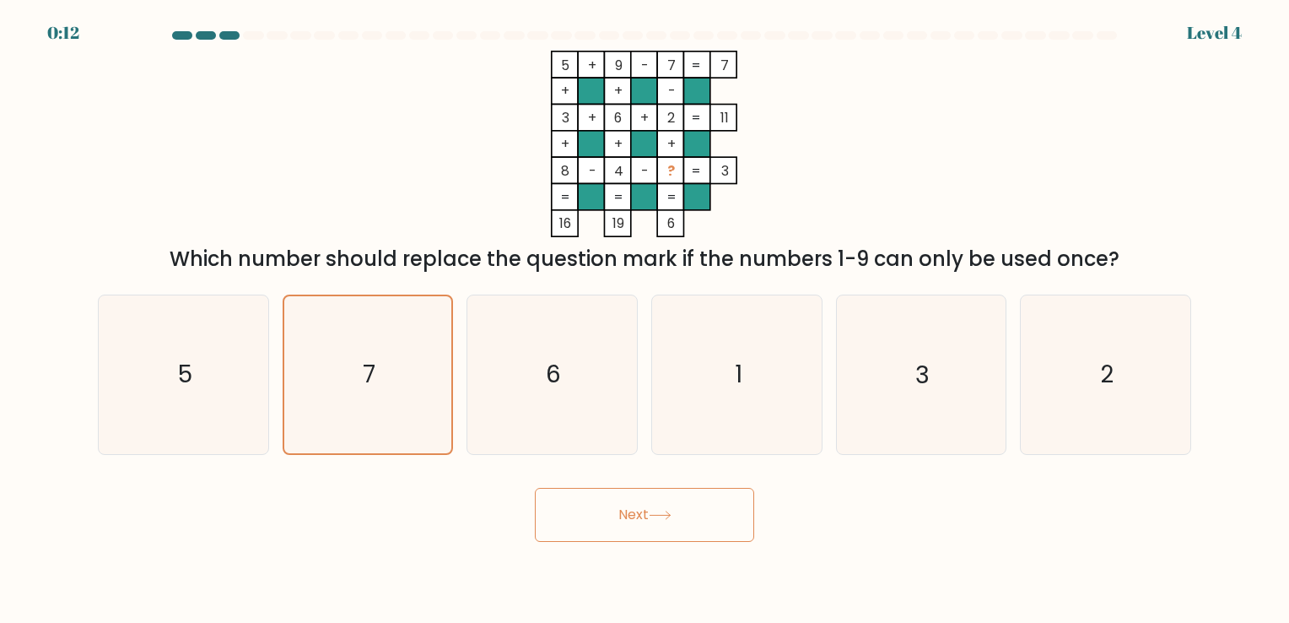
click at [661, 507] on button "Next" at bounding box center [644, 515] width 219 height 54
drag, startPoint x: 664, startPoint y: 511, endPoint x: 687, endPoint y: 516, distance: 23.3
click at [666, 512] on button "Next" at bounding box center [644, 515] width 219 height 54
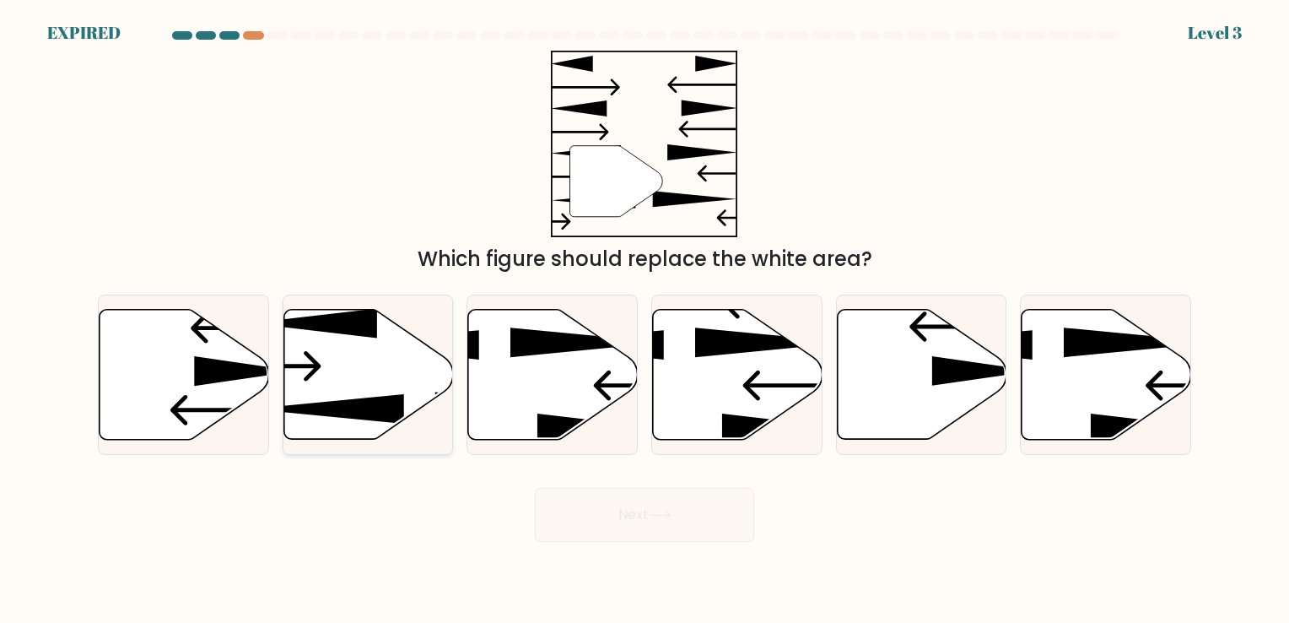
drag, startPoint x: 339, startPoint y: 356, endPoint x: 348, endPoint y: 359, distance: 9.1
click at [344, 359] on icon at bounding box center [368, 374] width 170 height 130
click at [645, 320] on input "b." at bounding box center [645, 315] width 1 height 8
radio input "true"
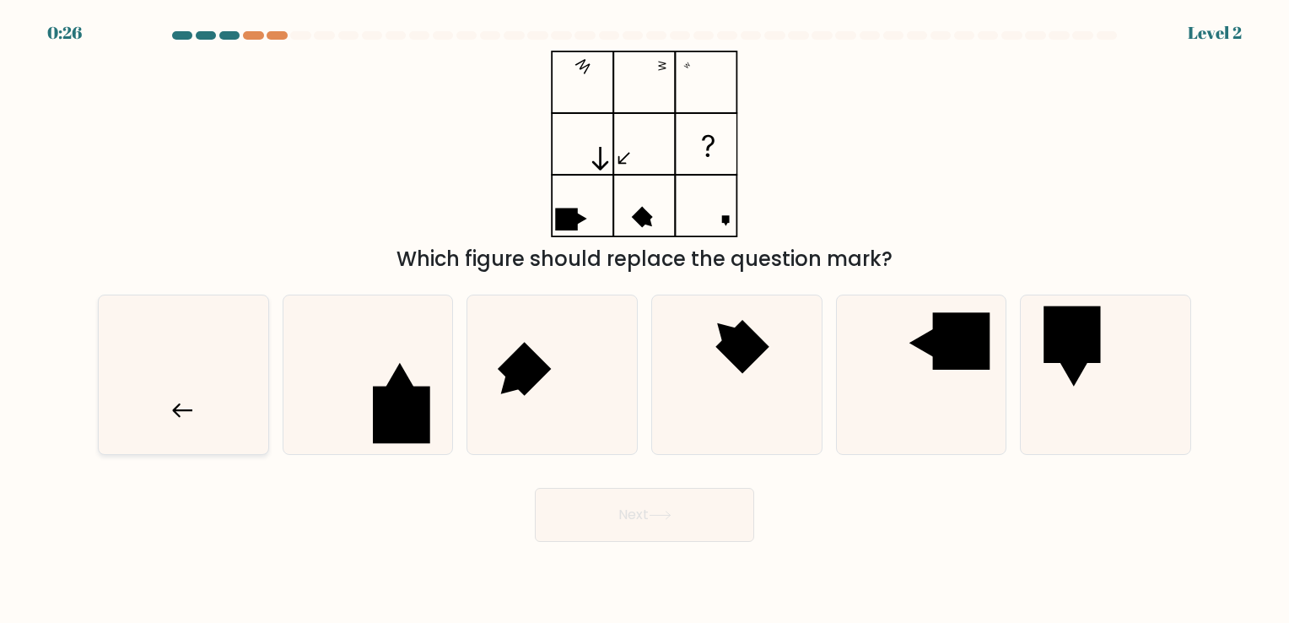
click at [163, 383] on icon at bounding box center [184, 374] width 158 height 158
click at [645, 320] on input "a." at bounding box center [645, 315] width 1 height 8
radio input "true"
click at [722, 518] on button "Next" at bounding box center [644, 515] width 219 height 54
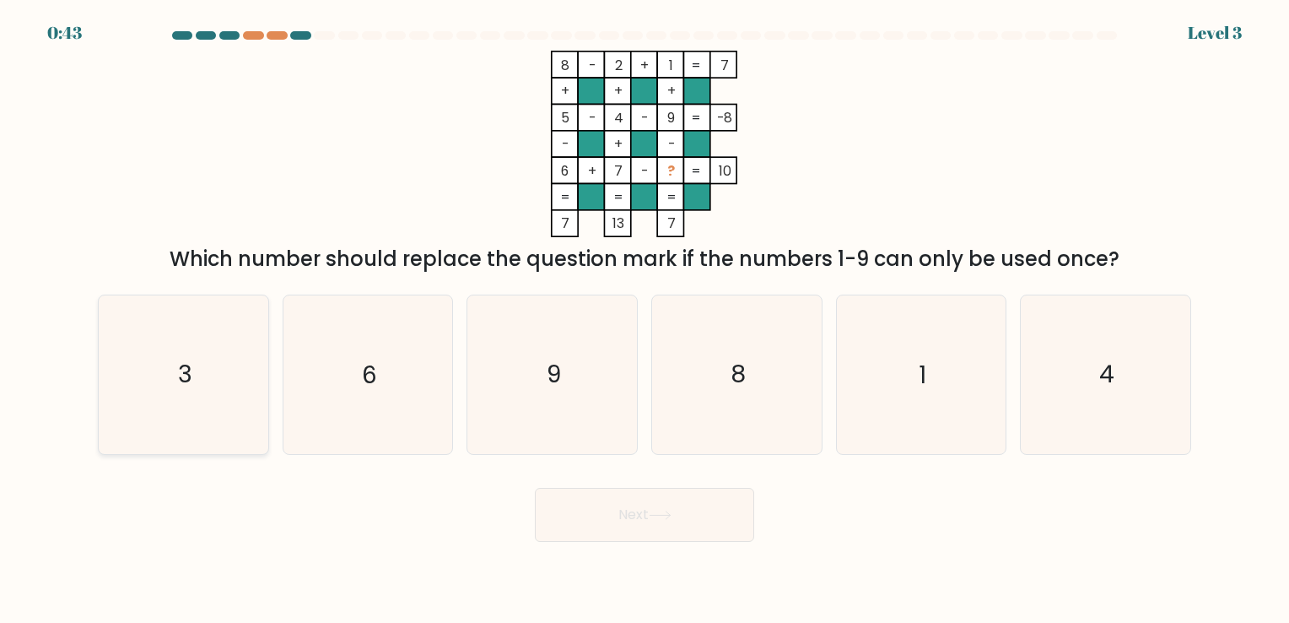
click at [215, 390] on icon "3" at bounding box center [184, 374] width 158 height 158
click at [645, 320] on input "a. 3" at bounding box center [645, 315] width 1 height 8
radio input "true"
click at [685, 520] on button "Next" at bounding box center [644, 515] width 219 height 54
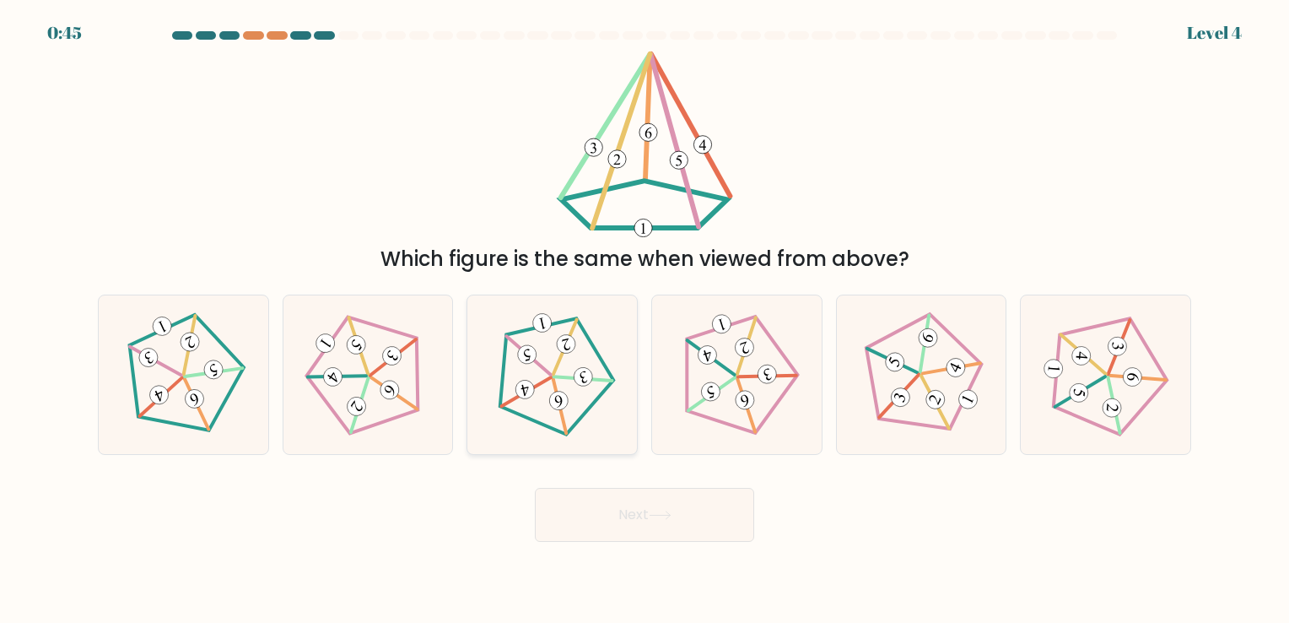
click at [556, 386] on 139 at bounding box center [559, 405] width 13 height 56
click at [645, 320] on input "c." at bounding box center [645, 315] width 1 height 8
radio input "true"
click at [640, 510] on button "Next" at bounding box center [644, 515] width 219 height 54
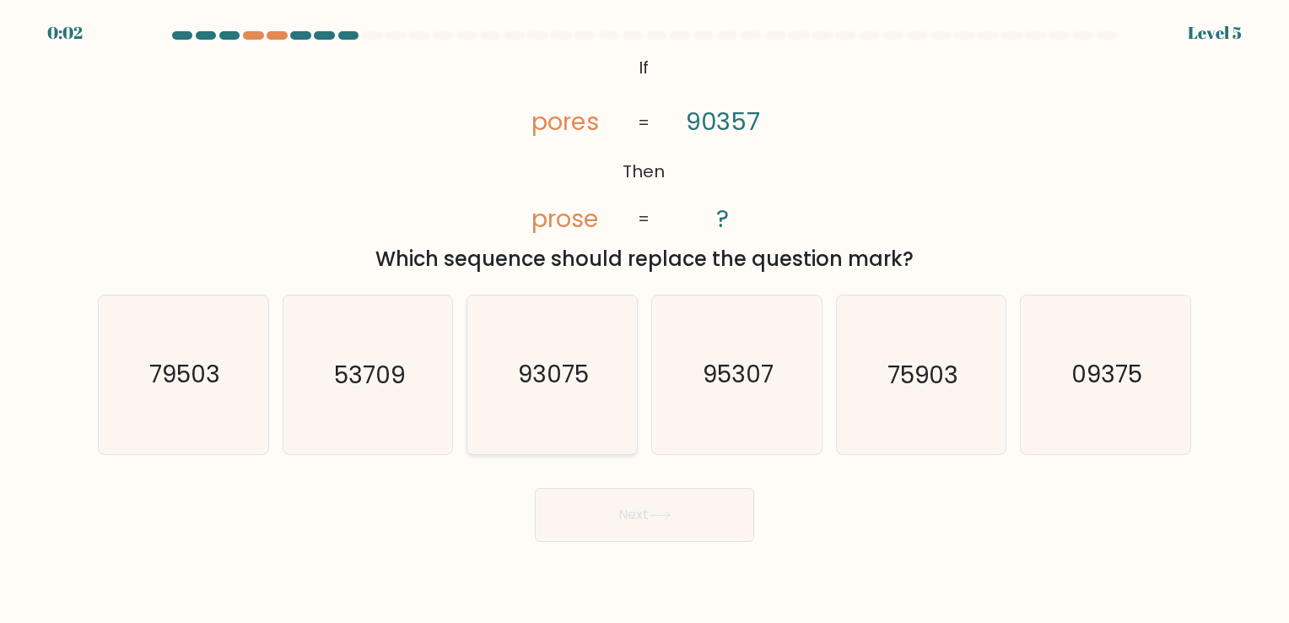
click at [539, 349] on icon "93075" at bounding box center [552, 374] width 158 height 158
click at [645, 320] on input "c. 93075" at bounding box center [645, 315] width 1 height 8
radio input "true"
click at [629, 518] on button "Next" at bounding box center [644, 515] width 219 height 54
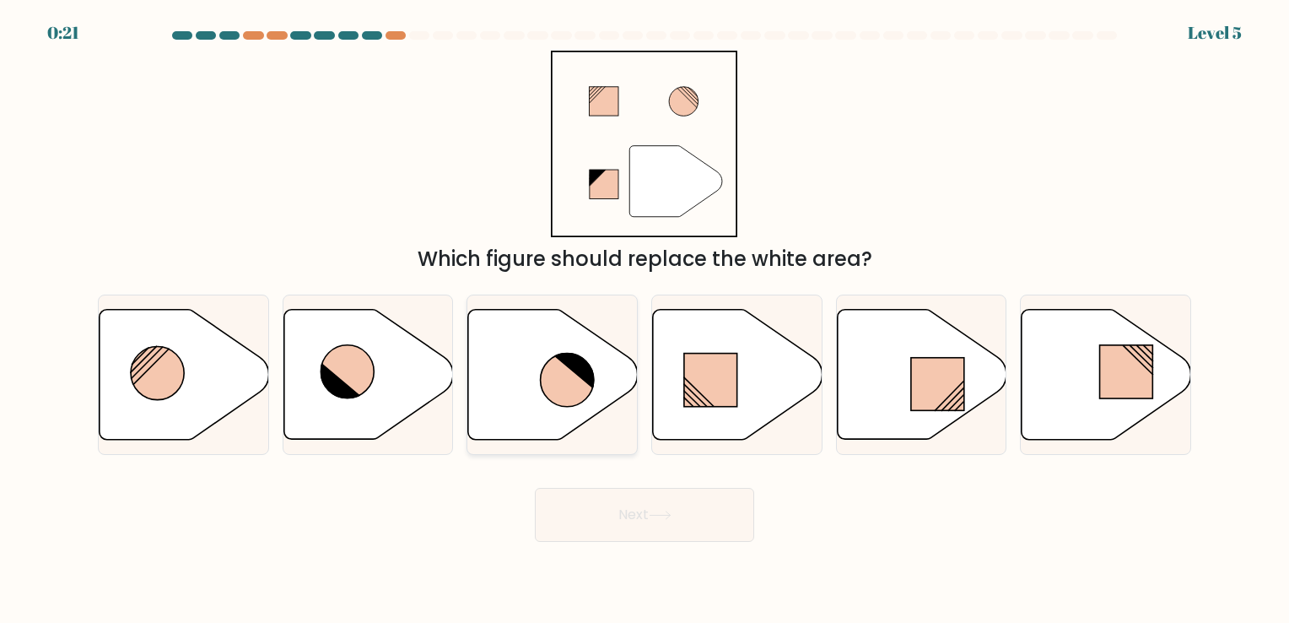
click at [540, 372] on icon at bounding box center [553, 374] width 170 height 130
click at [645, 320] on input "c." at bounding box center [645, 315] width 1 height 8
radio input "true"
click at [642, 511] on button "Next" at bounding box center [644, 515] width 219 height 54
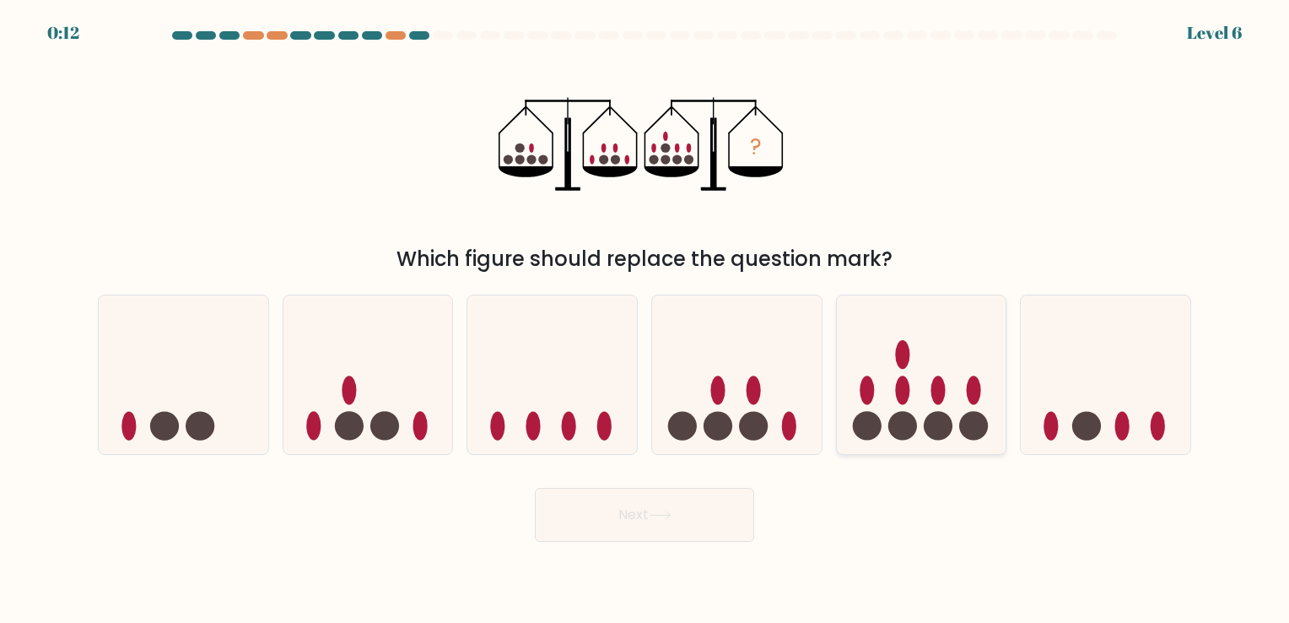
click at [936, 385] on ellipse at bounding box center [938, 389] width 14 height 29
click at [645, 320] on input "e." at bounding box center [645, 315] width 1 height 8
radio input "true"
click at [661, 511] on icon at bounding box center [660, 514] width 23 height 9
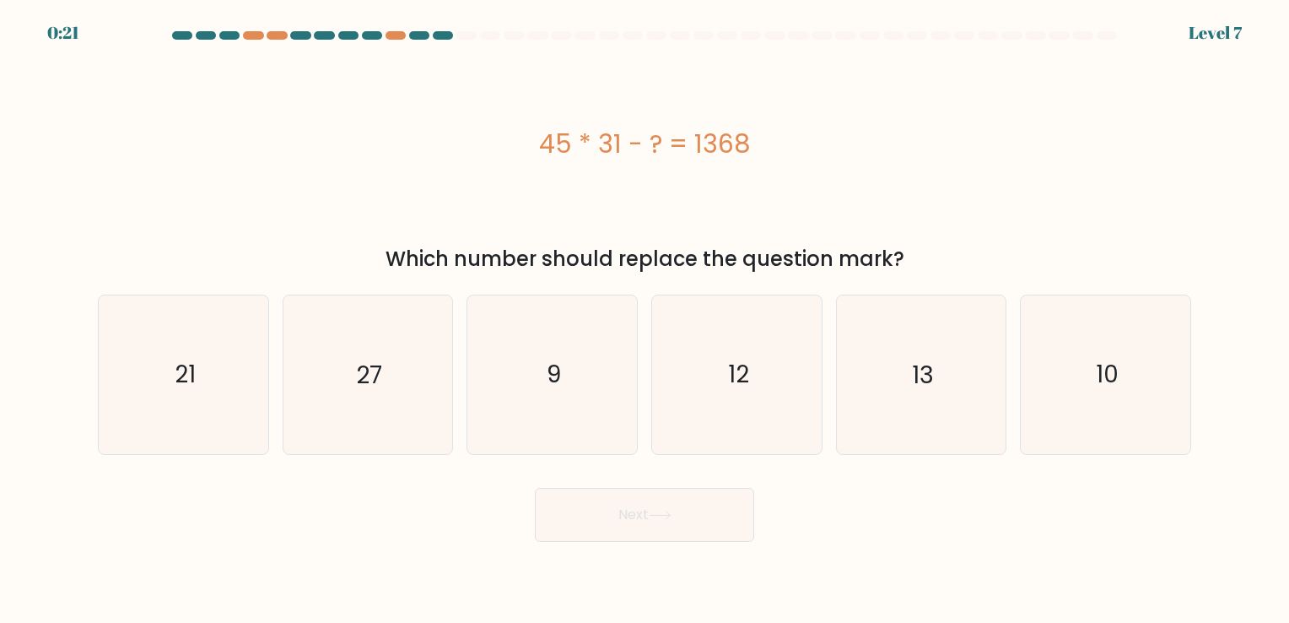
drag, startPoint x: 366, startPoint y: 359, endPoint x: 537, endPoint y: 461, distance: 198.2
click at [368, 359] on text "27" at bounding box center [369, 375] width 26 height 33
click at [645, 320] on input "b. 27" at bounding box center [645, 315] width 1 height 8
radio input "true"
click at [643, 511] on button "Next" at bounding box center [644, 515] width 219 height 54
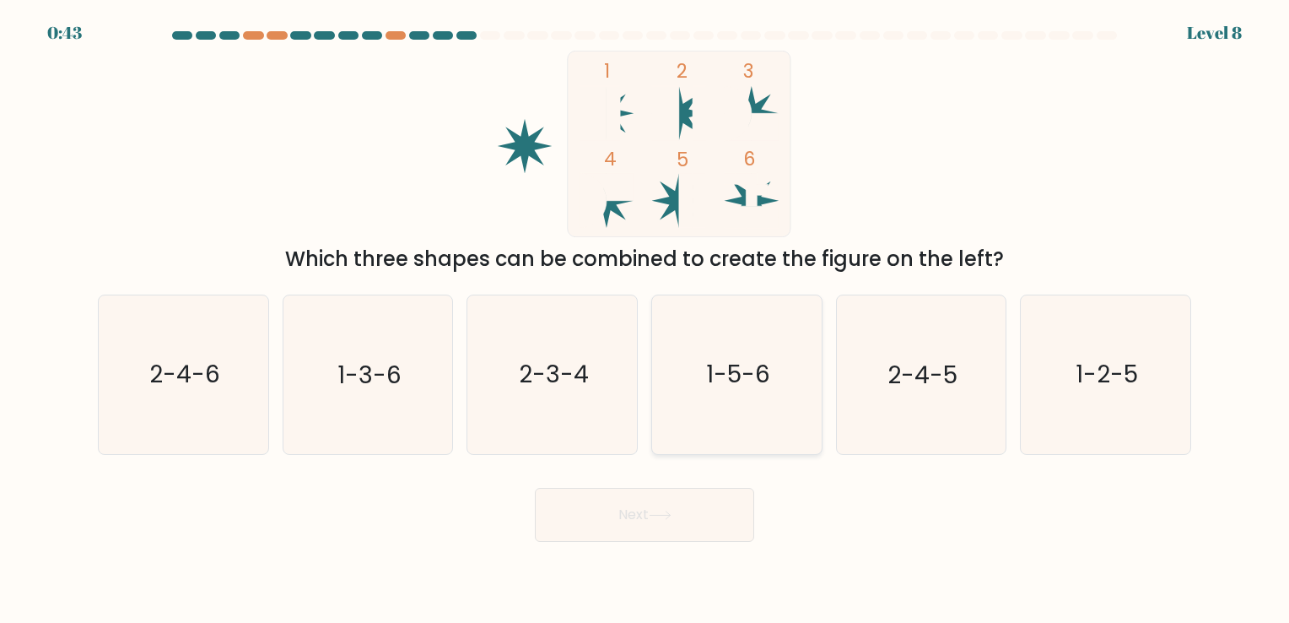
click at [749, 373] on text "1-5-6" at bounding box center [738, 375] width 64 height 33
click at [645, 320] on input "d. 1-5-6" at bounding box center [645, 315] width 1 height 8
radio input "true"
click at [659, 504] on button "Next" at bounding box center [644, 515] width 219 height 54
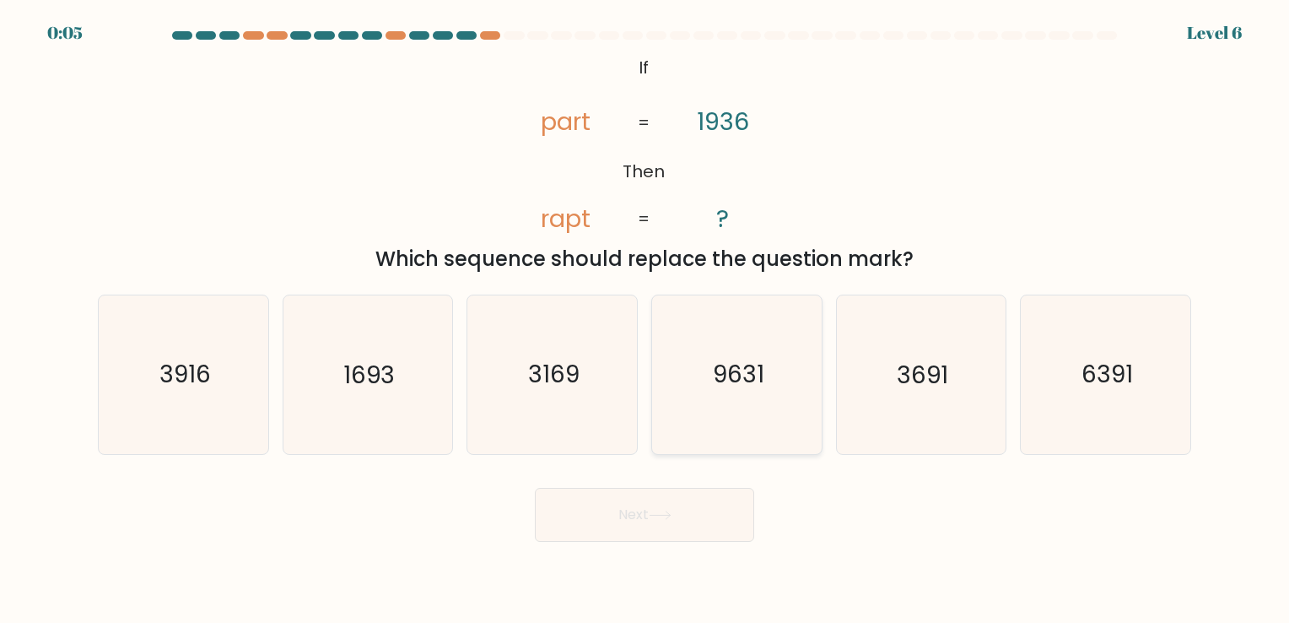
drag, startPoint x: 730, startPoint y: 349, endPoint x: 682, endPoint y: 386, distance: 60.7
click at [724, 351] on icon "9631" at bounding box center [737, 374] width 158 height 158
click at [645, 320] on input "d. 9631" at bounding box center [645, 315] width 1 height 8
radio input "true"
click at [645, 511] on button "Next" at bounding box center [644, 515] width 219 height 54
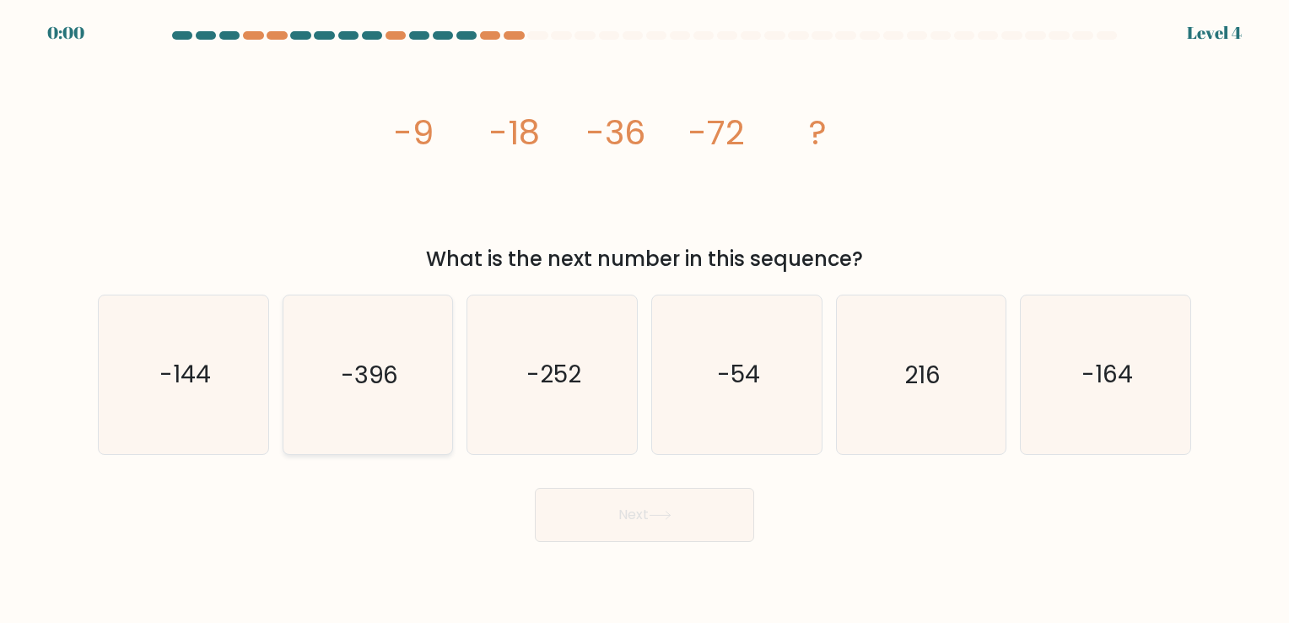
click at [392, 352] on icon "-396" at bounding box center [368, 374] width 158 height 158
click at [645, 320] on input "b. -396" at bounding box center [645, 315] width 1 height 8
radio input "true"
click at [615, 510] on div "Next" at bounding box center [645, 508] width 1114 height 67
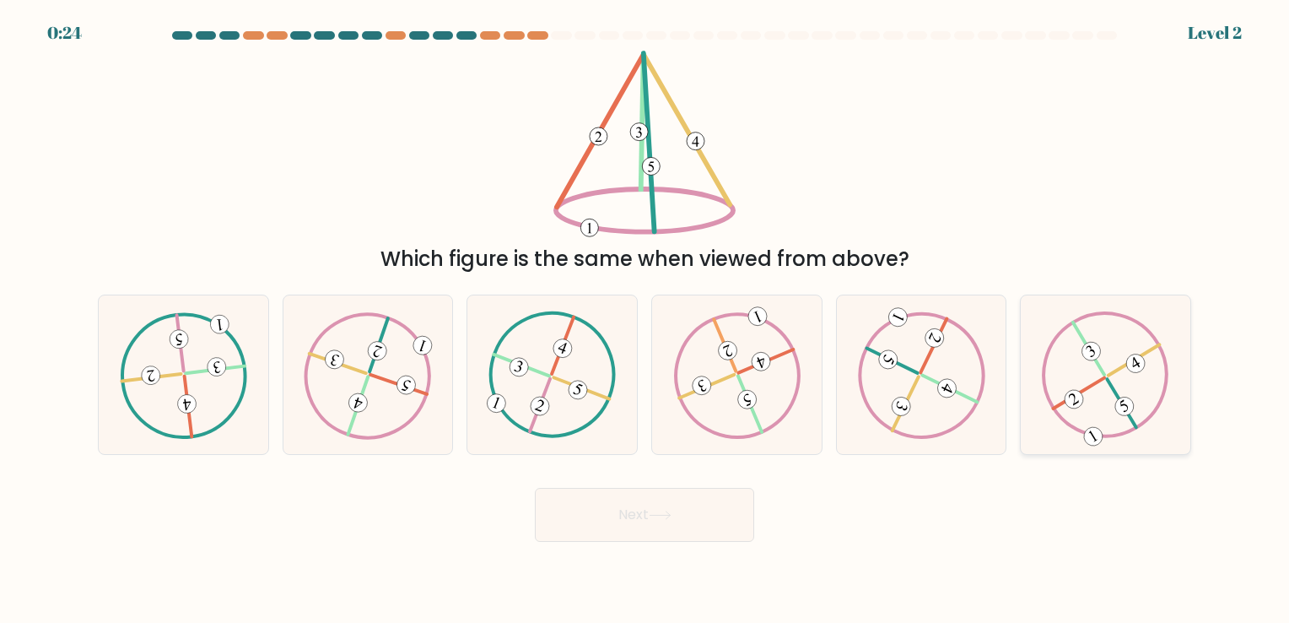
drag, startPoint x: 1100, startPoint y: 375, endPoint x: 1026, endPoint y: 487, distance: 134.5
click at [1100, 374] on icon at bounding box center [1105, 374] width 127 height 127
click at [645, 320] on input "f." at bounding box center [645, 315] width 1 height 8
radio input "true"
click at [662, 516] on icon at bounding box center [660, 514] width 23 height 9
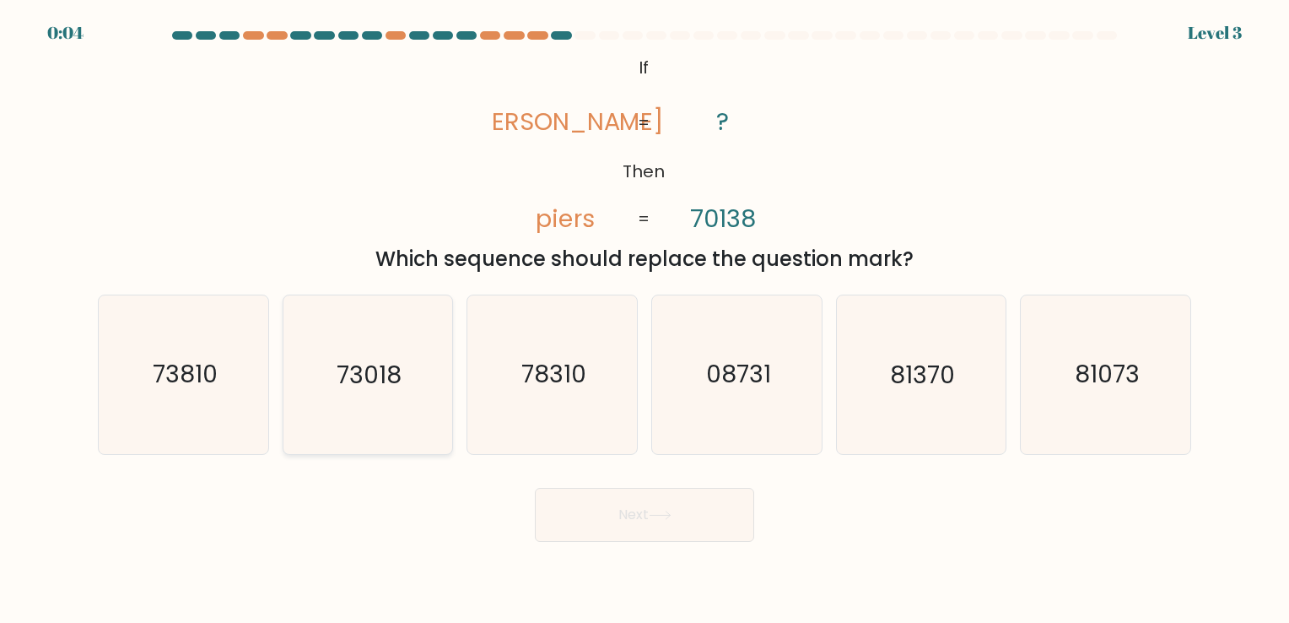
drag, startPoint x: 365, startPoint y: 378, endPoint x: 381, endPoint y: 386, distance: 17.7
click at [368, 378] on text "73018" at bounding box center [369, 375] width 65 height 33
click at [645, 320] on input "b. 73018" at bounding box center [645, 315] width 1 height 8
radio input "true"
click at [631, 502] on button "Next" at bounding box center [644, 515] width 219 height 54
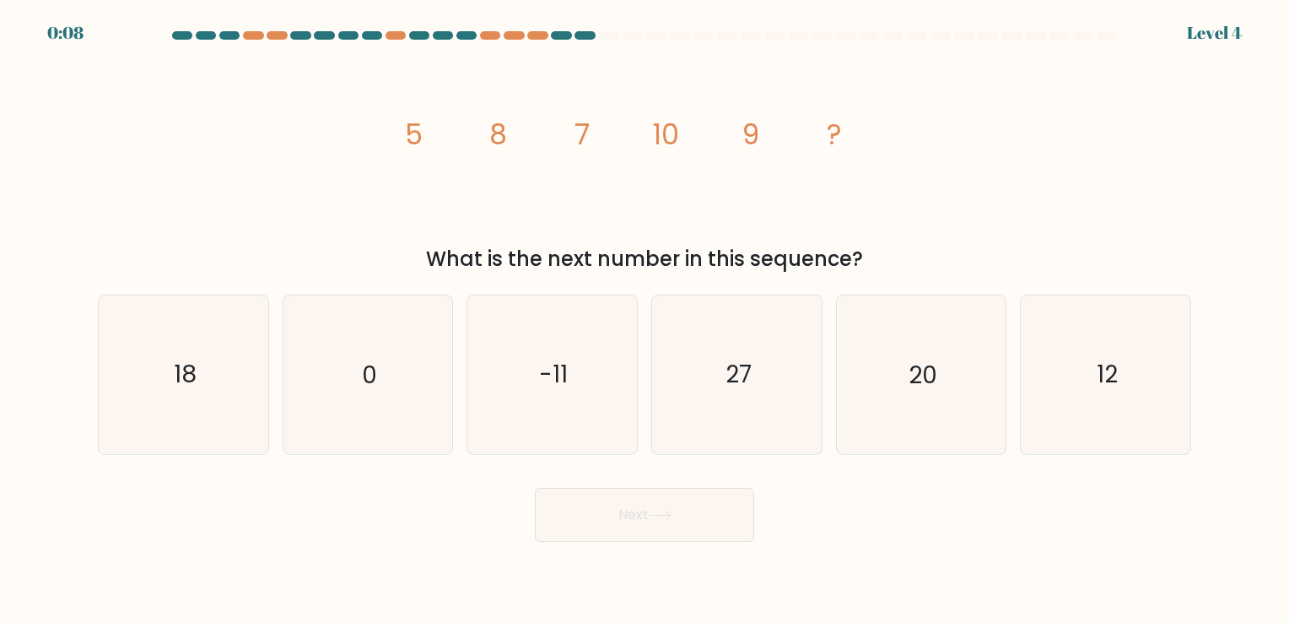
drag, startPoint x: 1160, startPoint y: 380, endPoint x: 1008, endPoint y: 448, distance: 166.5
click at [1159, 380] on icon "12" at bounding box center [1106, 374] width 158 height 158
click at [645, 320] on input "f. 12" at bounding box center [645, 315] width 1 height 8
radio input "true"
click at [699, 509] on button "Next" at bounding box center [644, 515] width 219 height 54
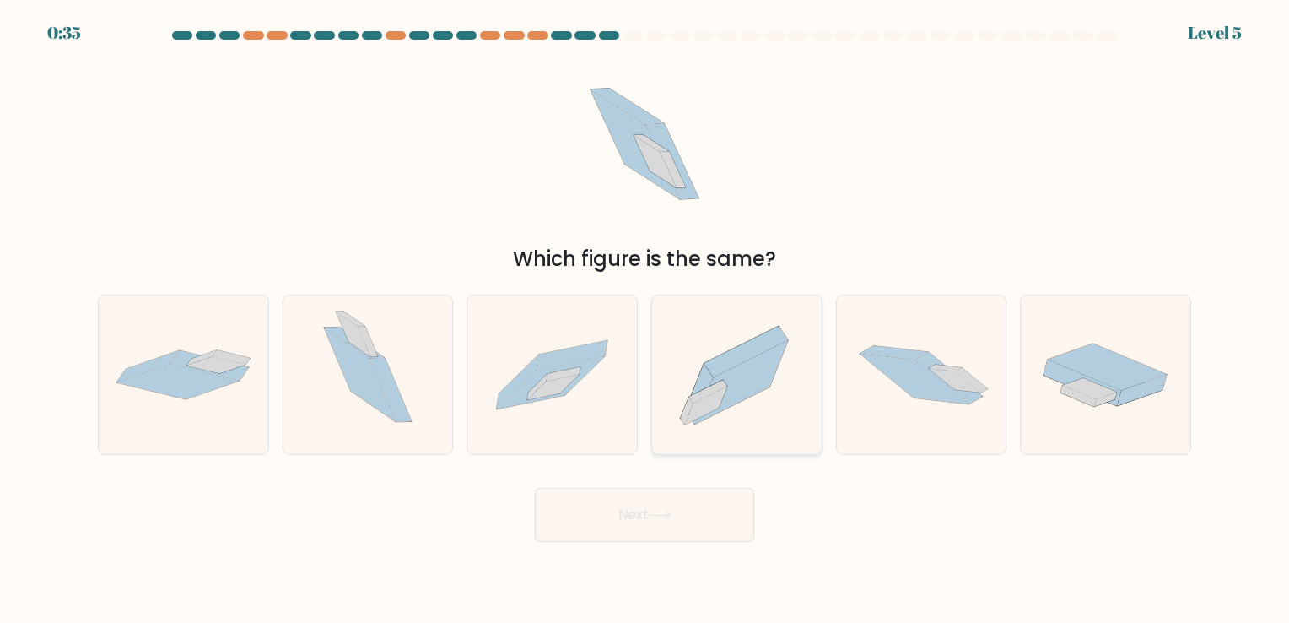
click at [747, 382] on icon at bounding box center [741, 382] width 93 height 84
click at [645, 320] on input "d." at bounding box center [645, 315] width 1 height 8
radio input "true"
click at [658, 508] on button "Next" at bounding box center [644, 515] width 219 height 54
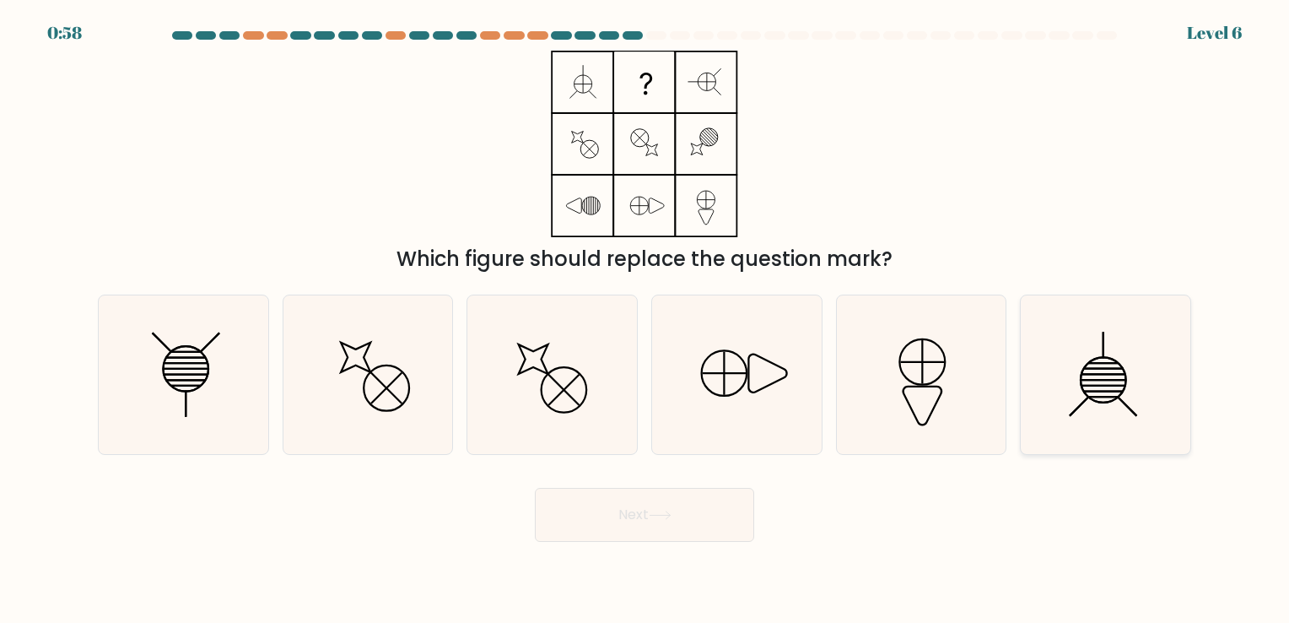
click at [1137, 386] on icon at bounding box center [1106, 374] width 158 height 158
click at [645, 320] on input "f." at bounding box center [645, 315] width 1 height 8
radio input "true"
click at [648, 528] on button "Next" at bounding box center [644, 515] width 219 height 54
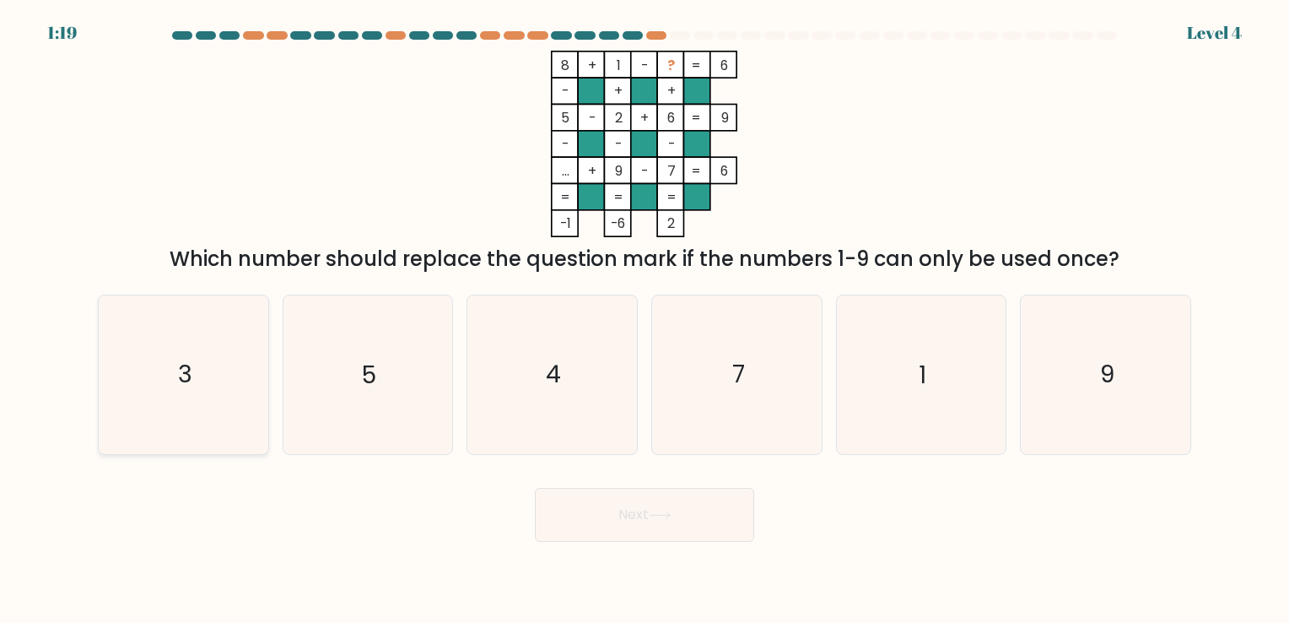
click at [164, 360] on icon "3" at bounding box center [184, 374] width 158 height 158
click at [645, 320] on input "a. 3" at bounding box center [645, 315] width 1 height 8
radio input "true"
click at [662, 520] on icon at bounding box center [660, 514] width 23 height 9
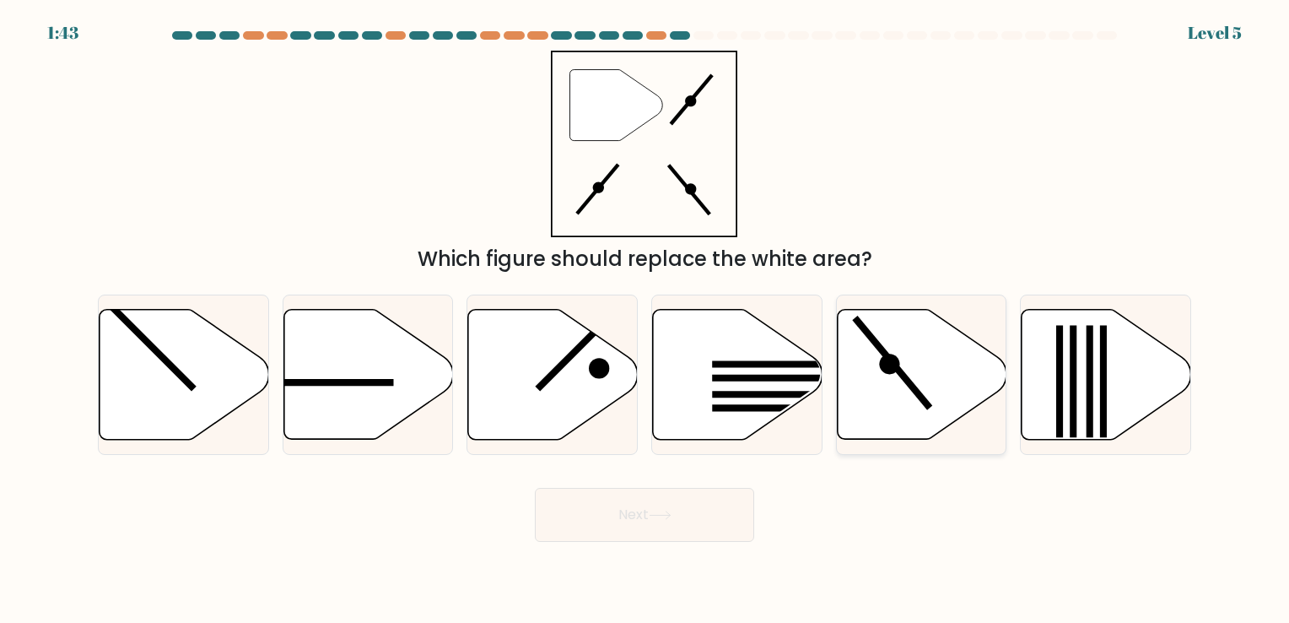
click at [888, 371] on icon at bounding box center [889, 363] width 20 height 20
click at [645, 320] on input "e." at bounding box center [645, 315] width 1 height 8
radio input "true"
click at [634, 527] on button "Next" at bounding box center [644, 515] width 219 height 54
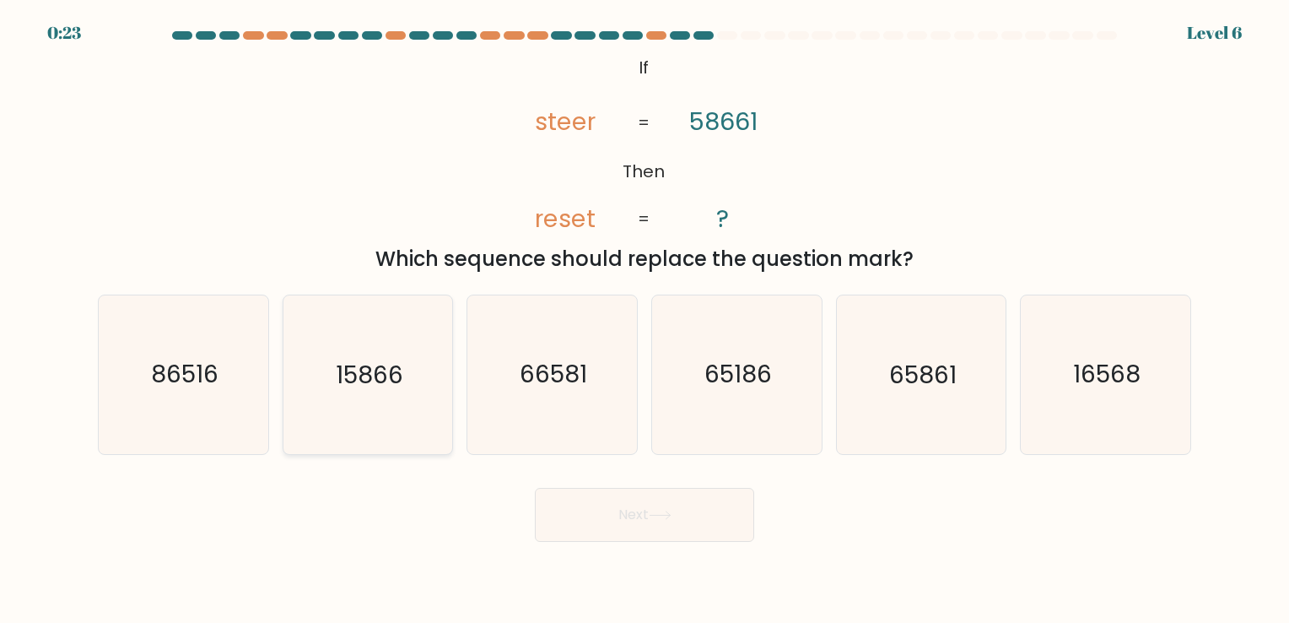
click at [361, 383] on text "15866" at bounding box center [369, 375] width 67 height 33
click at [645, 320] on input "b. 15866" at bounding box center [645, 315] width 1 height 8
radio input "true"
click at [1093, 395] on icon "16568" at bounding box center [1106, 374] width 158 height 158
click at [645, 320] on input "f. 16568" at bounding box center [645, 315] width 1 height 8
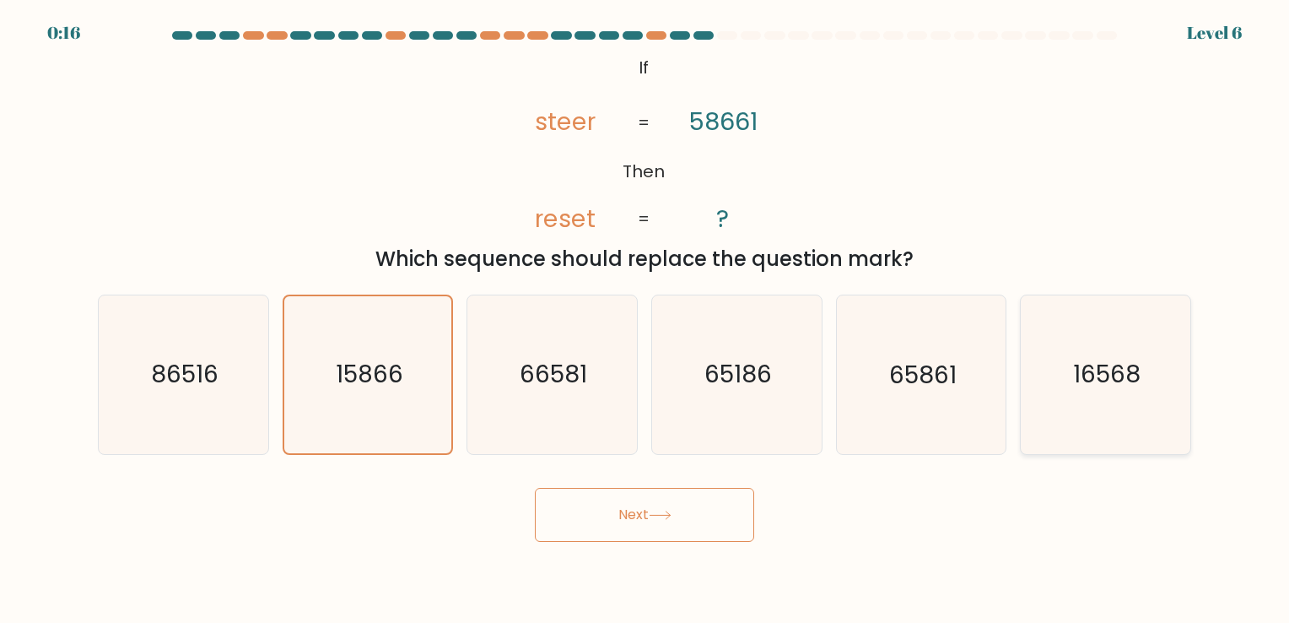
radio input "true"
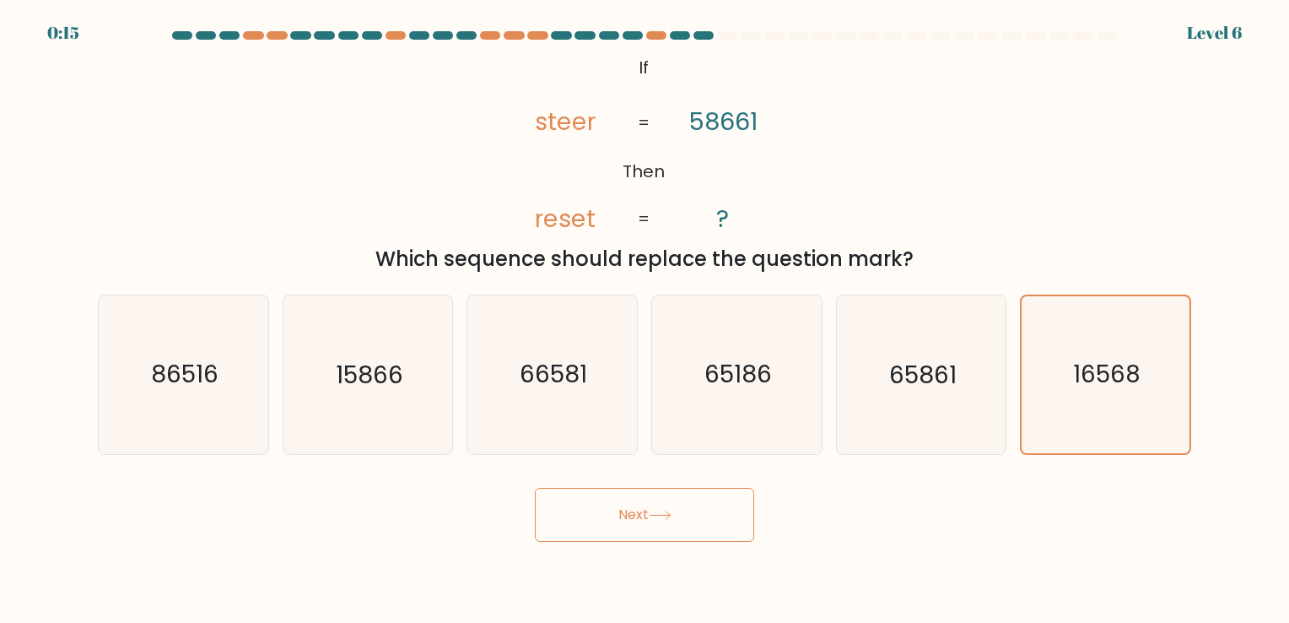
click at [652, 514] on icon at bounding box center [660, 514] width 23 height 9
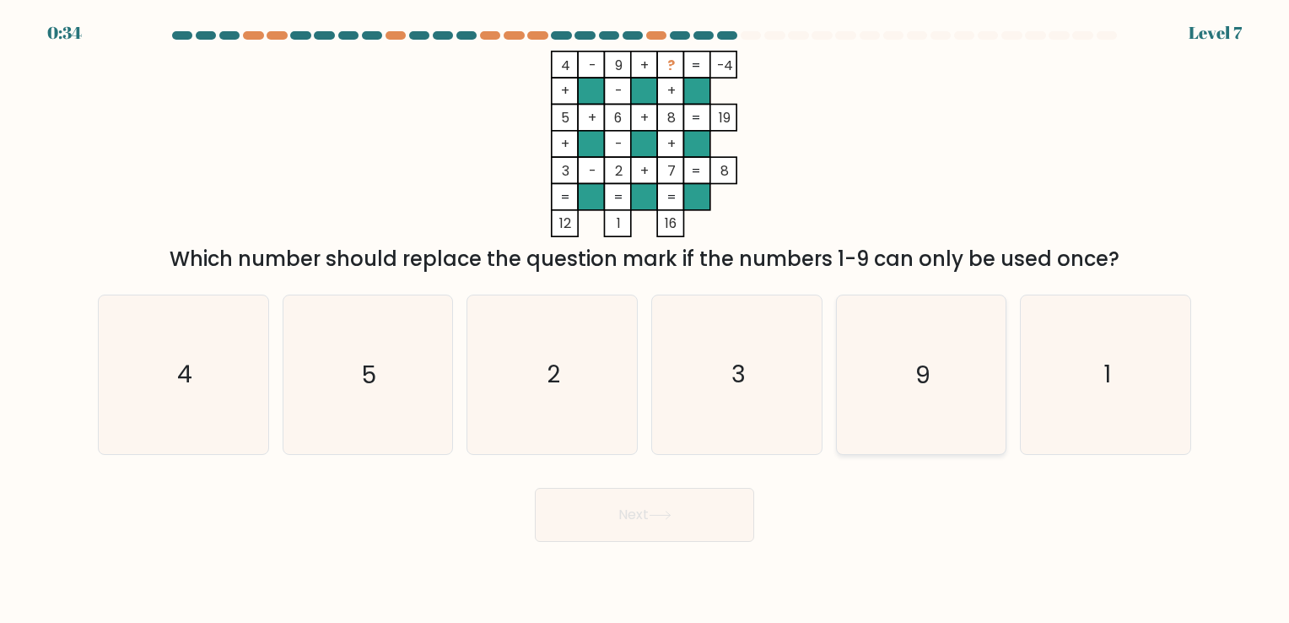
click at [891, 373] on icon "9" at bounding box center [921, 374] width 158 height 158
click at [645, 320] on input "e. 9" at bounding box center [645, 315] width 1 height 8
radio input "true"
click at [606, 515] on button "Next" at bounding box center [644, 515] width 219 height 54
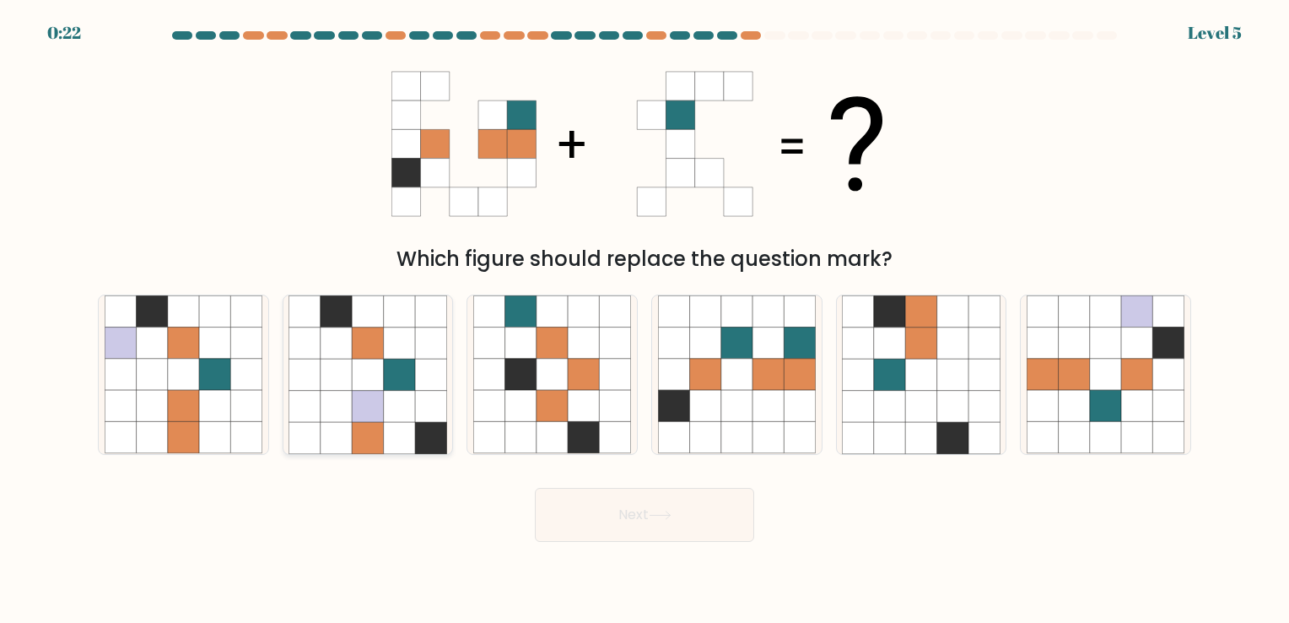
click at [423, 330] on icon at bounding box center [430, 342] width 31 height 31
click at [645, 320] on input "b." at bounding box center [645, 315] width 1 height 8
radio input "true"
click at [664, 510] on icon at bounding box center [660, 514] width 23 height 9
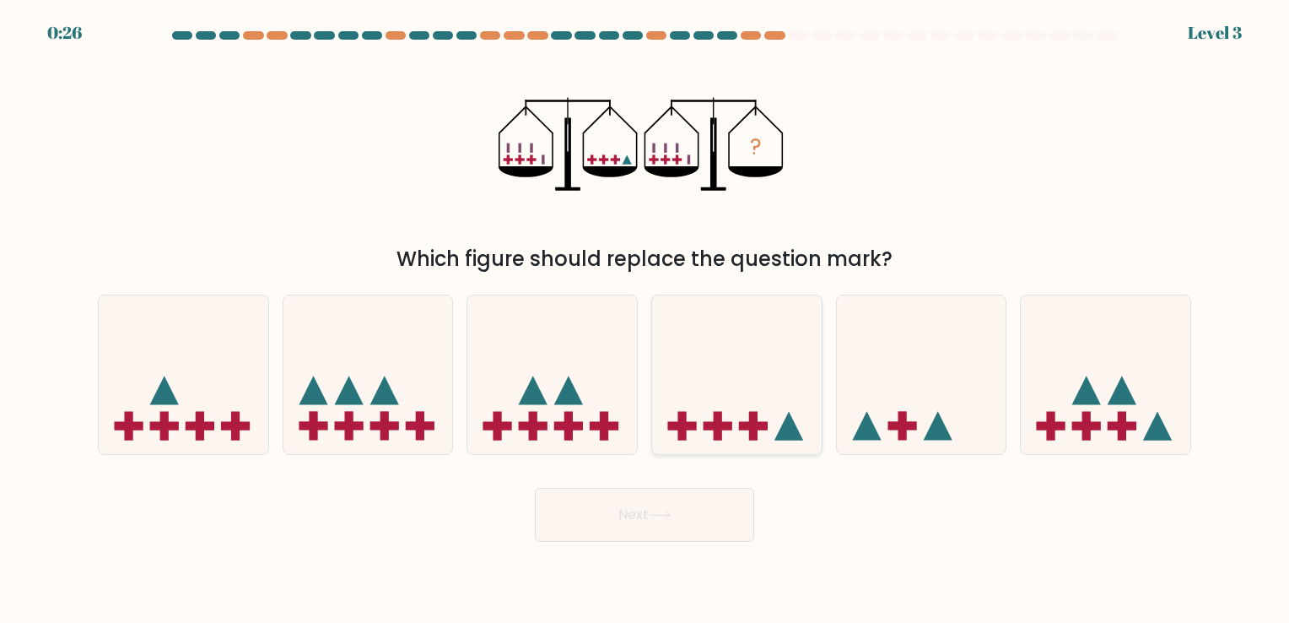
drag, startPoint x: 746, startPoint y: 420, endPoint x: 722, endPoint y: 451, distance: 38.5
click at [746, 419] on icon at bounding box center [737, 375] width 170 height 140
click at [645, 320] on input "d." at bounding box center [645, 315] width 1 height 8
radio input "true"
click at [621, 522] on button "Next" at bounding box center [644, 515] width 219 height 54
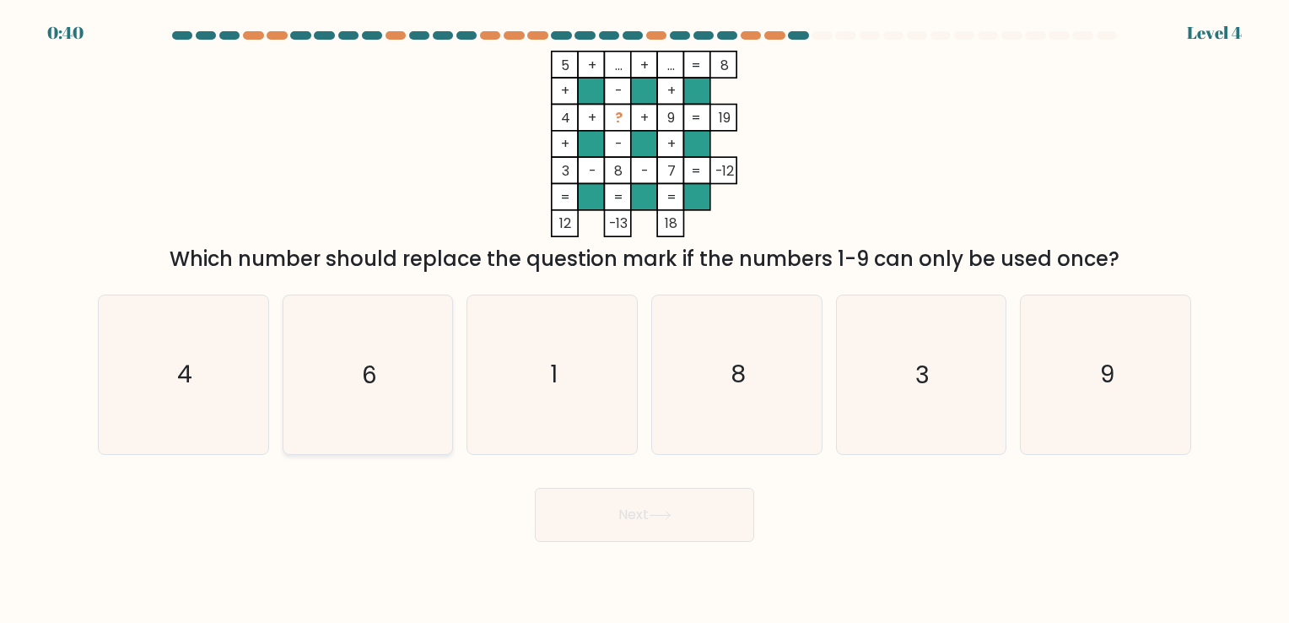
drag, startPoint x: 345, startPoint y: 339, endPoint x: 385, endPoint y: 379, distance: 56.1
click at [345, 341] on icon "6" at bounding box center [368, 374] width 158 height 158
click at [645, 320] on input "b. 6" at bounding box center [645, 315] width 1 height 8
radio input "true"
click at [661, 519] on icon at bounding box center [660, 514] width 23 height 9
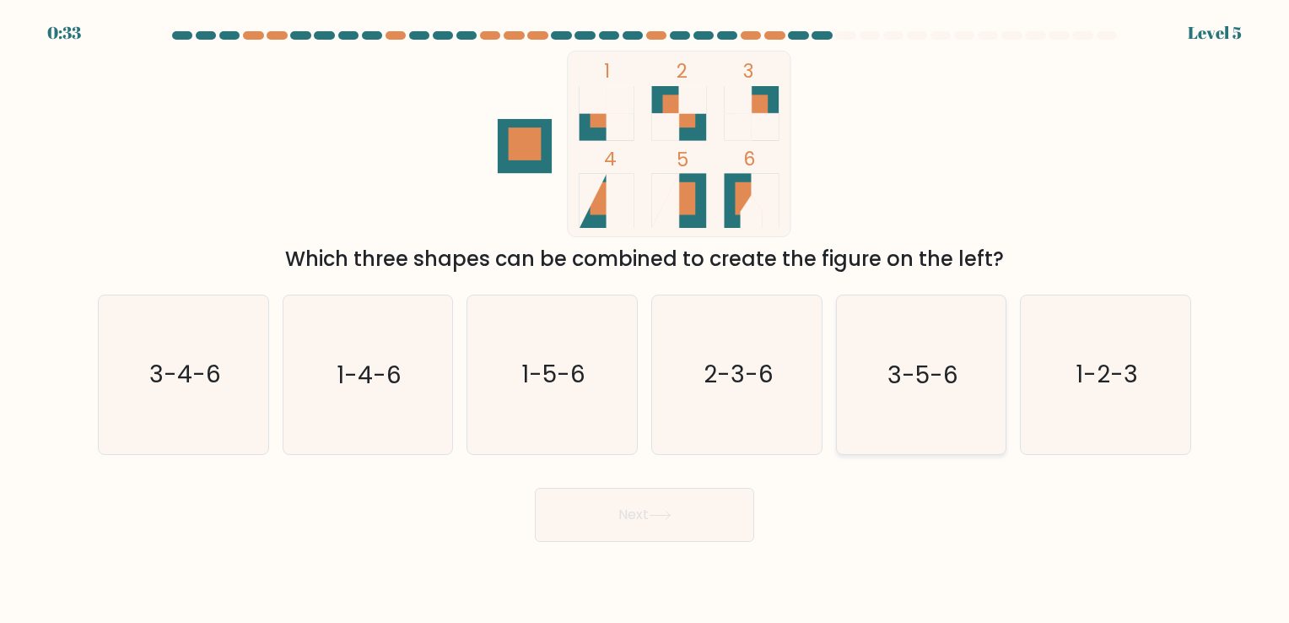
click at [977, 391] on icon "3-5-6" at bounding box center [921, 374] width 158 height 158
click at [645, 320] on input "e. 3-5-6" at bounding box center [645, 315] width 1 height 8
radio input "true"
click at [1127, 374] on text "1-2-3" at bounding box center [1107, 375] width 62 height 33
click at [645, 320] on input "f. 1-2-3" at bounding box center [645, 315] width 1 height 8
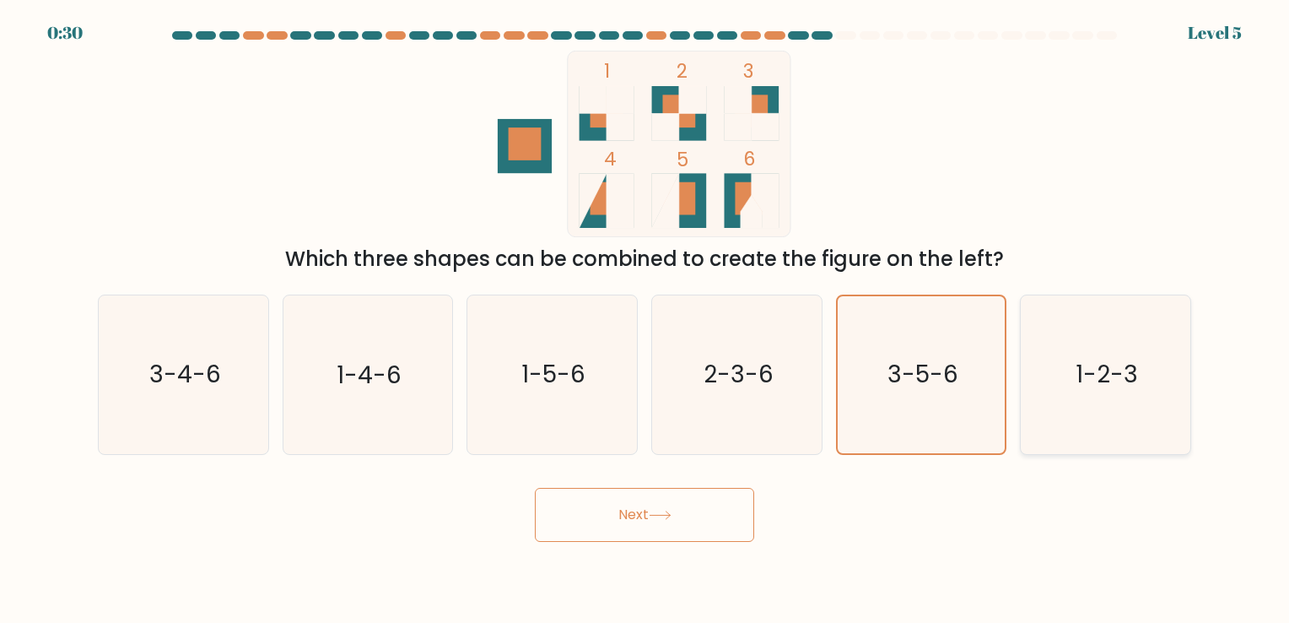
radio input "true"
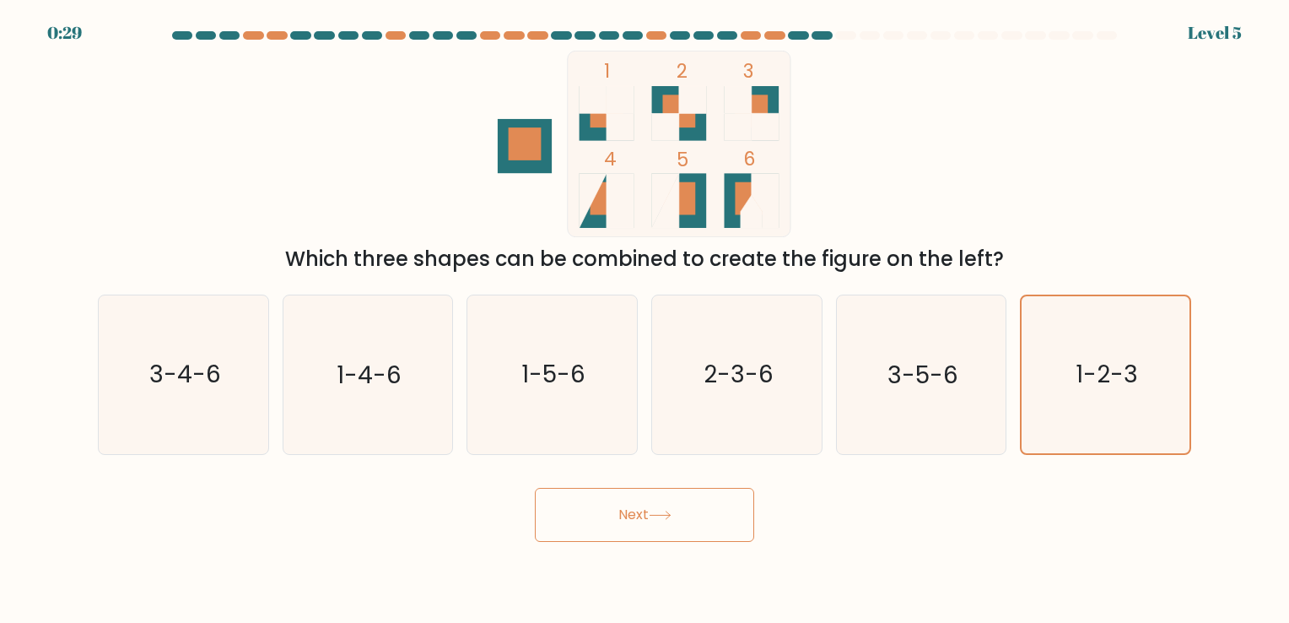
click at [643, 505] on button "Next" at bounding box center [644, 515] width 219 height 54
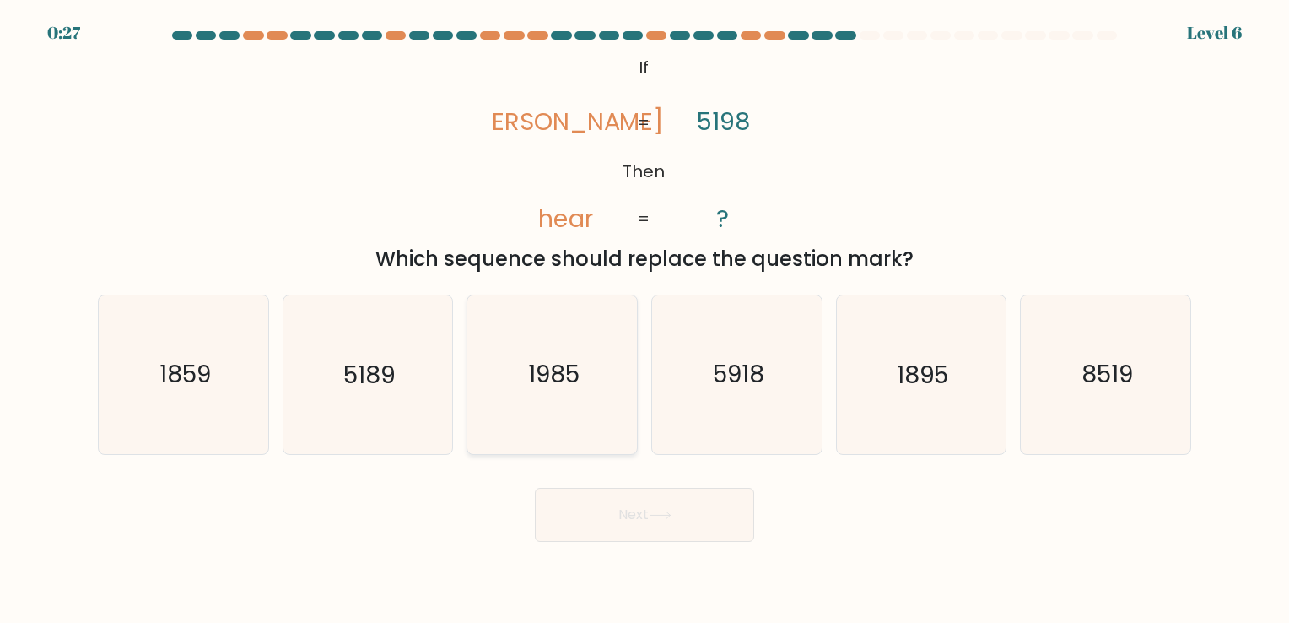
click at [540, 385] on text "1985" at bounding box center [553, 375] width 51 height 33
click at [645, 320] on input "c. 1985" at bounding box center [645, 315] width 1 height 8
radio input "true"
drag, startPoint x: 614, startPoint y: 510, endPoint x: 628, endPoint y: 508, distance: 13.6
click at [618, 510] on button "Next" at bounding box center [644, 515] width 219 height 54
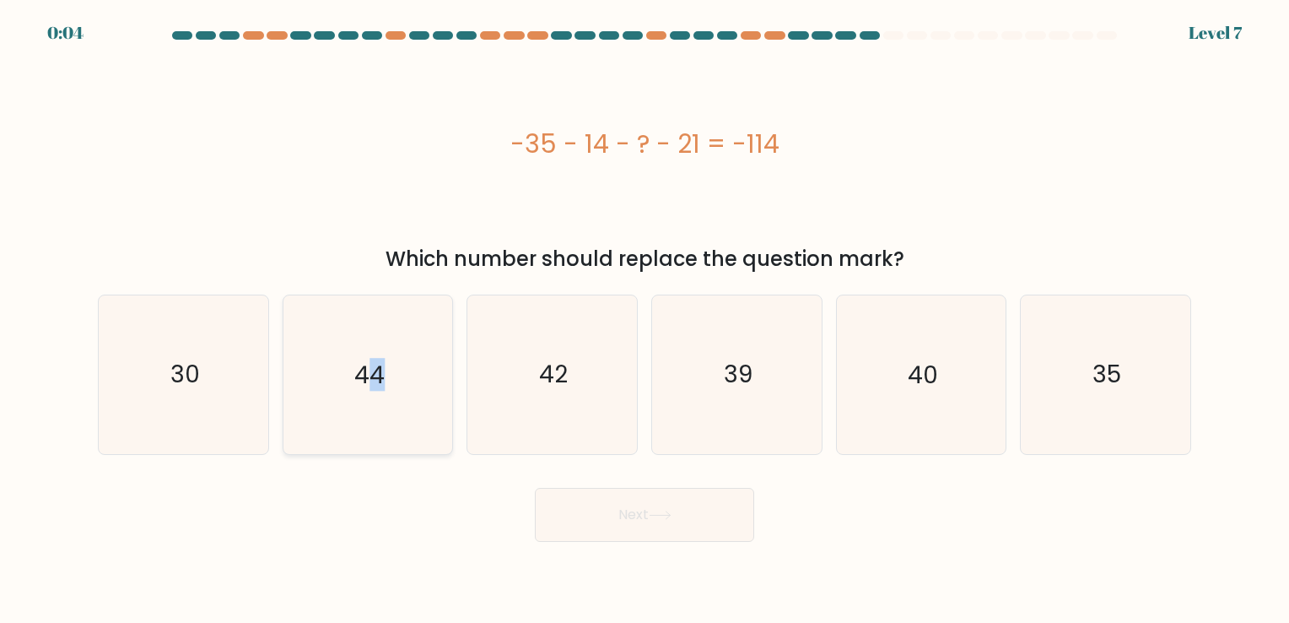
click at [382, 356] on icon "44" at bounding box center [368, 374] width 158 height 158
click at [628, 516] on button "Next" at bounding box center [644, 515] width 219 height 54
click at [421, 326] on icon "44" at bounding box center [368, 374] width 158 height 158
click at [645, 320] on input "b. 44" at bounding box center [645, 315] width 1 height 8
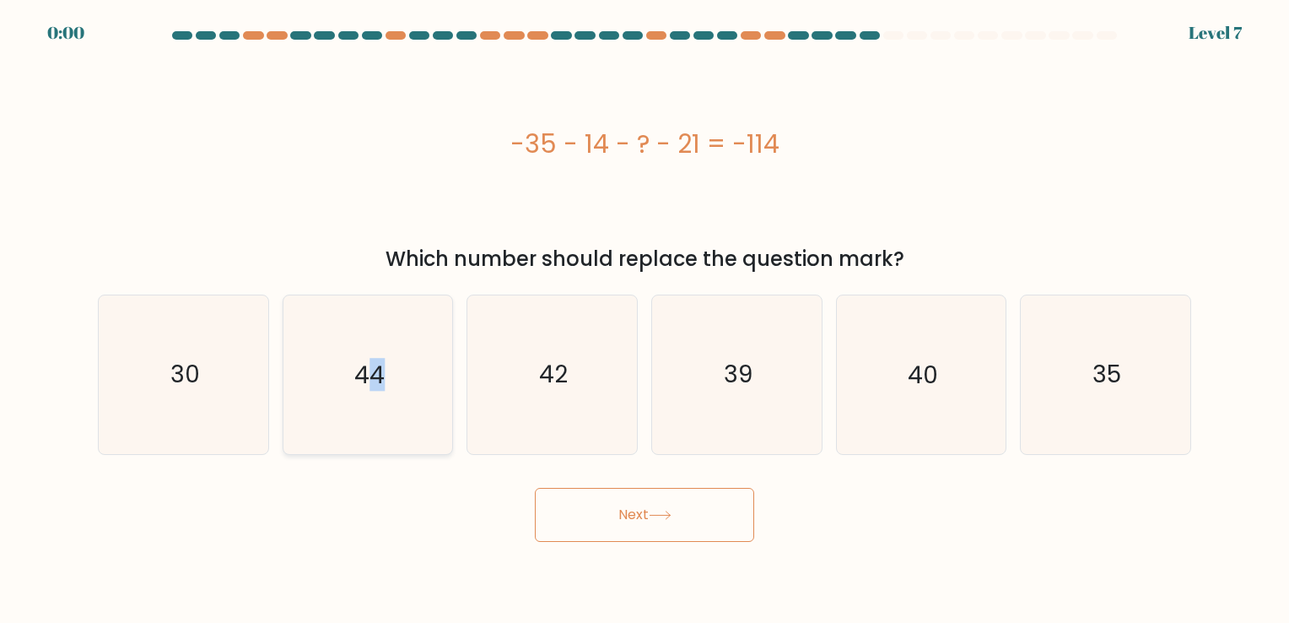
radio input "true"
click at [641, 520] on div "Next" at bounding box center [645, 508] width 1114 height 67
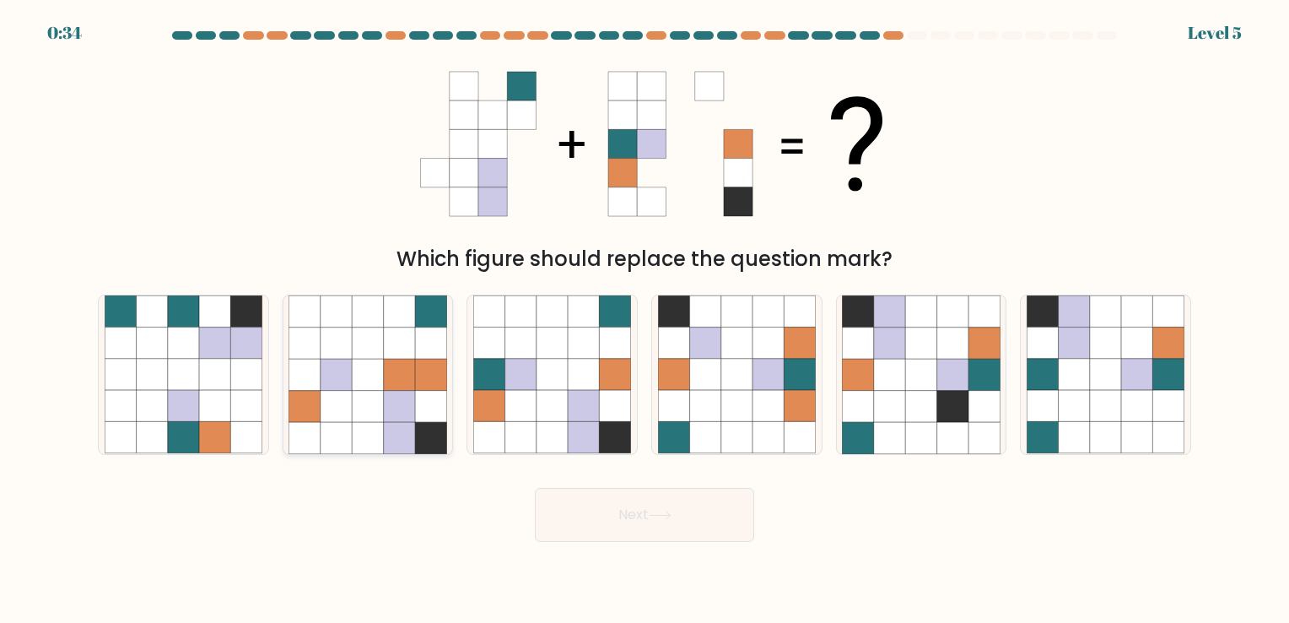
drag, startPoint x: 357, startPoint y: 373, endPoint x: 376, endPoint y: 379, distance: 20.3
click at [358, 374] on icon at bounding box center [367, 374] width 31 height 31
click at [645, 320] on input "b." at bounding box center [645, 315] width 1 height 8
radio input "true"
click at [592, 524] on button "Next" at bounding box center [644, 515] width 219 height 54
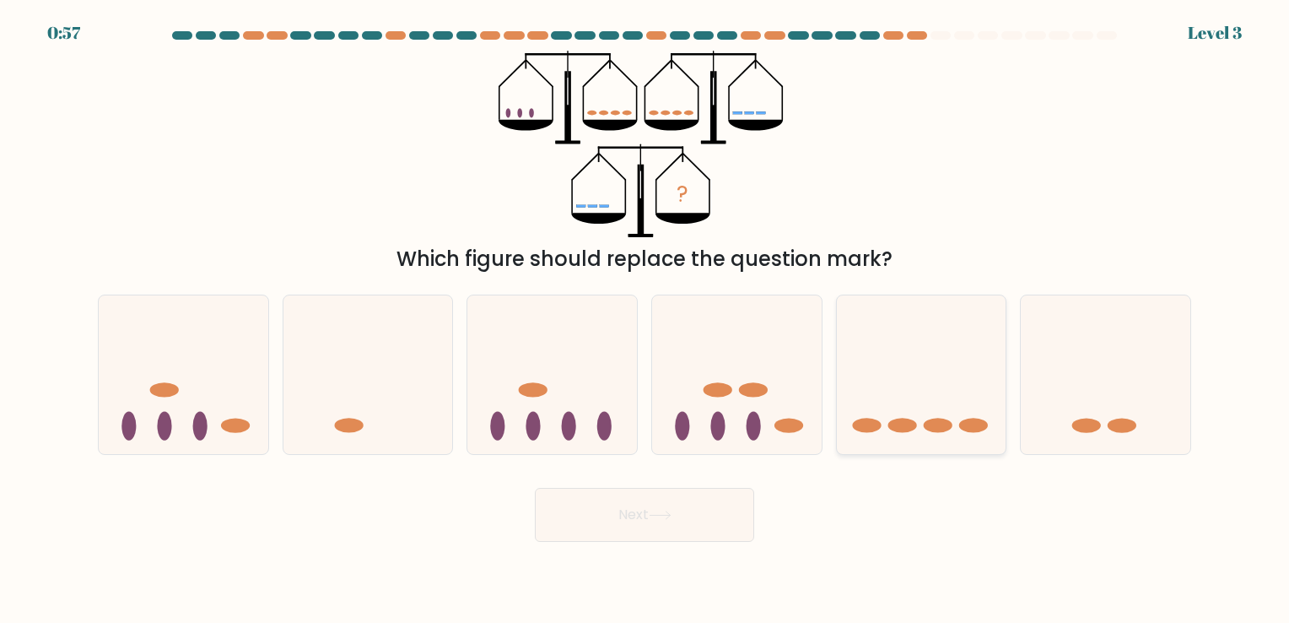
click at [925, 405] on icon at bounding box center [922, 375] width 170 height 140
click at [645, 320] on input "e." at bounding box center [645, 315] width 1 height 8
radio input "true"
click at [682, 521] on button "Next" at bounding box center [644, 515] width 219 height 54
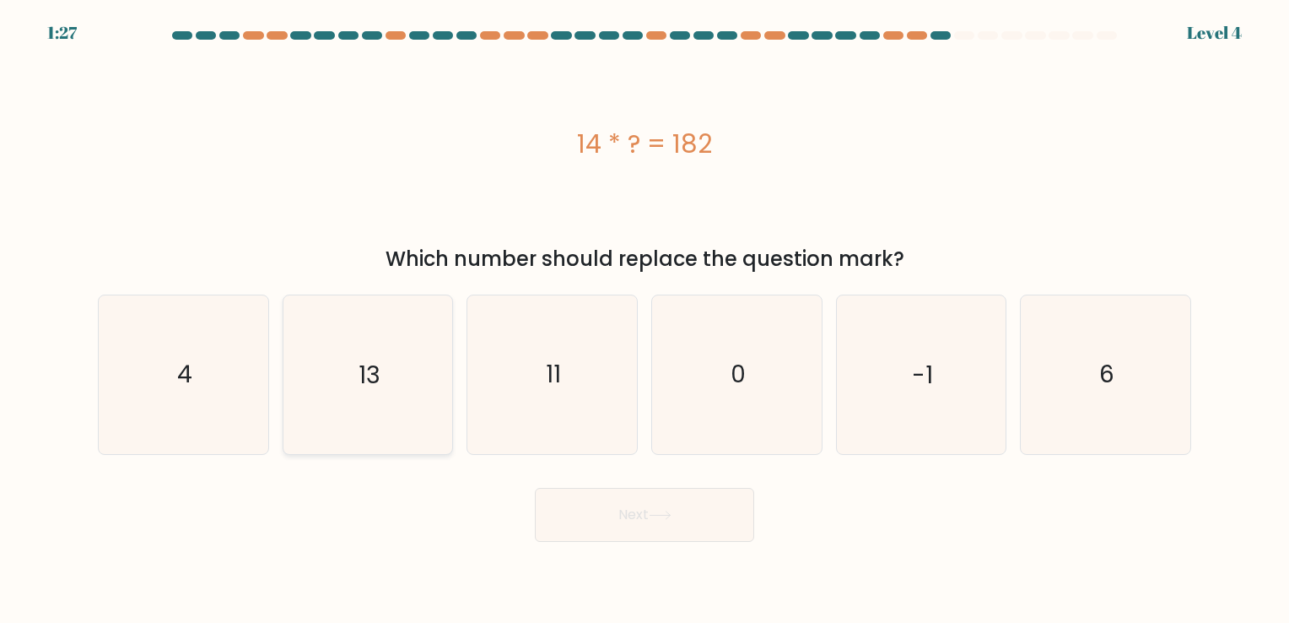
drag, startPoint x: 308, startPoint y: 357, endPoint x: 335, endPoint y: 370, distance: 29.8
click at [309, 359] on icon "13" at bounding box center [368, 374] width 158 height 158
click at [645, 320] on input "b. 13" at bounding box center [645, 315] width 1 height 8
radio input "true"
click at [555, 505] on button "Next" at bounding box center [644, 515] width 219 height 54
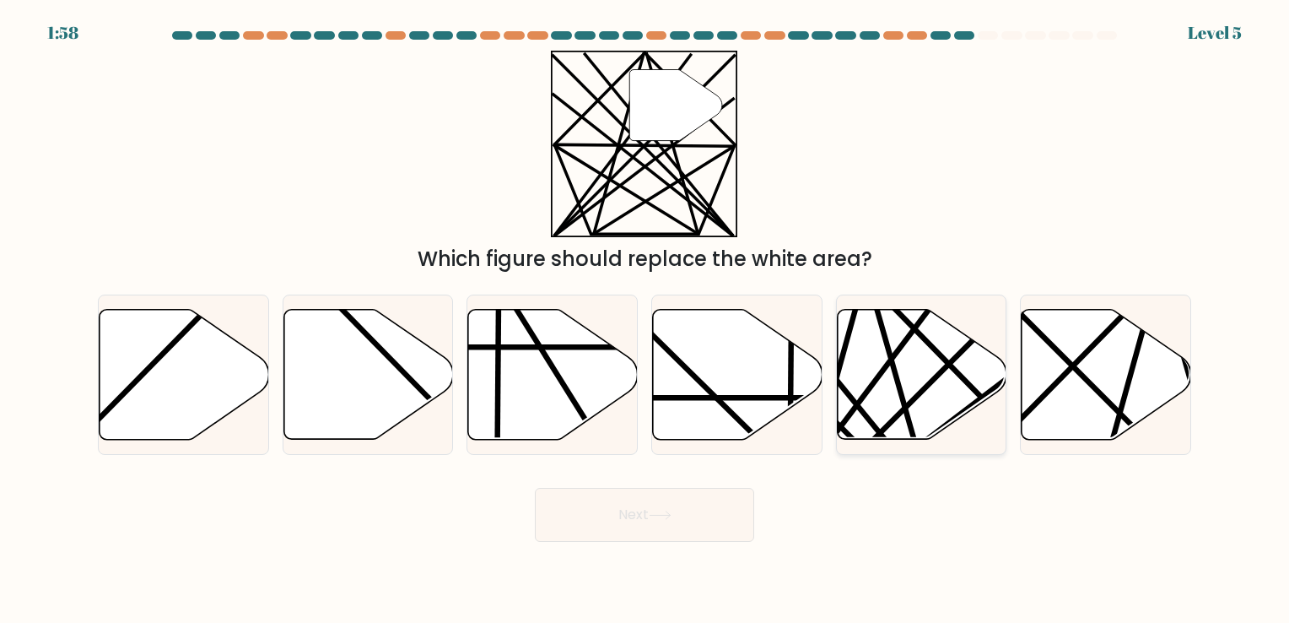
click at [933, 376] on icon at bounding box center [922, 375] width 170 height 132
click at [645, 320] on input "e." at bounding box center [645, 315] width 1 height 8
radio input "true"
click at [666, 505] on button "Next" at bounding box center [644, 515] width 219 height 54
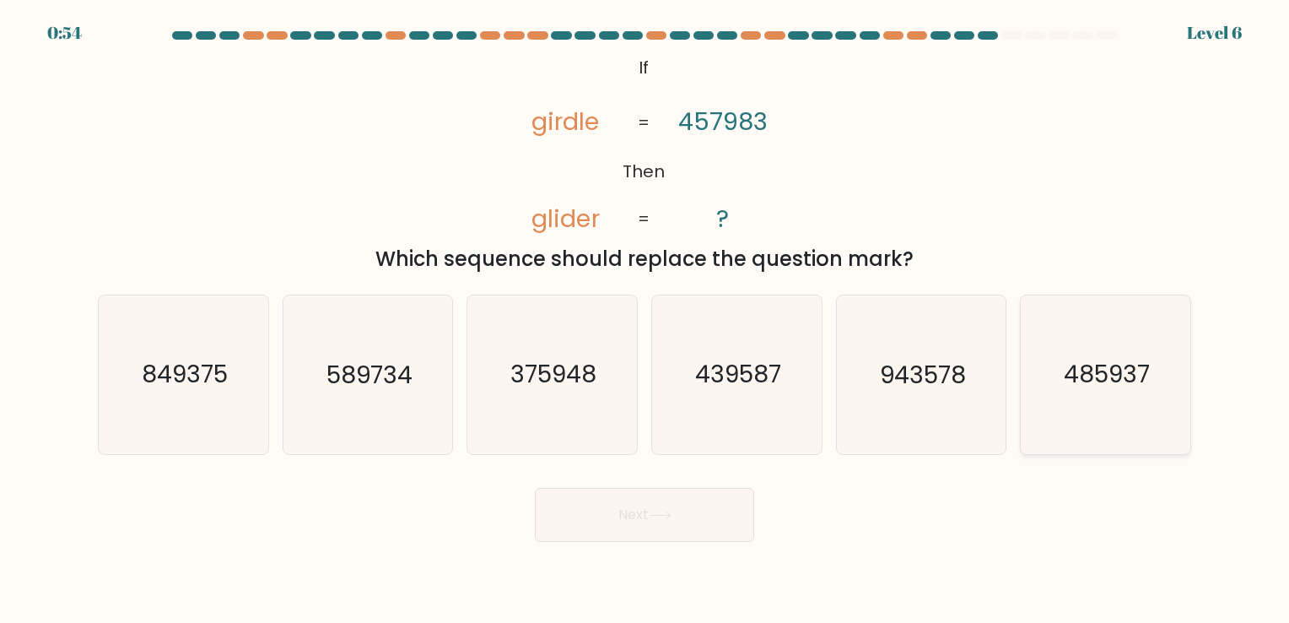
click at [1095, 372] on text "485937" at bounding box center [1107, 375] width 86 height 33
click at [645, 320] on input "f. 485937" at bounding box center [645, 315] width 1 height 8
radio input "true"
click at [688, 516] on button "Next" at bounding box center [644, 515] width 219 height 54
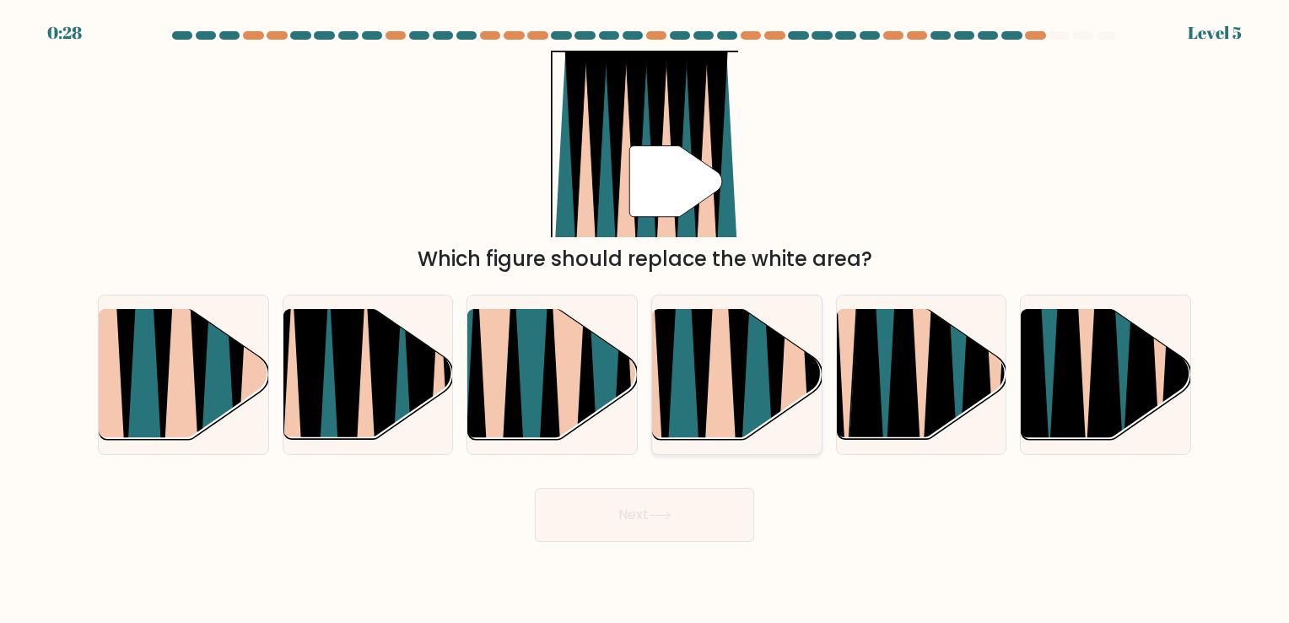
click at [714, 380] on icon at bounding box center [719, 308] width 37 height 338
click at [645, 320] on input "d." at bounding box center [645, 315] width 1 height 8
radio input "true"
click at [631, 518] on button "Next" at bounding box center [644, 515] width 219 height 54
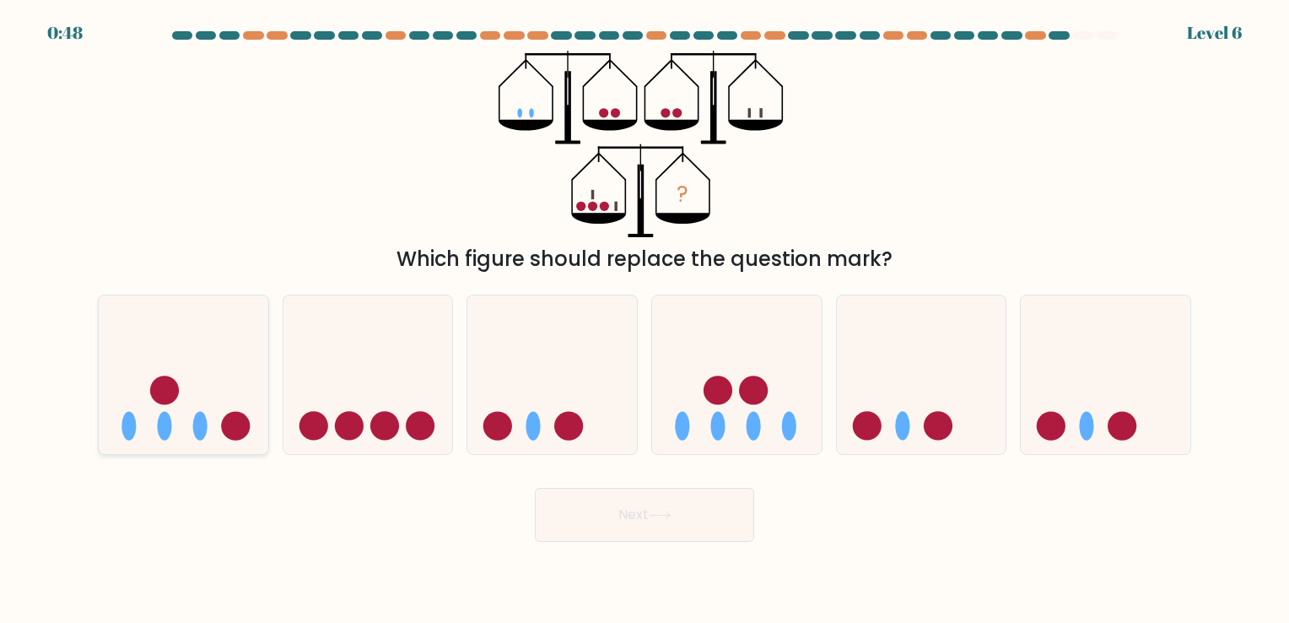
click at [175, 417] on icon at bounding box center [184, 375] width 170 height 140
click at [645, 320] on input "a." at bounding box center [645, 315] width 1 height 8
radio input "true"
click at [734, 430] on icon at bounding box center [737, 375] width 170 height 140
click at [645, 320] on input "d." at bounding box center [645, 315] width 1 height 8
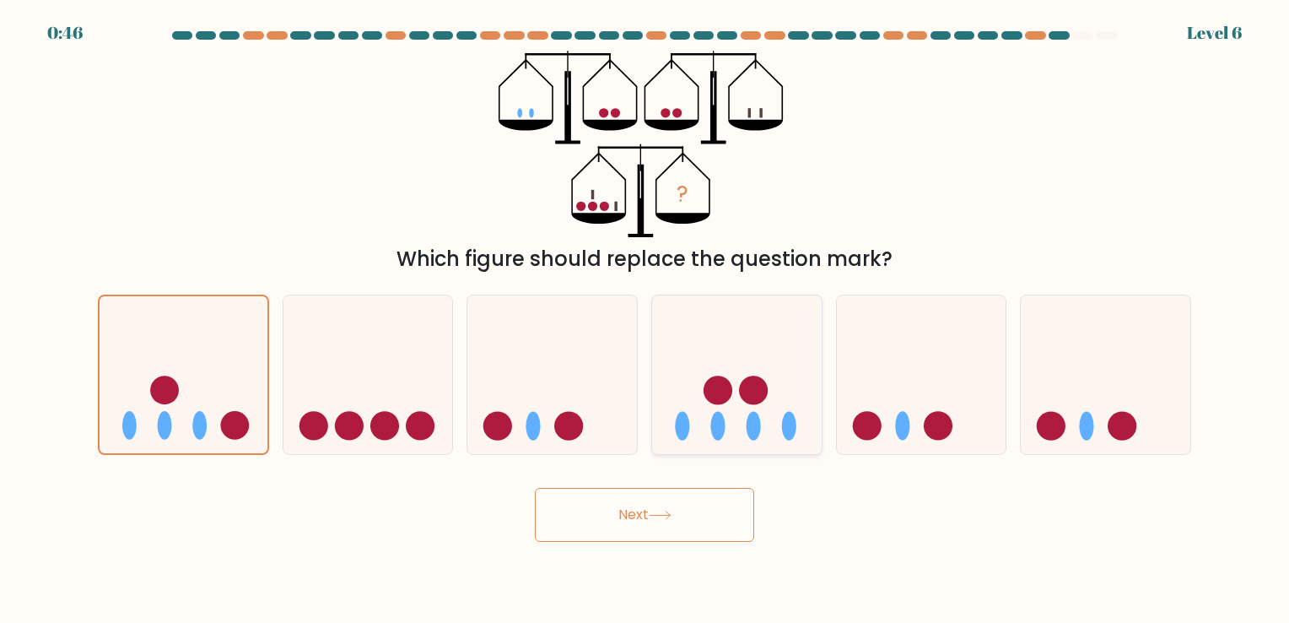
radio input "true"
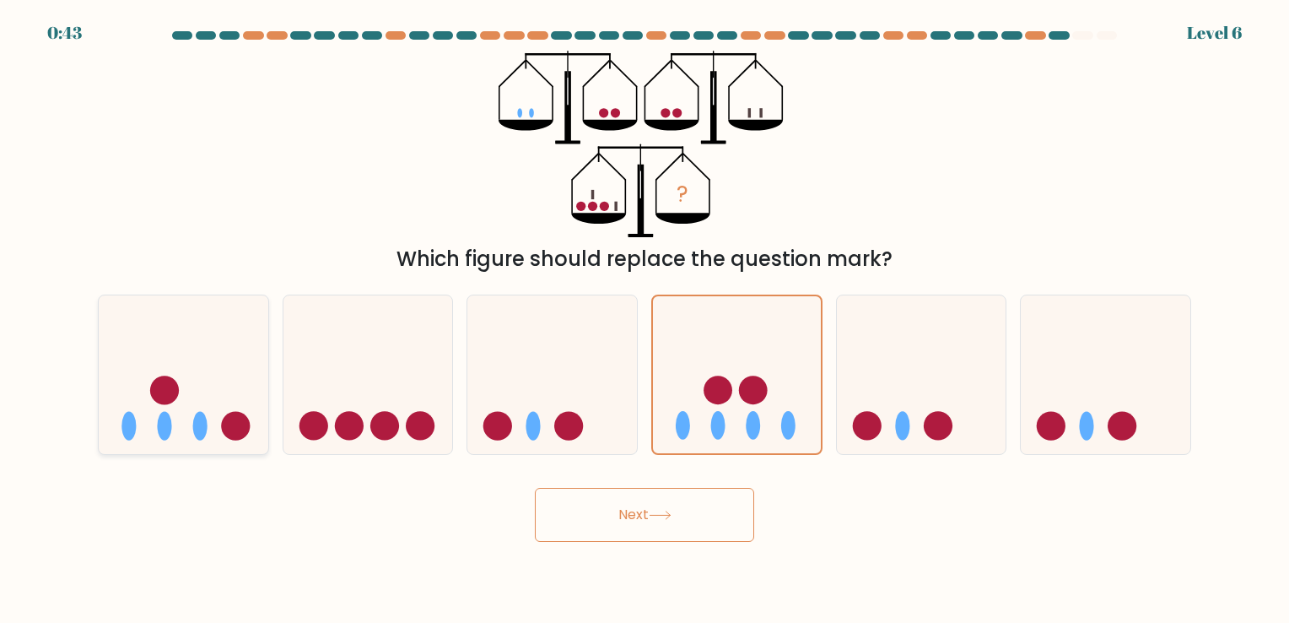
click at [202, 409] on icon at bounding box center [184, 375] width 170 height 140
click at [645, 320] on input "a." at bounding box center [645, 315] width 1 height 8
radio input "true"
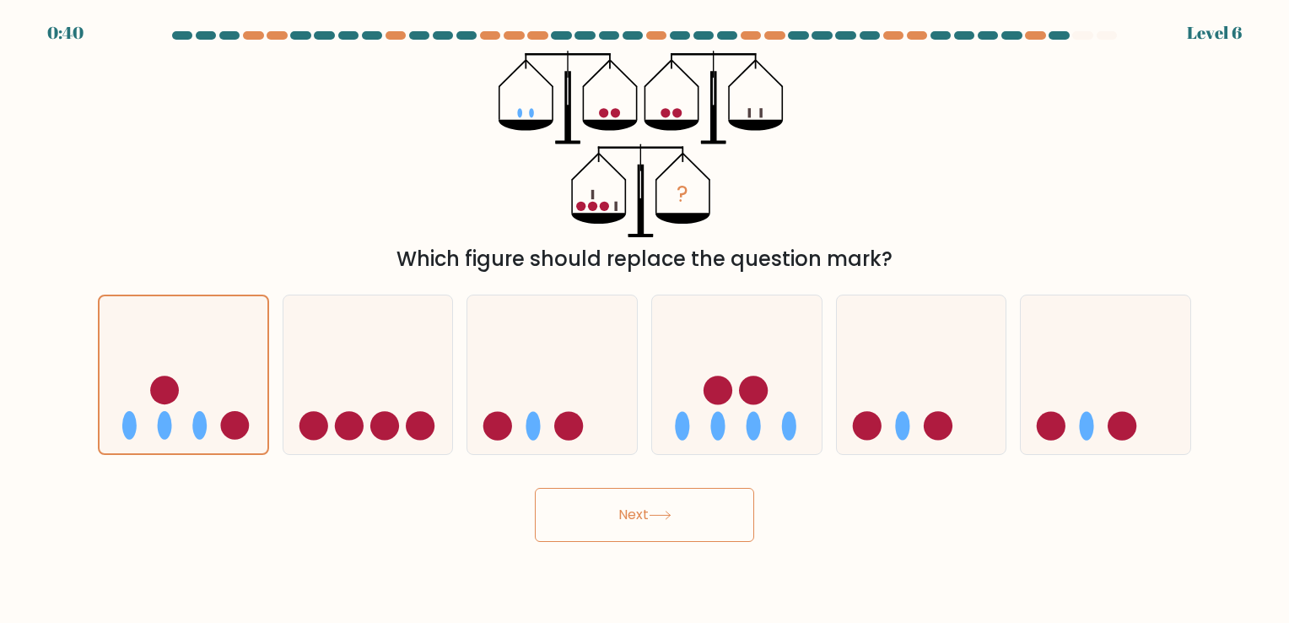
click at [637, 508] on button "Next" at bounding box center [644, 515] width 219 height 54
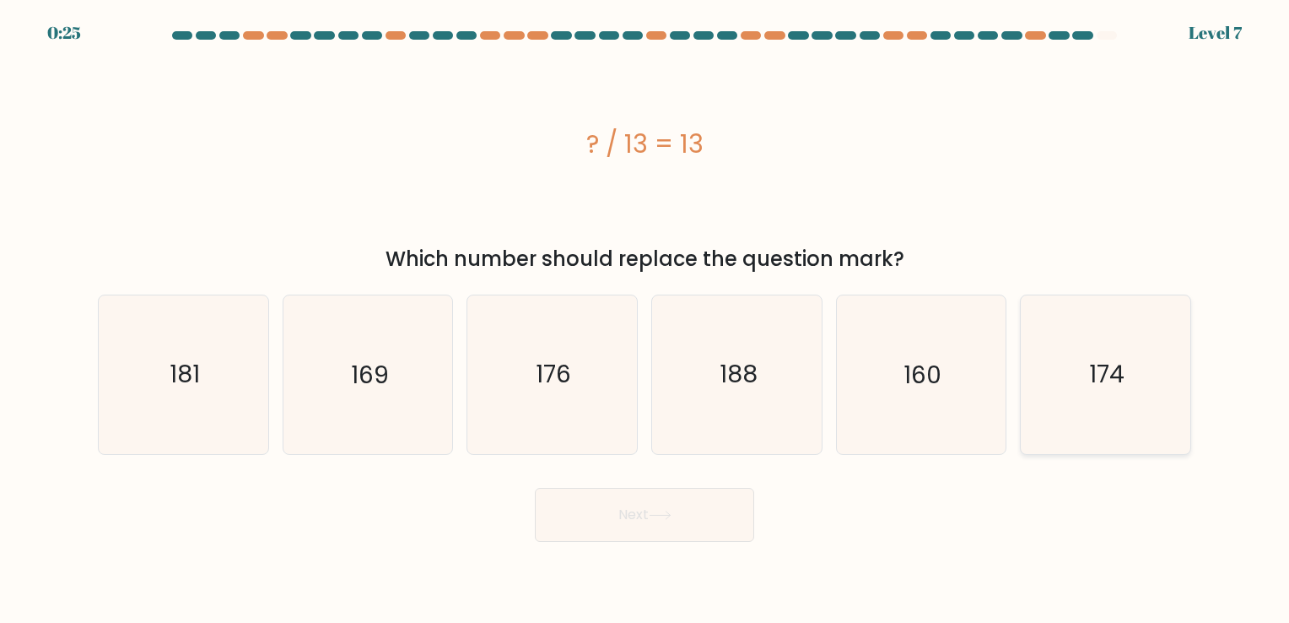
click at [1046, 397] on icon "174" at bounding box center [1106, 374] width 158 height 158
click at [645, 320] on input "f. 174" at bounding box center [645, 315] width 1 height 8
radio input "true"
click at [623, 515] on button "Next" at bounding box center [644, 515] width 219 height 54
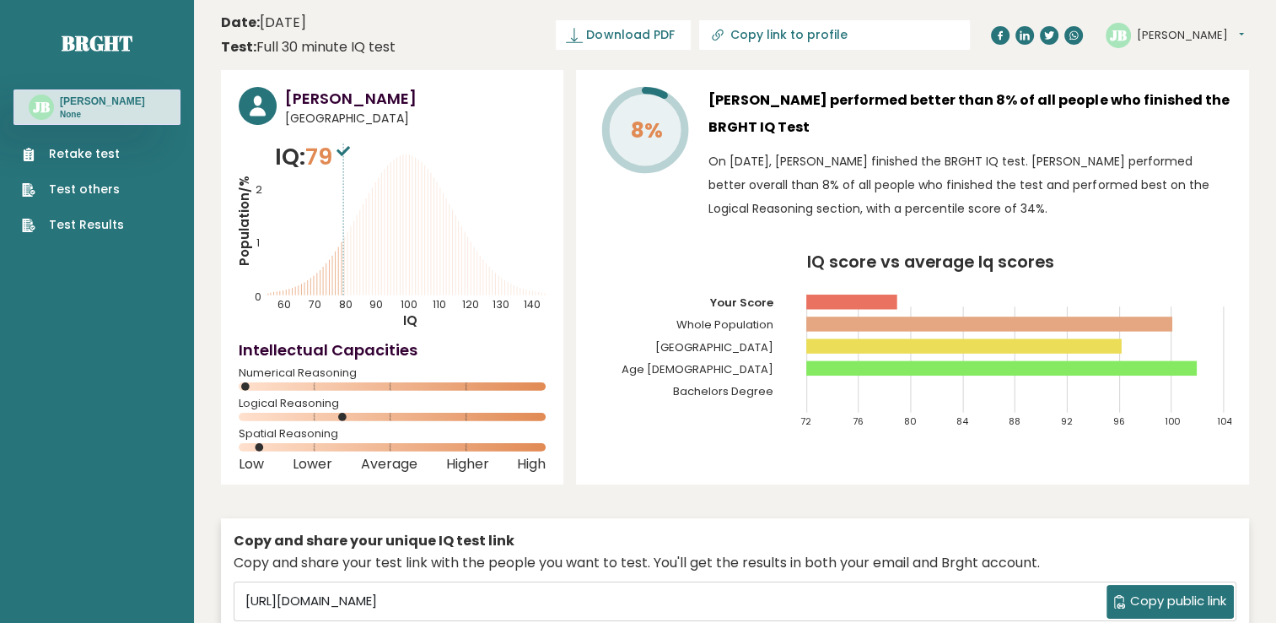
click at [114, 147] on link "Retake test" at bounding box center [73, 154] width 102 height 18
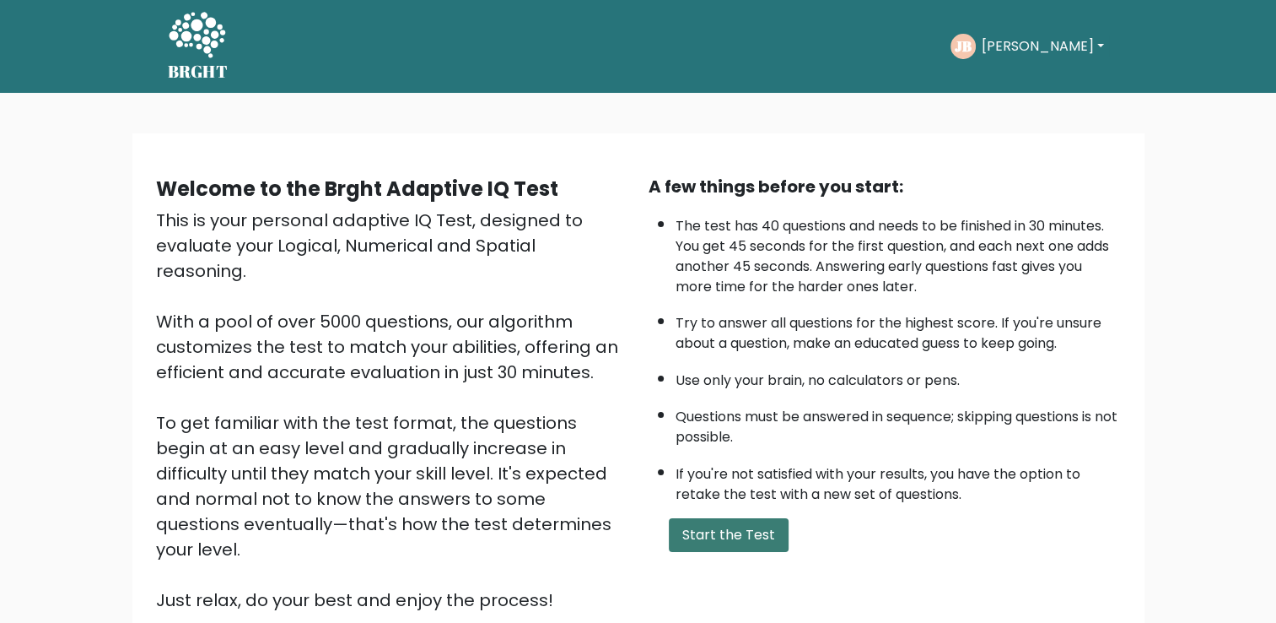
click at [768, 532] on button "Start the Test" at bounding box center [729, 535] width 120 height 34
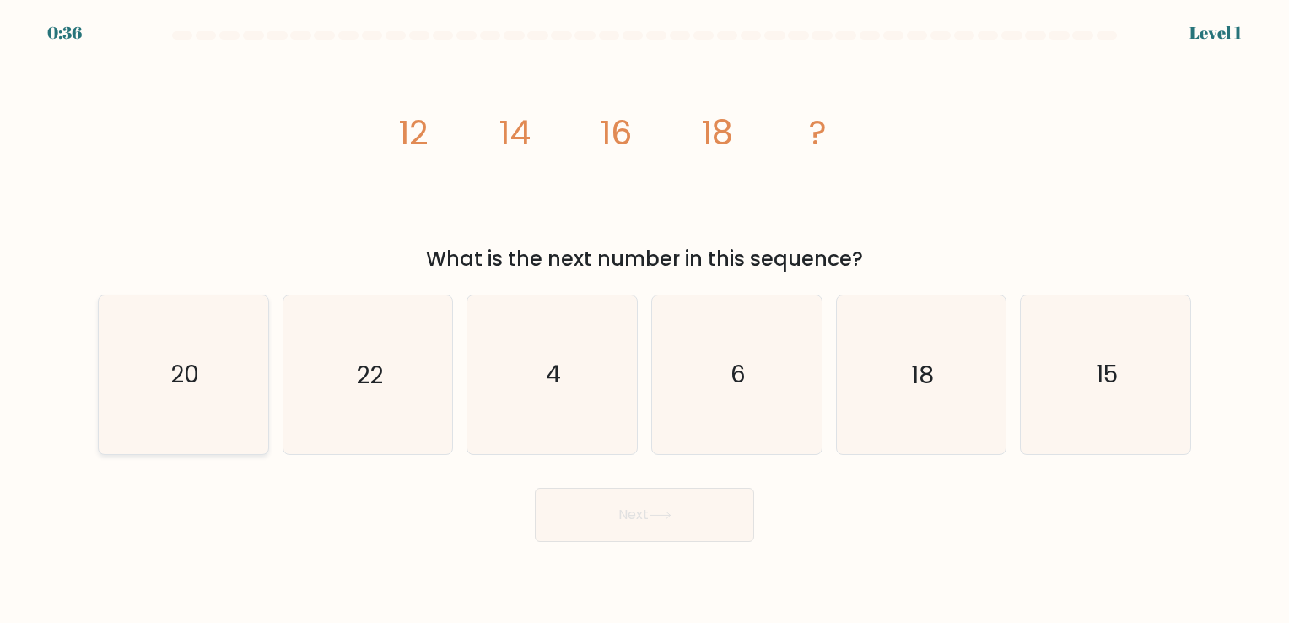
click at [206, 362] on icon "20" at bounding box center [184, 374] width 158 height 158
click at [645, 320] on input "a. 20" at bounding box center [645, 315] width 1 height 8
radio input "true"
click at [648, 518] on button "Next" at bounding box center [644, 515] width 219 height 54
click at [629, 515] on button "Next" at bounding box center [644, 515] width 219 height 54
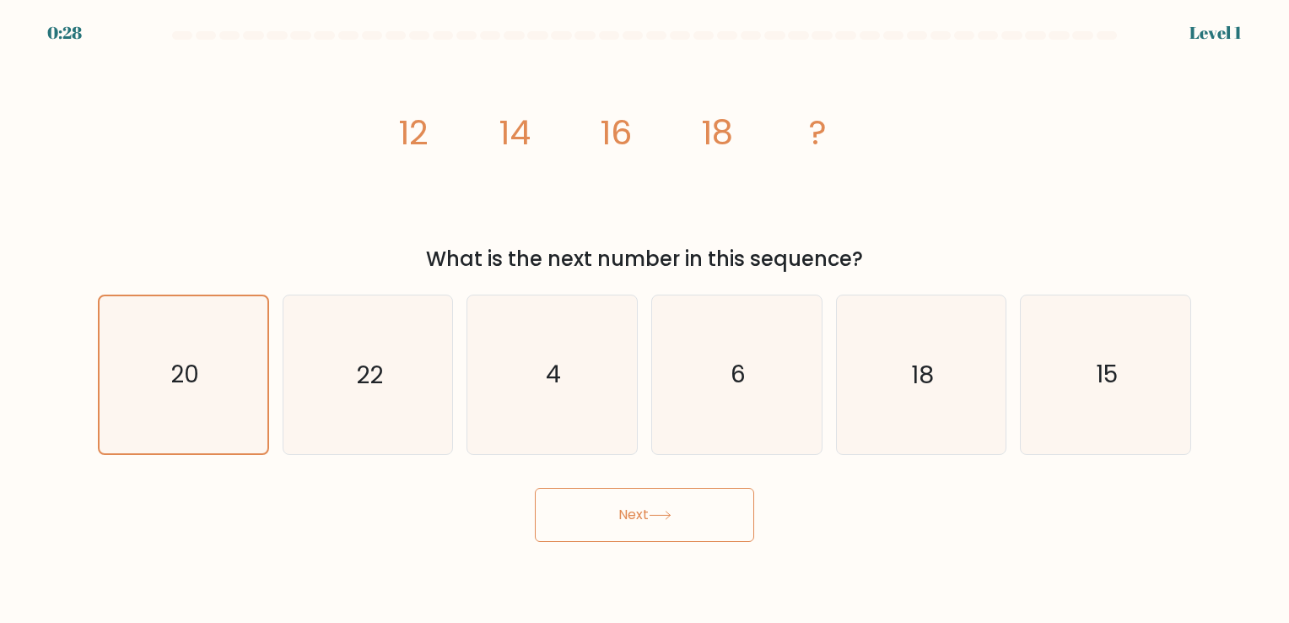
click at [662, 516] on icon at bounding box center [660, 514] width 23 height 9
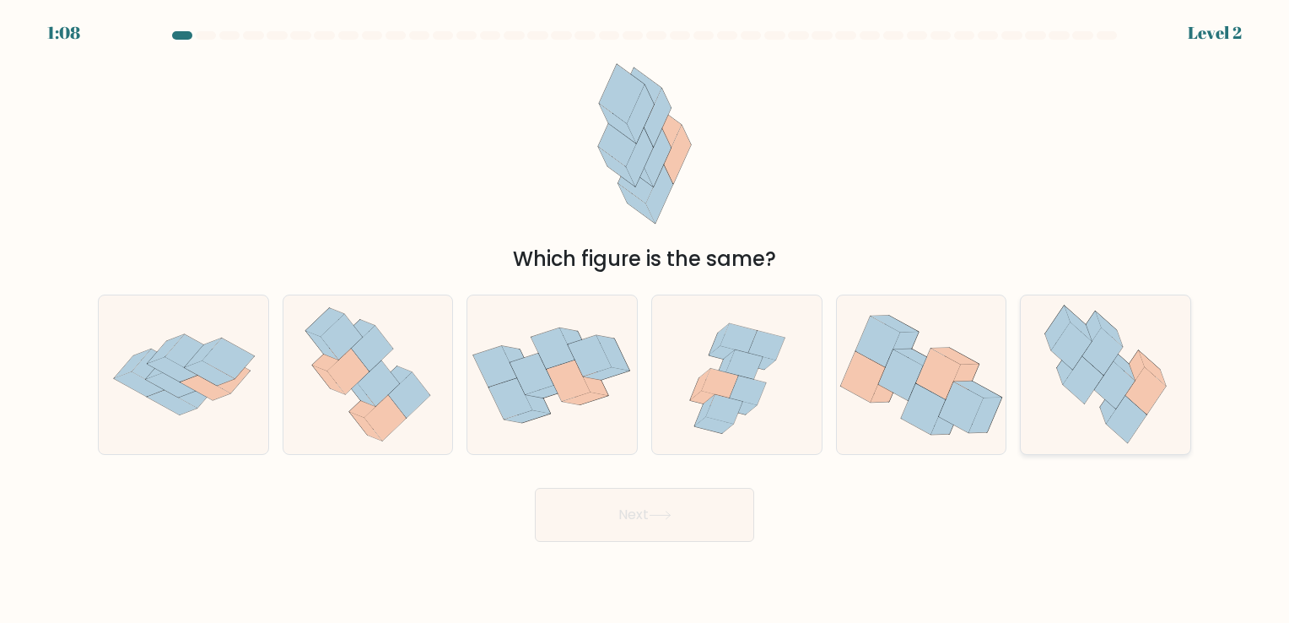
click at [1152, 403] on icon at bounding box center [1145, 391] width 40 height 47
click at [645, 320] on input "f." at bounding box center [645, 315] width 1 height 8
radio input "true"
click at [634, 510] on button "Next" at bounding box center [644, 515] width 219 height 54
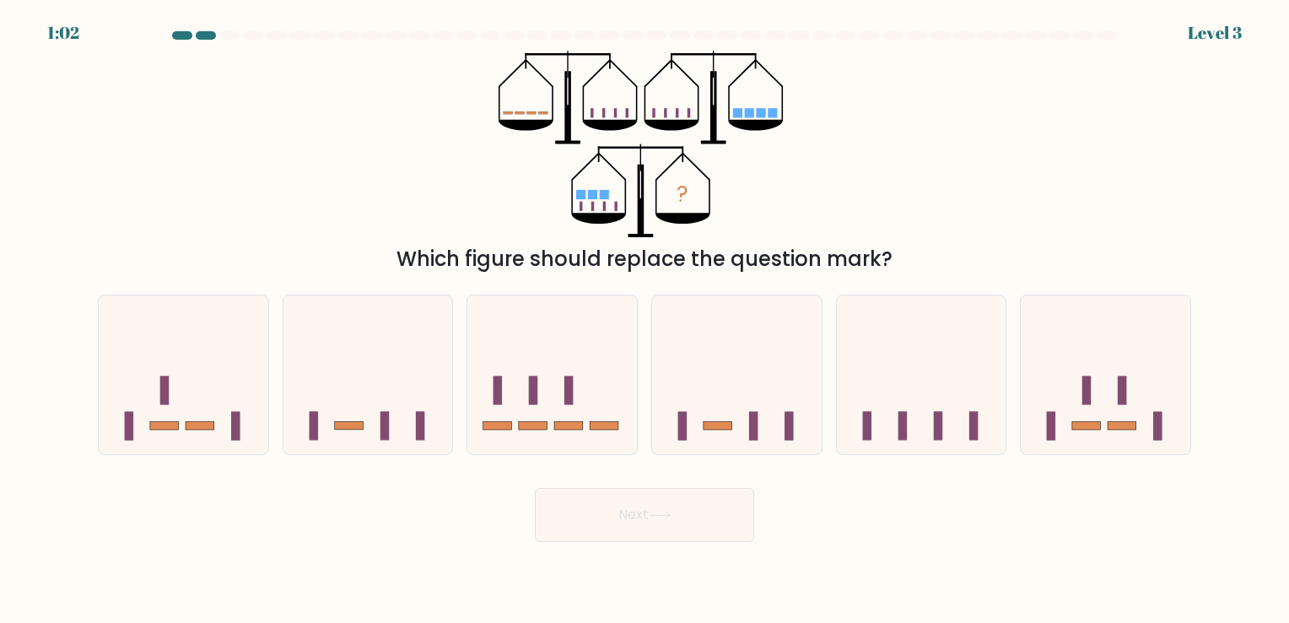
click at [631, 518] on button "Next" at bounding box center [644, 515] width 219 height 54
click at [942, 190] on div "? Which figure should replace the question mark?" at bounding box center [645, 163] width 1114 height 224
click at [584, 410] on icon at bounding box center [552, 375] width 170 height 140
click at [645, 320] on input "c." at bounding box center [645, 315] width 1 height 8
radio input "true"
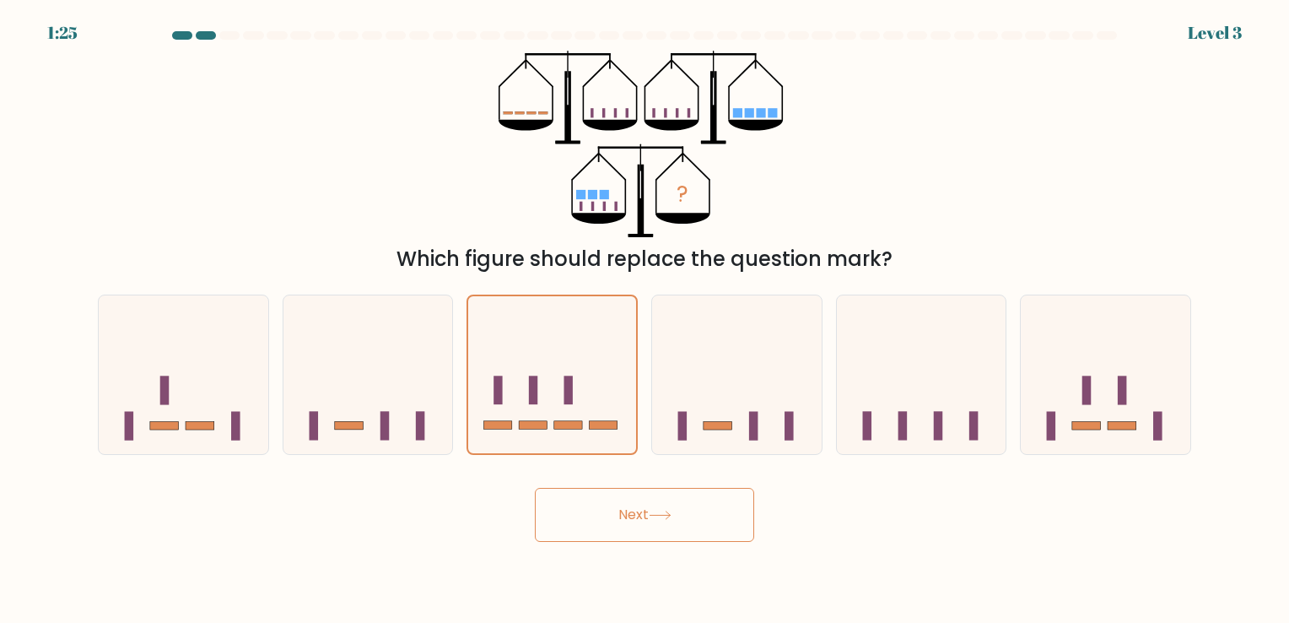
click at [632, 512] on button "Next" at bounding box center [644, 515] width 219 height 54
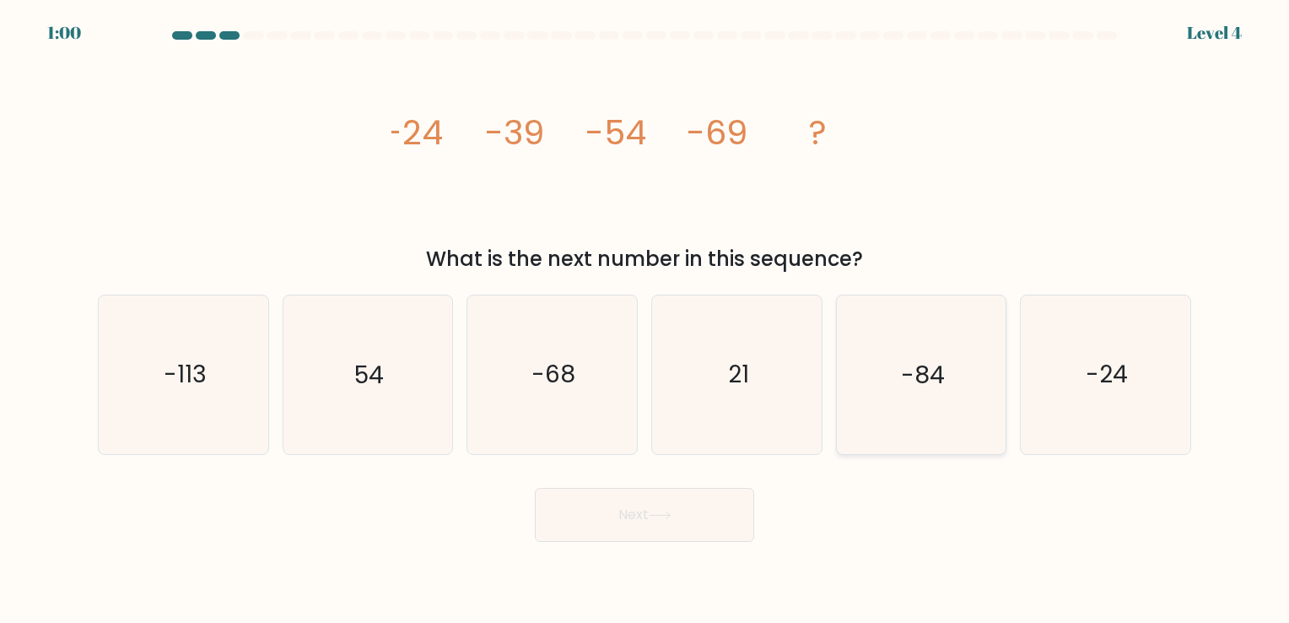
click at [936, 366] on text "-84" at bounding box center [923, 375] width 44 height 33
click at [645, 320] on input "e. -84" at bounding box center [645, 315] width 1 height 8
radio input "true"
click at [652, 513] on icon at bounding box center [660, 514] width 23 height 9
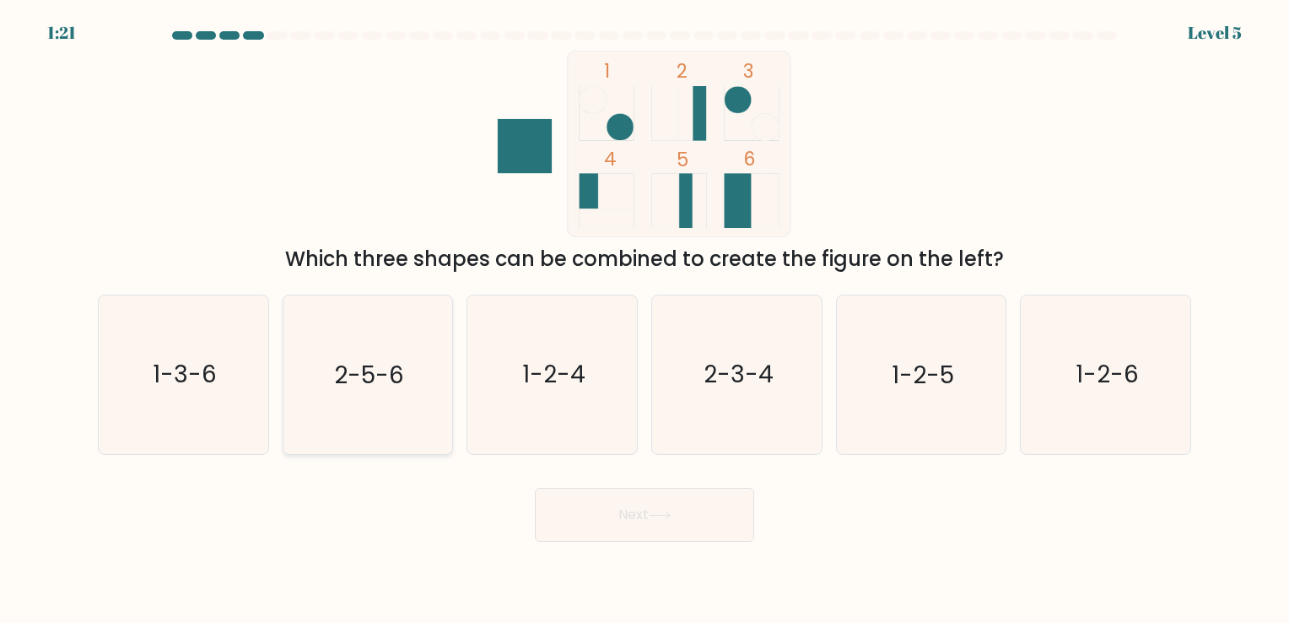
click at [341, 383] on text "2-5-6" at bounding box center [369, 375] width 70 height 33
click at [629, 515] on button "Next" at bounding box center [644, 515] width 219 height 54
click at [422, 370] on icon "2-5-6" at bounding box center [368, 374] width 158 height 158
click at [645, 320] on input "b. 2-5-6" at bounding box center [645, 315] width 1 height 8
radio input "true"
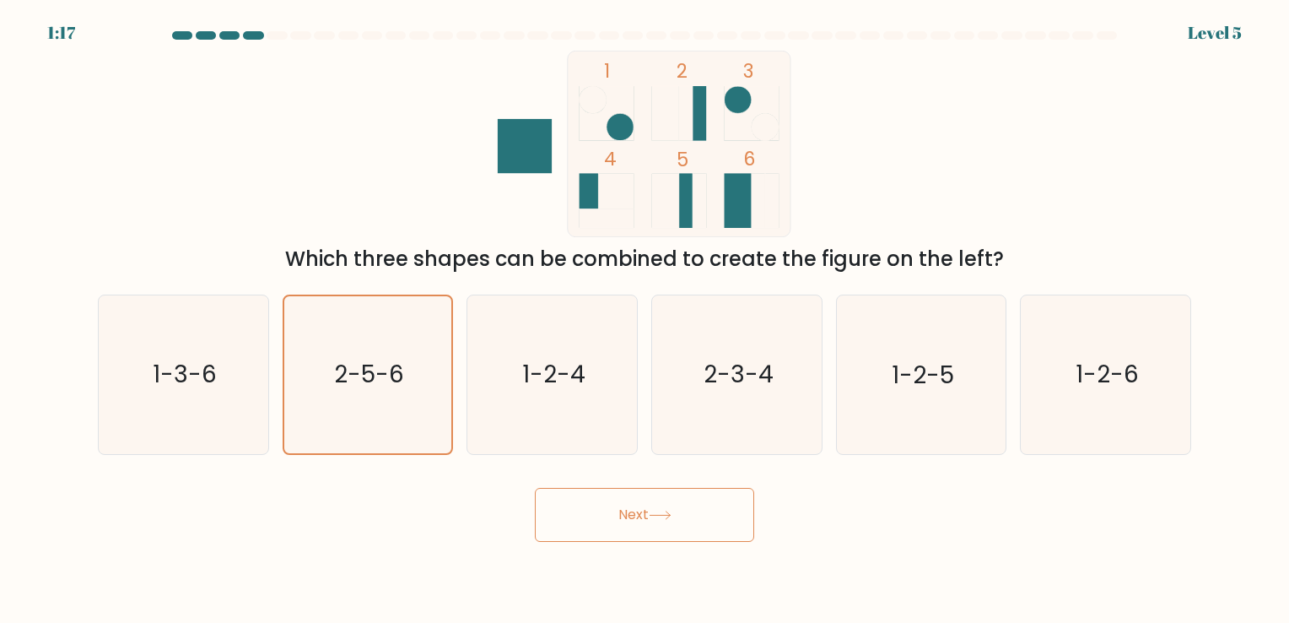
click at [624, 517] on button "Next" at bounding box center [644, 515] width 219 height 54
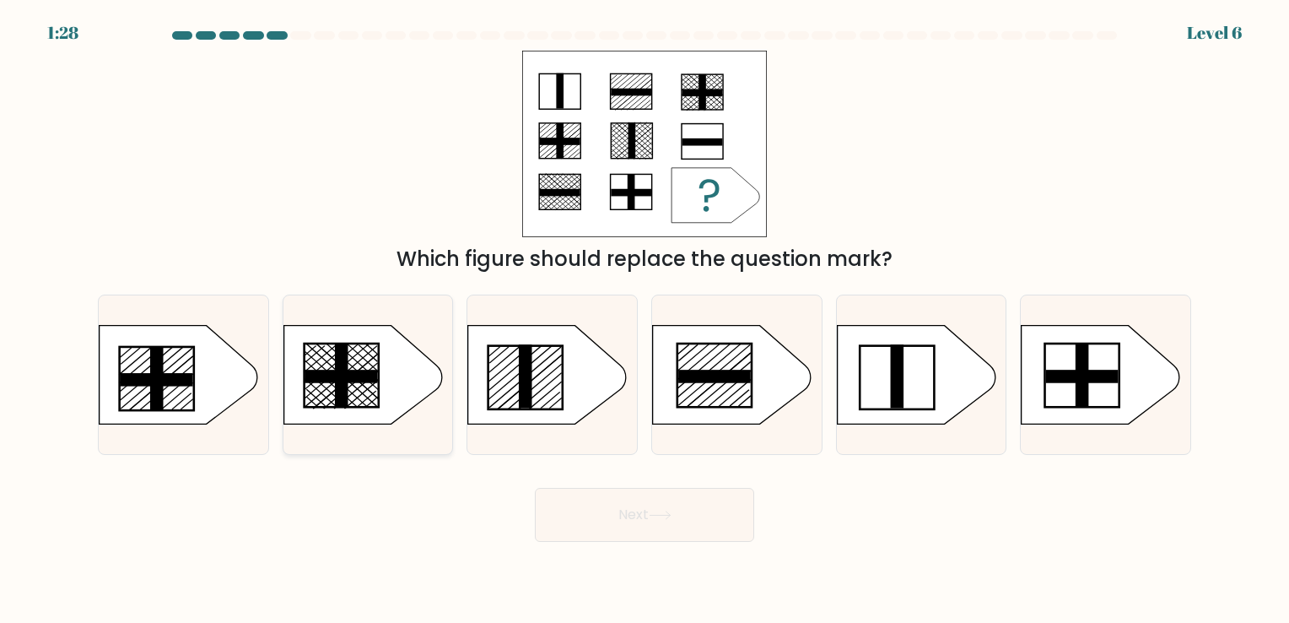
drag, startPoint x: 347, startPoint y: 384, endPoint x: 447, endPoint y: 447, distance: 118.7
click at [348, 384] on rect at bounding box center [341, 375] width 13 height 64
click at [645, 320] on input "b." at bounding box center [645, 315] width 1 height 8
radio input "true"
click at [653, 519] on icon at bounding box center [660, 514] width 23 height 9
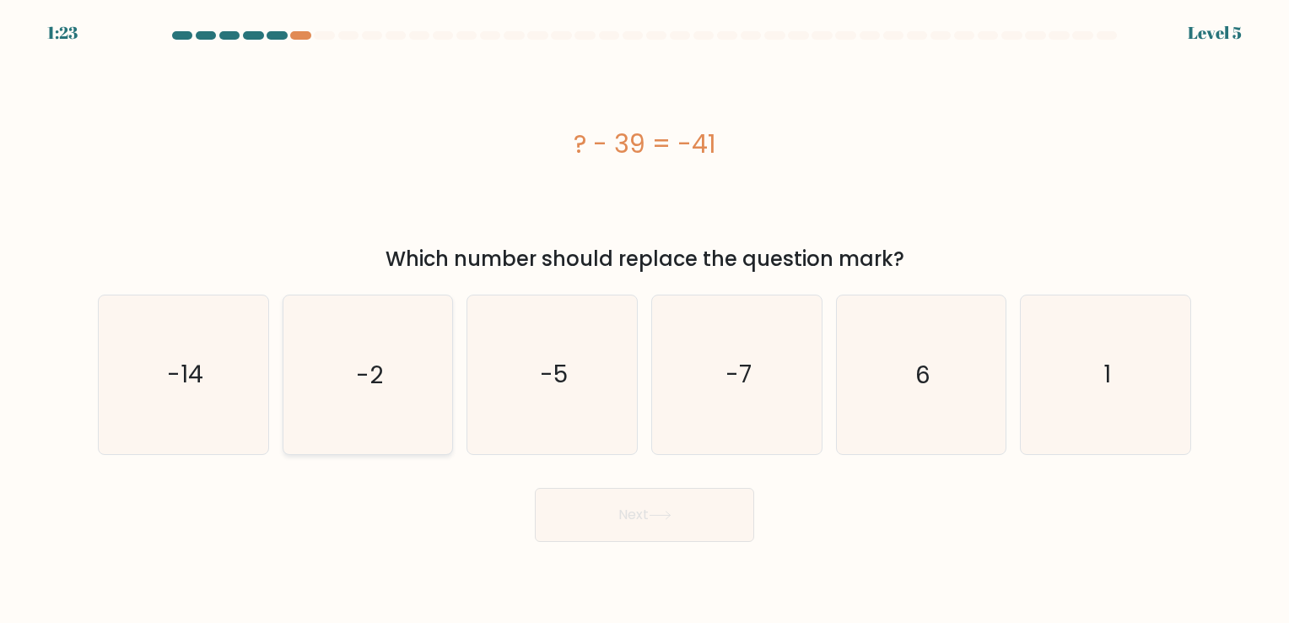
click at [353, 348] on icon "-2" at bounding box center [368, 374] width 158 height 158
click at [645, 320] on input "b. -2" at bounding box center [645, 315] width 1 height 8
radio input "true"
click at [682, 525] on button "Next" at bounding box center [644, 515] width 219 height 54
click at [638, 521] on button "Next" at bounding box center [644, 515] width 219 height 54
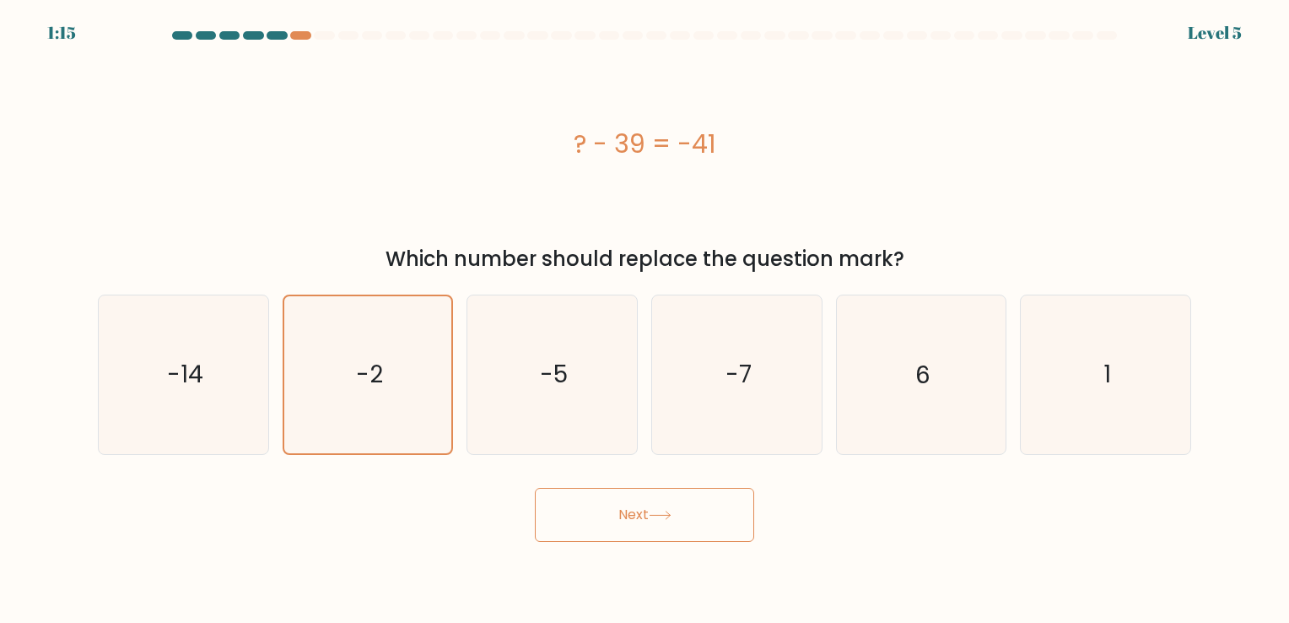
click at [613, 515] on button "Next" at bounding box center [644, 515] width 219 height 54
click at [668, 528] on button "Next" at bounding box center [644, 515] width 219 height 54
click at [410, 353] on icon "-2" at bounding box center [367, 374] width 156 height 156
click at [645, 320] on input "b. -2" at bounding box center [645, 315] width 1 height 8
click at [411, 351] on icon "-2" at bounding box center [367, 374] width 156 height 156
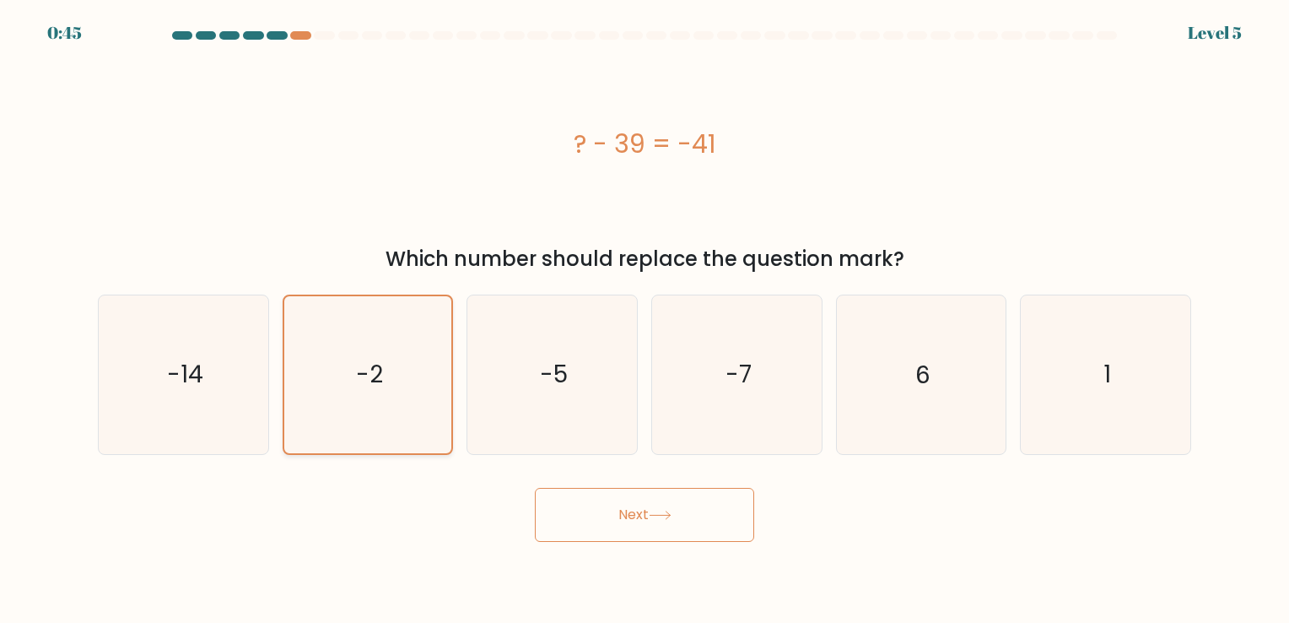
click at [645, 320] on input "b. -2" at bounding box center [645, 315] width 1 height 8
click at [586, 508] on button "Next" at bounding box center [644, 515] width 219 height 54
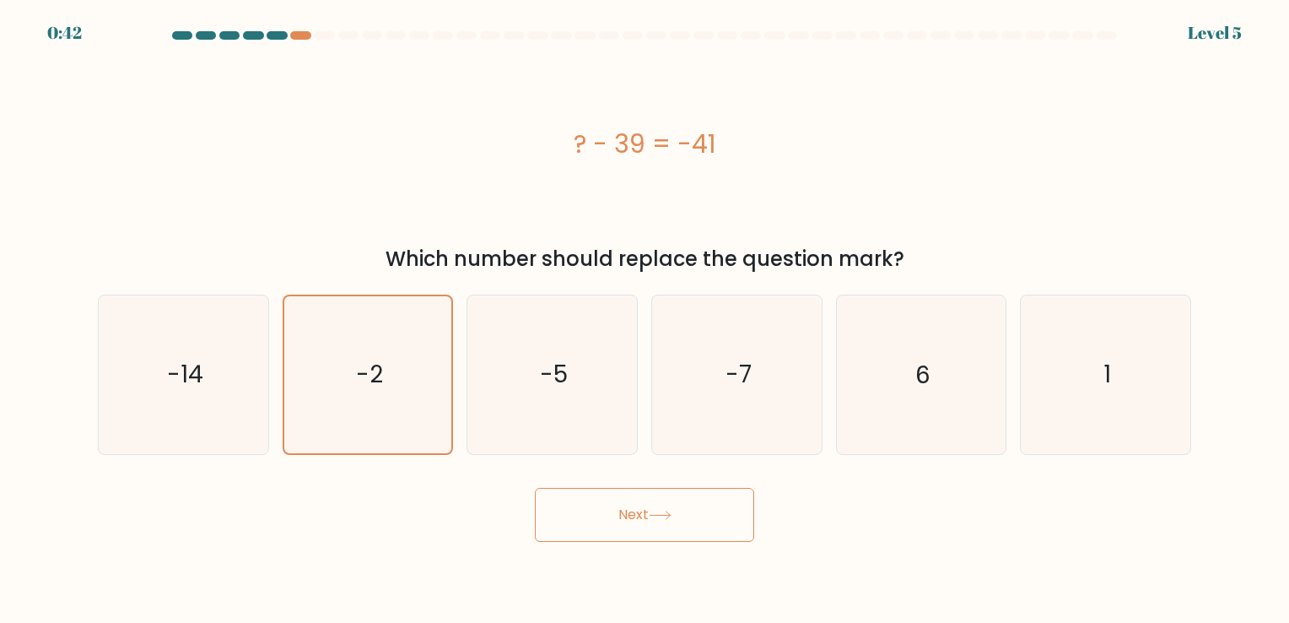
click at [837, 515] on div "Next" at bounding box center [645, 508] width 1114 height 67
click at [365, 349] on icon "-2" at bounding box center [367, 374] width 156 height 156
click at [645, 320] on input "b. -2" at bounding box center [645, 315] width 1 height 8
click at [365, 349] on icon "-2" at bounding box center [367, 374] width 156 height 156
click at [645, 320] on input "b. -2" at bounding box center [645, 315] width 1 height 8
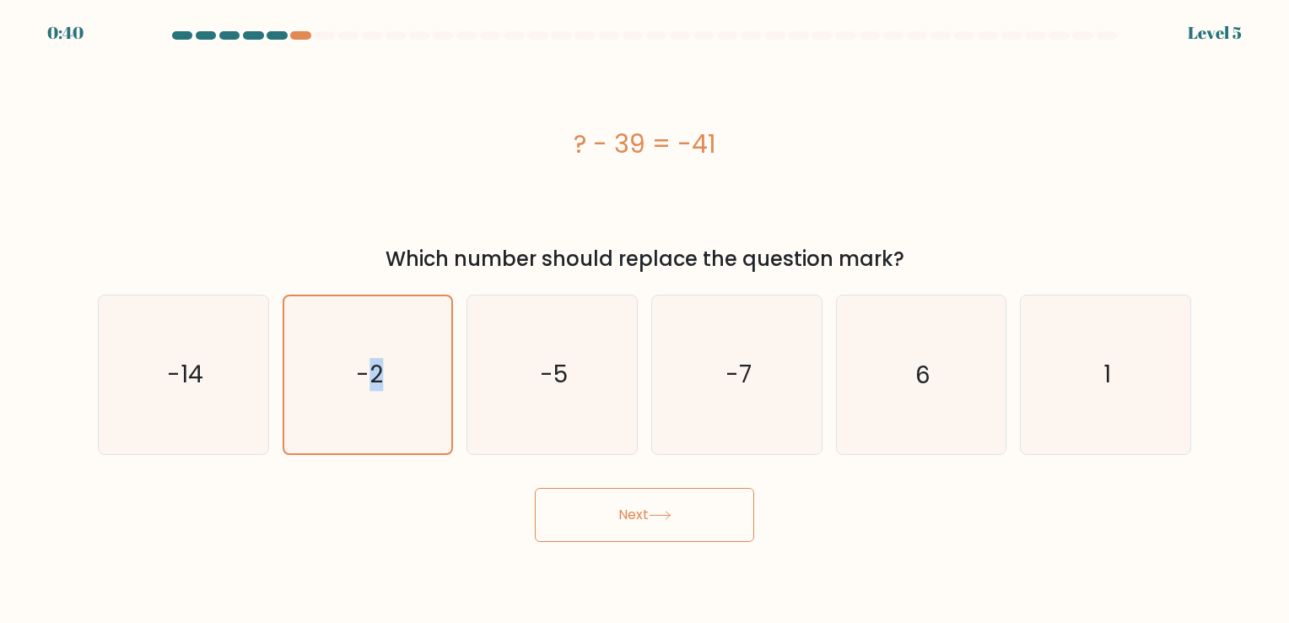
click at [598, 525] on button "Next" at bounding box center [644, 515] width 219 height 54
click at [601, 525] on button "Next" at bounding box center [644, 515] width 219 height 54
click at [391, 423] on icon "-2" at bounding box center [367, 374] width 156 height 156
click at [645, 320] on input "b. -2" at bounding box center [645, 315] width 1 height 8
click at [682, 511] on button "Next" at bounding box center [644, 515] width 219 height 54
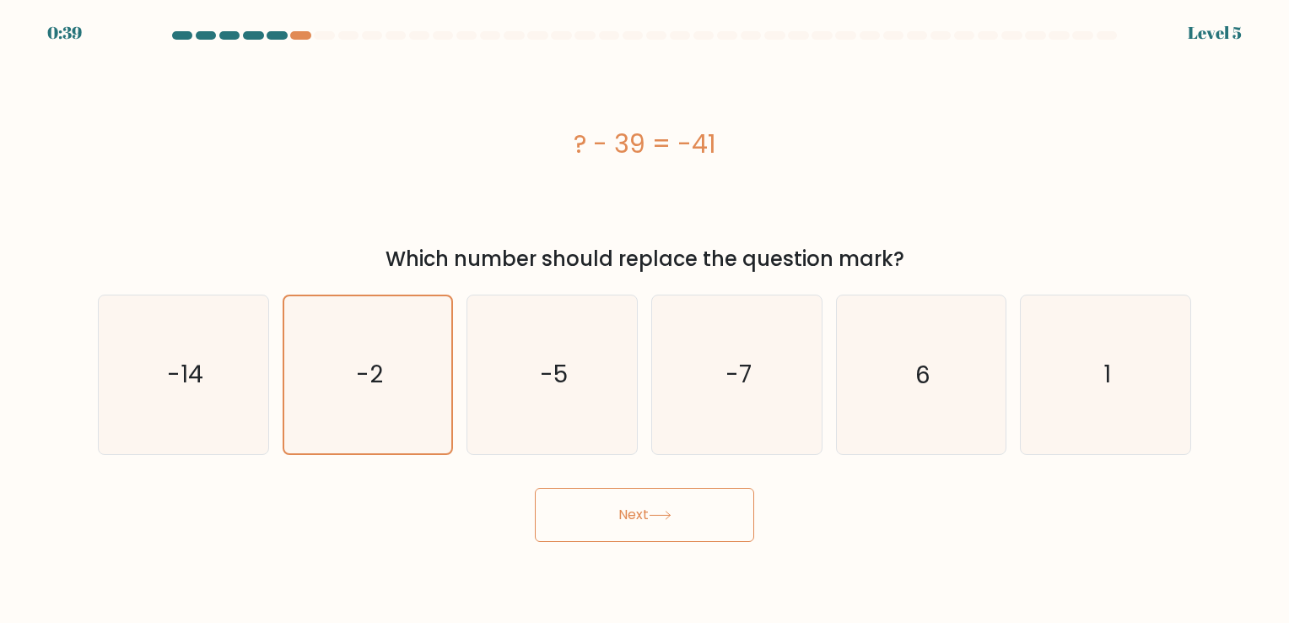
click at [679, 514] on button "Next" at bounding box center [644, 515] width 219 height 54
click at [680, 512] on button "Next" at bounding box center [644, 515] width 219 height 54
click at [678, 511] on button "Next" at bounding box center [644, 515] width 219 height 54
drag, startPoint x: 801, startPoint y: 159, endPoint x: 453, endPoint y: 127, distance: 349.1
click at [453, 127] on div "? - 39 = -41" at bounding box center [644, 144] width 1093 height 38
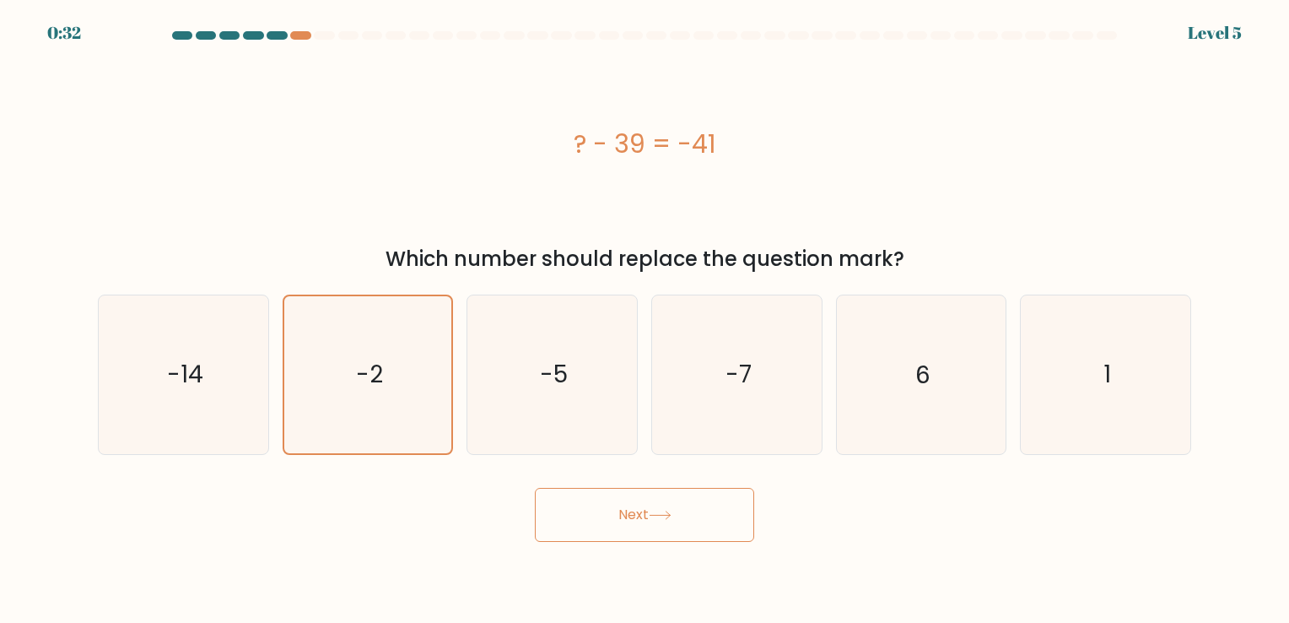
click at [639, 514] on button "Next" at bounding box center [644, 515] width 219 height 54
click at [405, 392] on icon "-2" at bounding box center [367, 374] width 156 height 156
click at [645, 320] on input "b. -2" at bounding box center [645, 315] width 1 height 8
click at [403, 390] on icon "-2" at bounding box center [367, 374] width 156 height 156
click at [645, 320] on input "b. -2" at bounding box center [645, 315] width 1 height 8
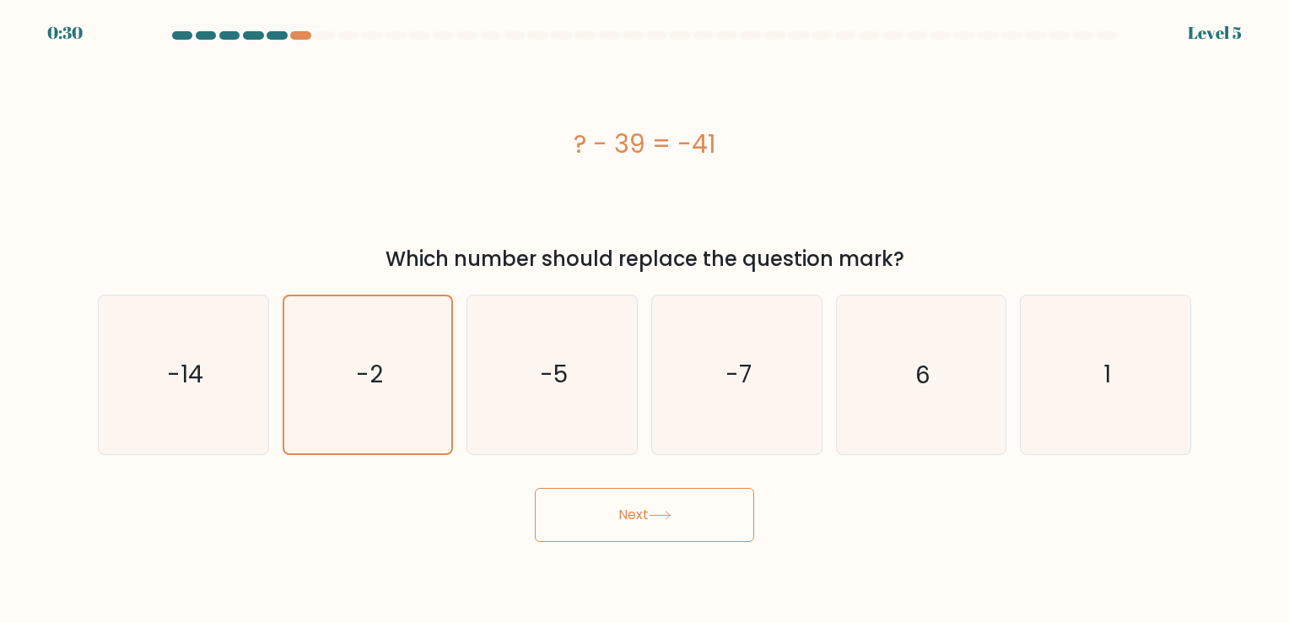
click at [656, 525] on button "Next" at bounding box center [644, 515] width 219 height 54
click at [631, 516] on button "Next" at bounding box center [644, 515] width 219 height 54
click at [391, 407] on icon "-2" at bounding box center [367, 374] width 156 height 156
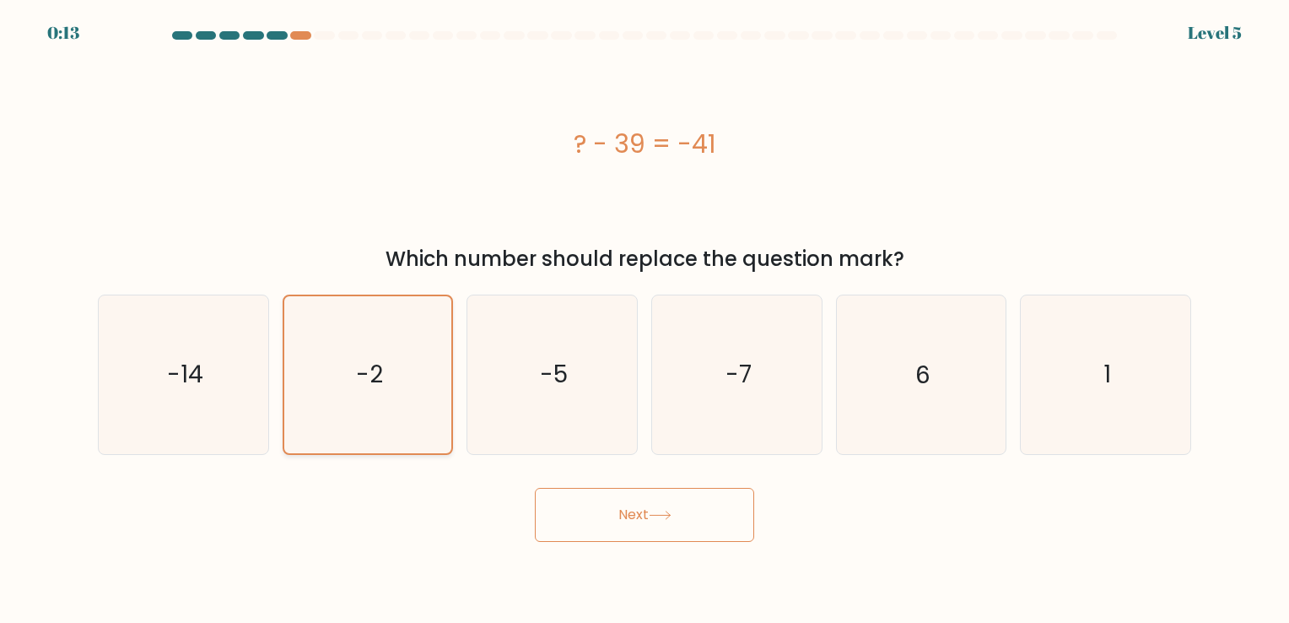
click at [645, 320] on input "b. -2" at bounding box center [645, 315] width 1 height 8
click at [642, 528] on button "Next" at bounding box center [644, 515] width 219 height 54
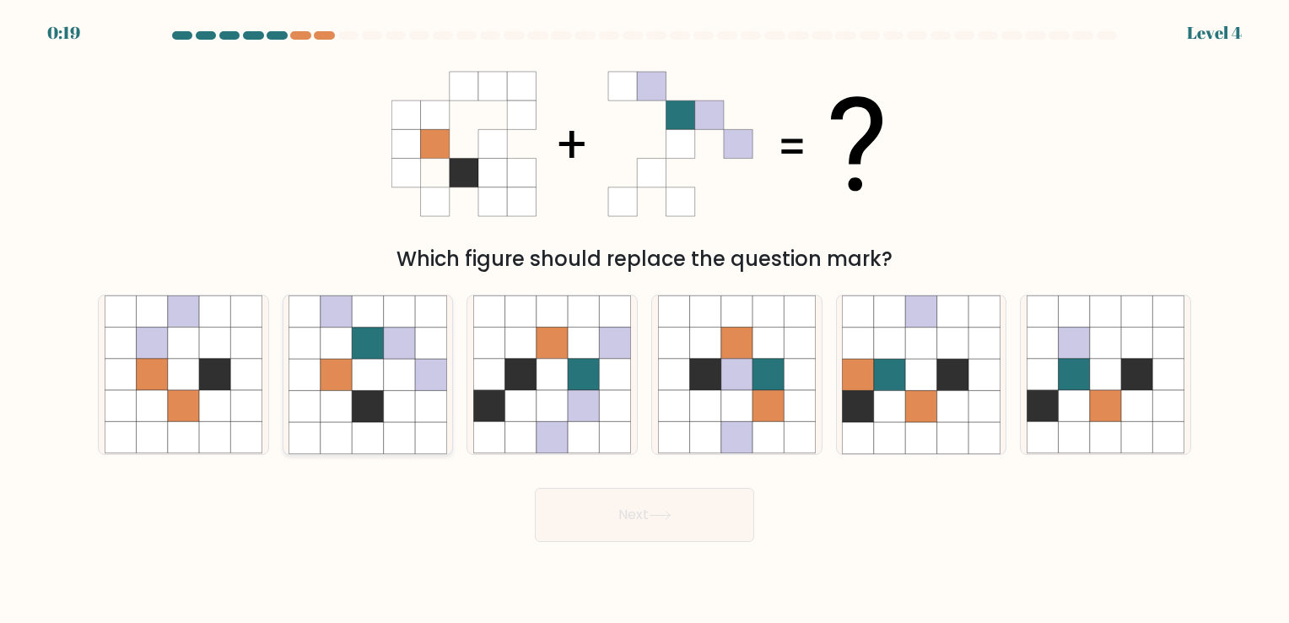
click at [368, 386] on icon at bounding box center [367, 374] width 31 height 31
click at [645, 320] on input "b." at bounding box center [645, 315] width 1 height 8
radio input "true"
click at [679, 509] on button "Next" at bounding box center [644, 515] width 219 height 54
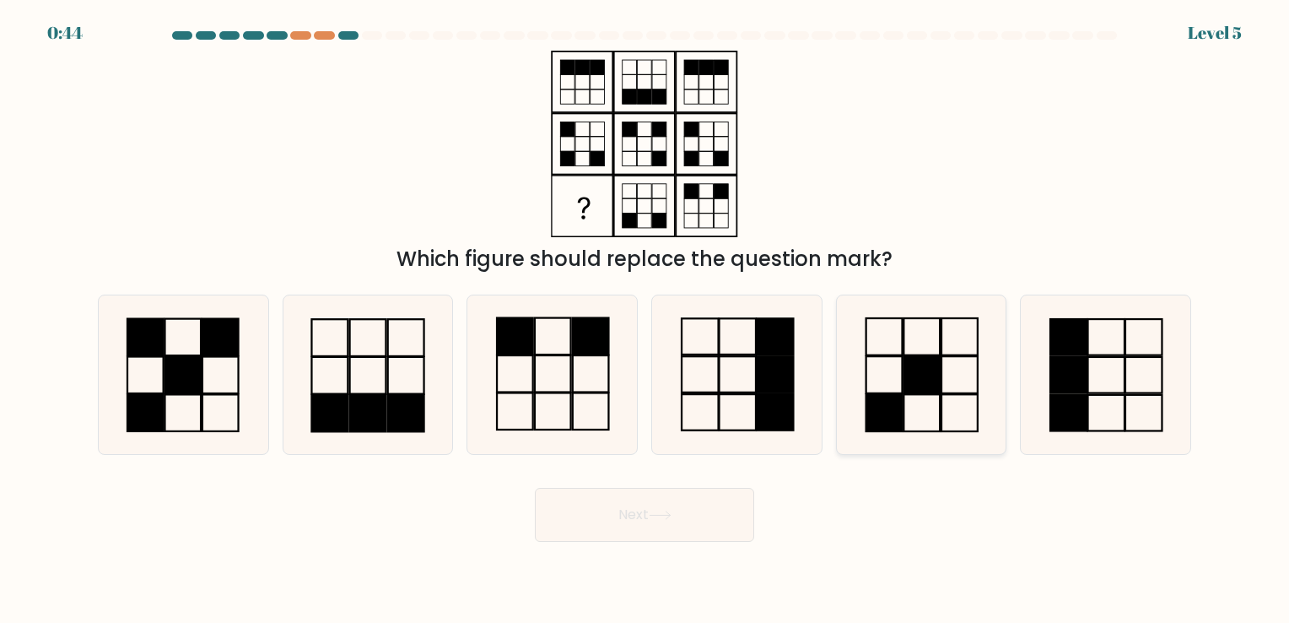
click at [922, 348] on icon at bounding box center [921, 374] width 158 height 158
click at [645, 320] on input "e." at bounding box center [645, 315] width 1 height 8
radio input "true"
click at [665, 510] on icon at bounding box center [660, 514] width 23 height 9
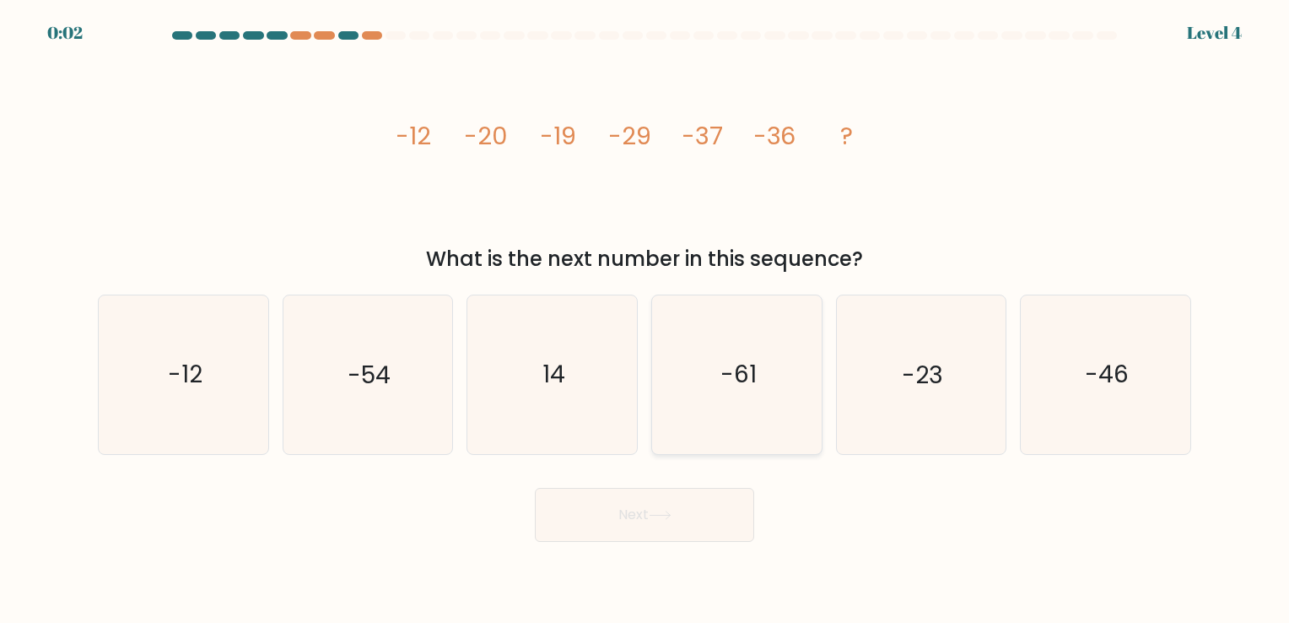
drag, startPoint x: 766, startPoint y: 386, endPoint x: 764, endPoint y: 395, distance: 8.8
click at [765, 387] on icon "-61" at bounding box center [737, 374] width 158 height 158
click at [645, 320] on input "d. -61" at bounding box center [645, 315] width 1 height 8
radio input "true"
click at [665, 510] on button "Next" at bounding box center [644, 515] width 219 height 54
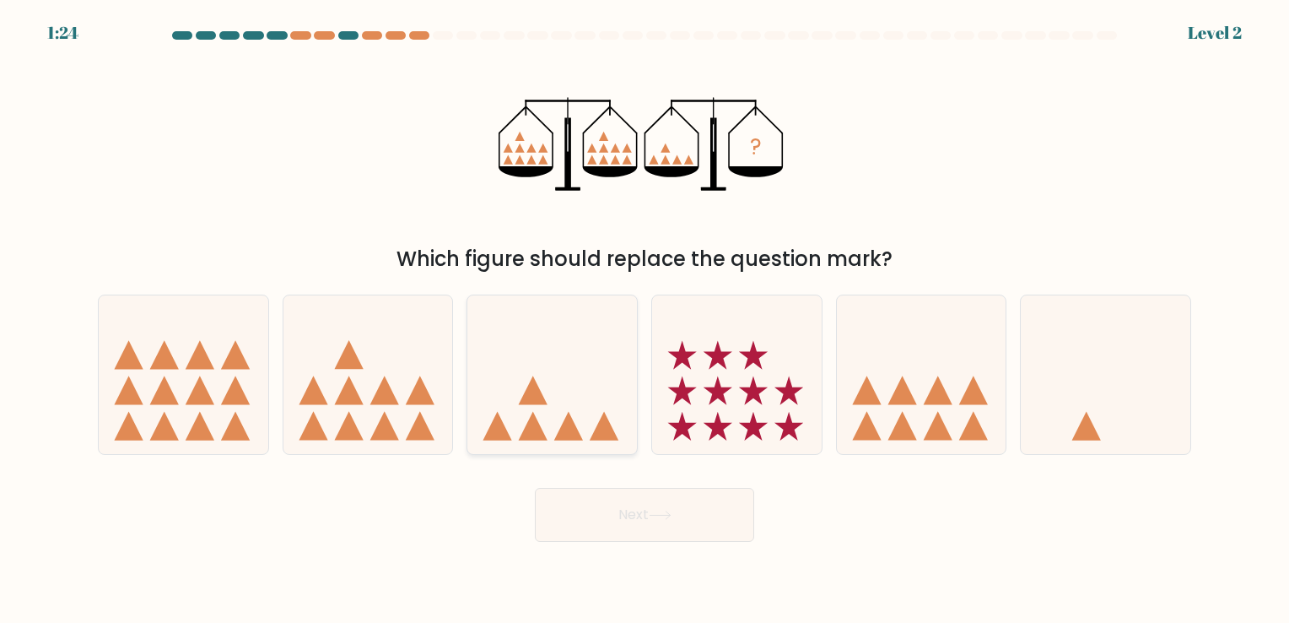
click at [577, 388] on icon at bounding box center [552, 375] width 170 height 140
click at [645, 320] on input "c." at bounding box center [645, 315] width 1 height 8
radio input "true"
click at [689, 528] on button "Next" at bounding box center [644, 515] width 219 height 54
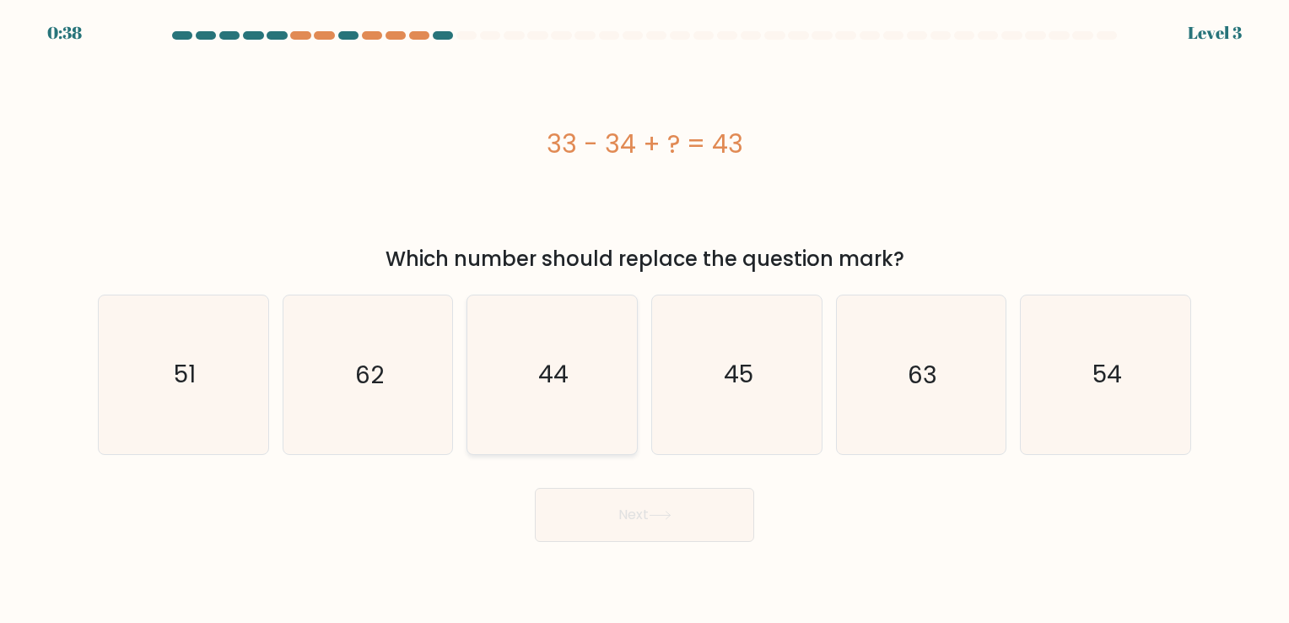
click at [553, 374] on text "44" at bounding box center [554, 375] width 30 height 33
click at [645, 320] on input "c. 44" at bounding box center [645, 315] width 1 height 8
radio input "true"
click at [650, 528] on button "Next" at bounding box center [644, 515] width 219 height 54
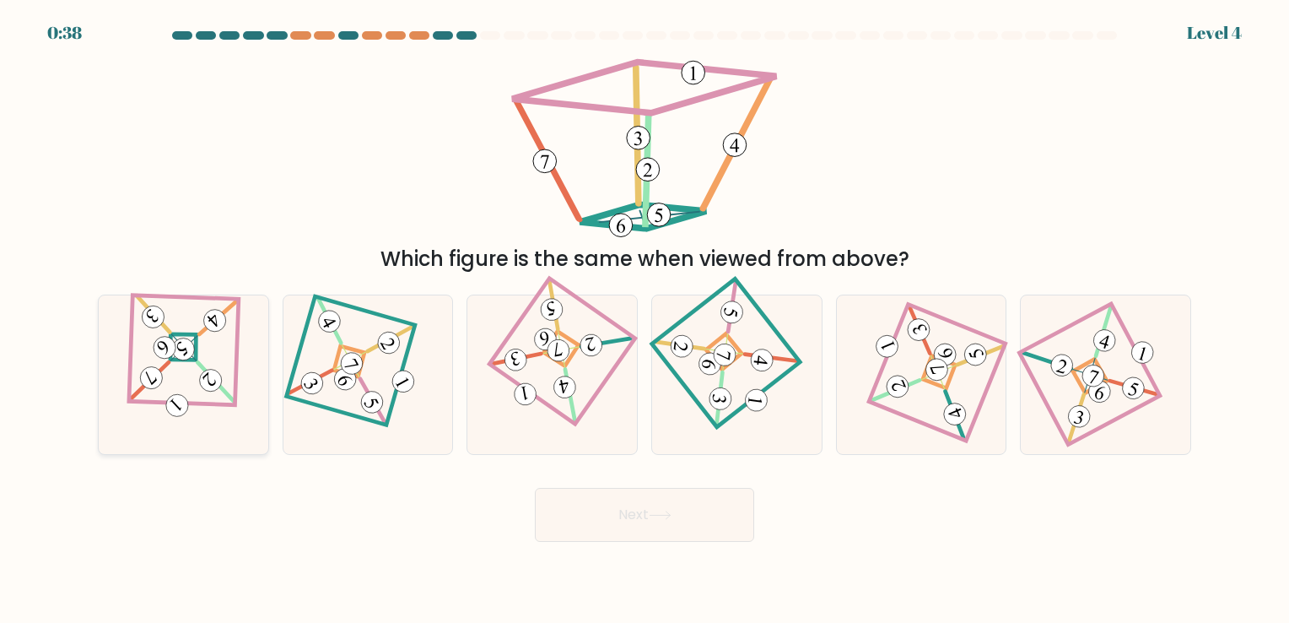
click at [196, 356] on icon at bounding box center [183, 374] width 110 height 127
click at [645, 320] on input "a." at bounding box center [645, 315] width 1 height 8
radio input "true"
click at [611, 503] on button "Next" at bounding box center [644, 515] width 219 height 54
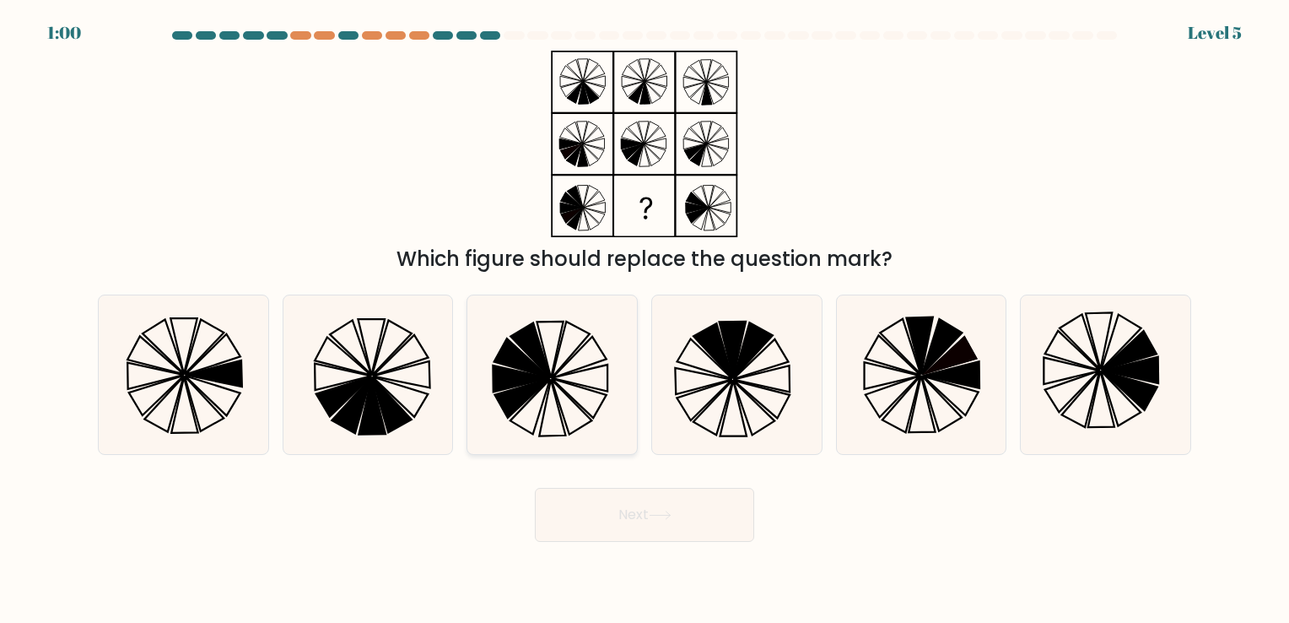
drag, startPoint x: 575, startPoint y: 398, endPoint x: 580, endPoint y: 407, distance: 9.4
click at [577, 400] on icon at bounding box center [552, 374] width 158 height 158
click at [645, 320] on input "c." at bounding box center [645, 315] width 1 height 8
radio input "true"
click at [662, 517] on icon at bounding box center [660, 514] width 23 height 9
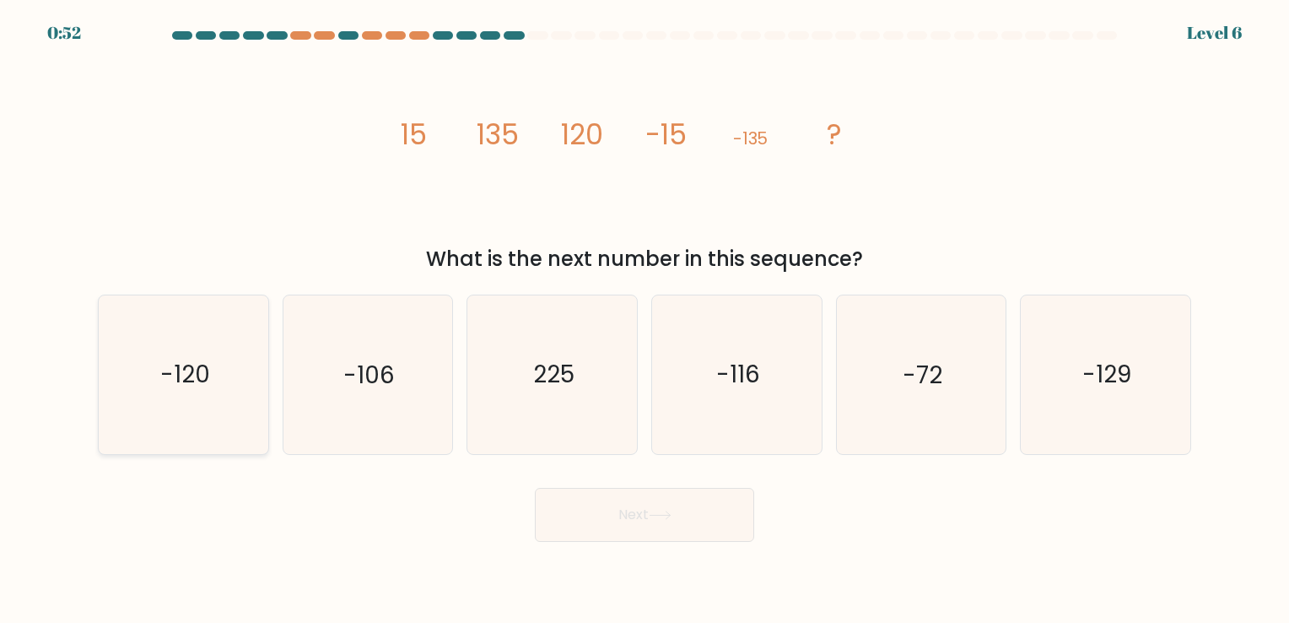
click at [225, 346] on icon "-120" at bounding box center [184, 374] width 158 height 158
click at [645, 320] on input "a. -120" at bounding box center [645, 315] width 1 height 8
radio input "true"
click at [661, 503] on button "Next" at bounding box center [644, 515] width 219 height 54
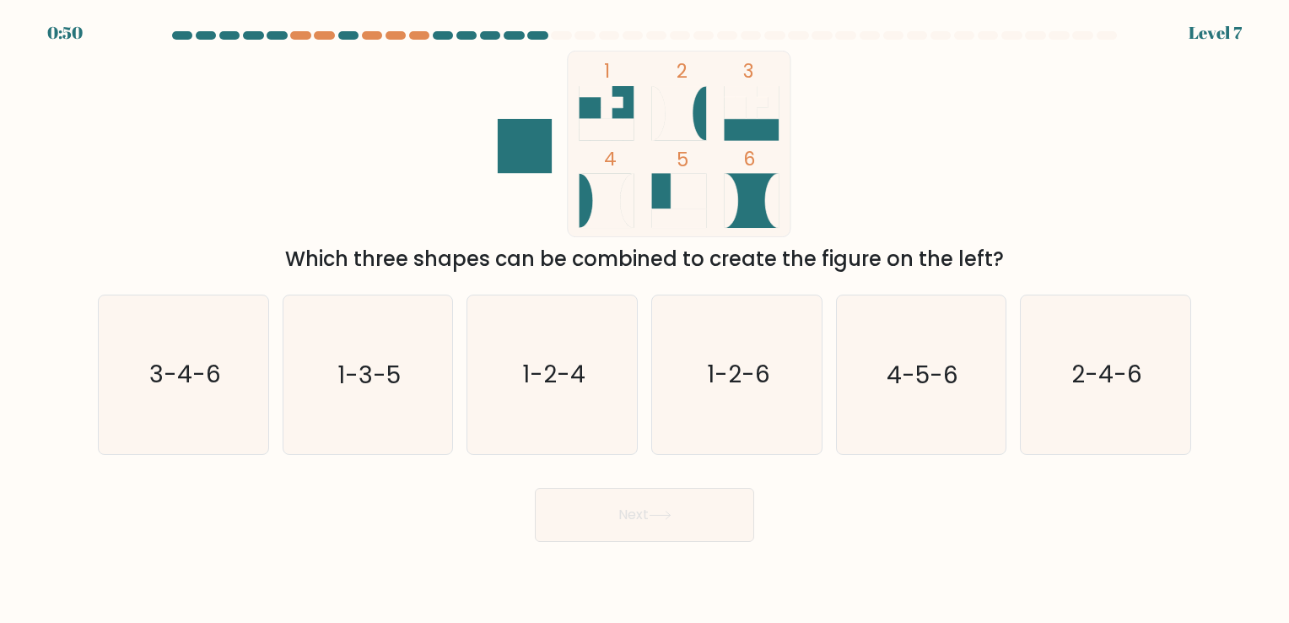
click at [661, 507] on button "Next" at bounding box center [644, 515] width 219 height 54
click at [904, 491] on div "Next" at bounding box center [645, 508] width 1114 height 67
click at [1163, 358] on icon "2-4-6" at bounding box center [1106, 374] width 158 height 158
click at [645, 320] on input "f. 2-4-6" at bounding box center [645, 315] width 1 height 8
radio input "true"
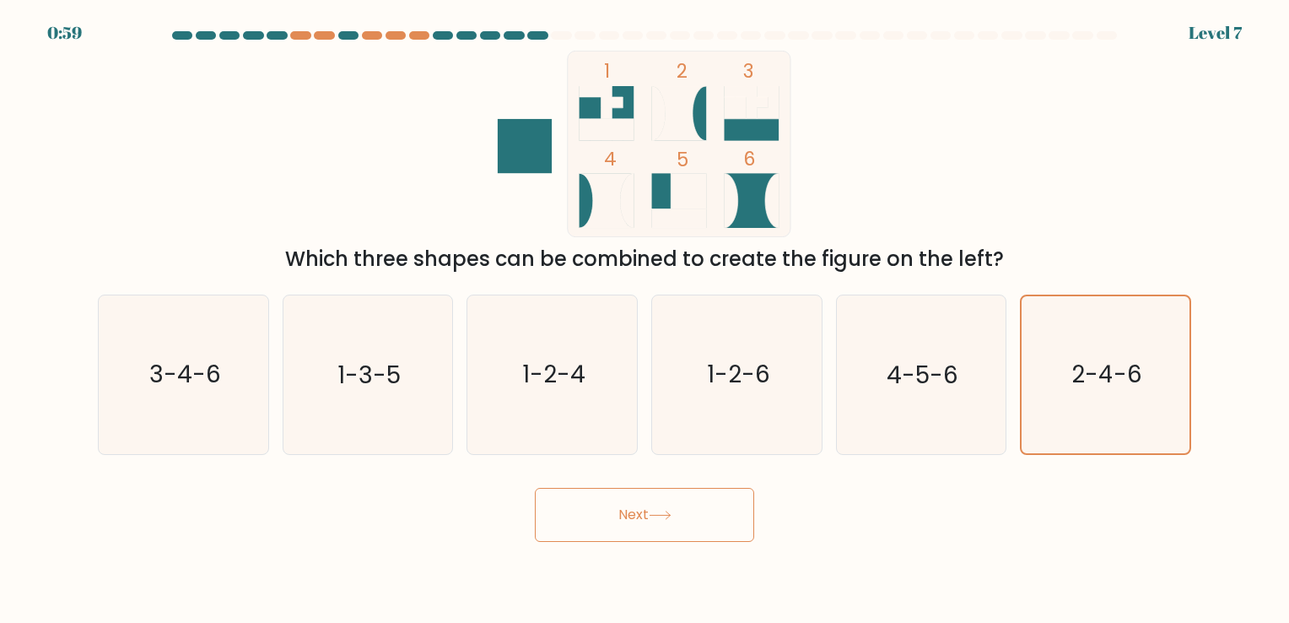
click at [669, 516] on icon at bounding box center [660, 514] width 23 height 9
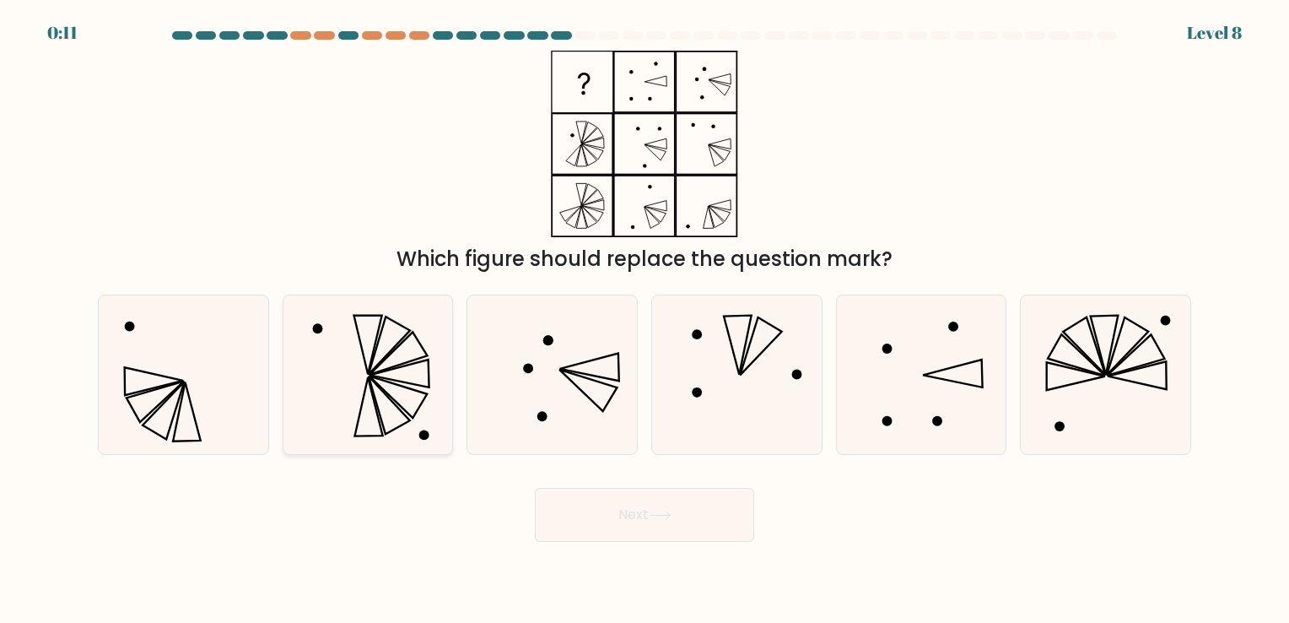
click at [405, 415] on icon at bounding box center [389, 404] width 41 height 57
click at [645, 320] on input "b." at bounding box center [645, 315] width 1 height 8
radio input "true"
click at [620, 530] on button "Next" at bounding box center [644, 515] width 219 height 54
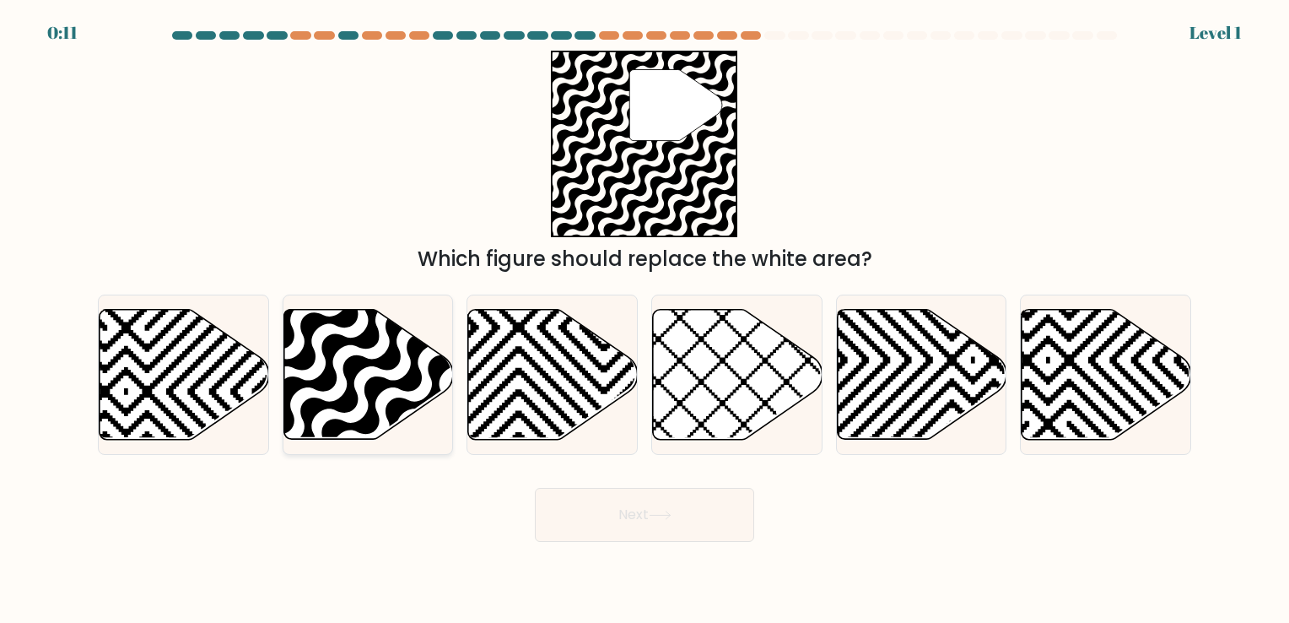
click at [357, 391] on icon at bounding box center [368, 375] width 170 height 132
click at [645, 320] on input "b." at bounding box center [645, 315] width 1 height 8
radio input "true"
click at [670, 514] on icon at bounding box center [660, 514] width 23 height 9
